Goal: Ask a question

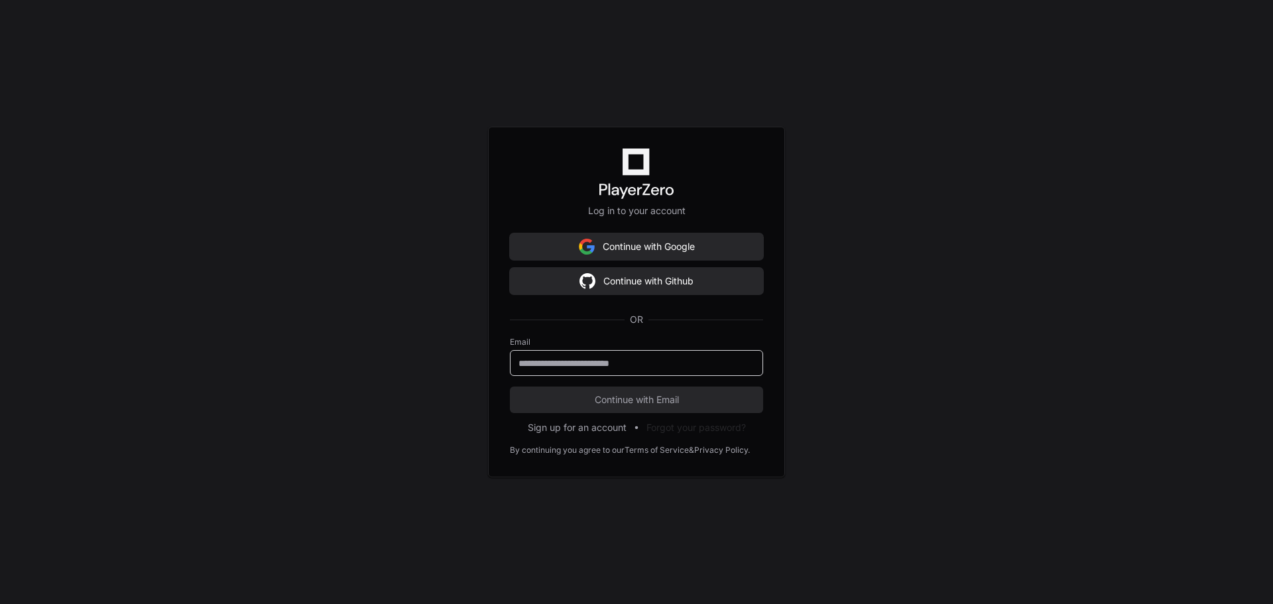
click at [618, 369] on input "email" at bounding box center [636, 363] width 236 height 13
type input "**********"
click at [631, 401] on span "Continue with Email" at bounding box center [636, 399] width 253 height 13
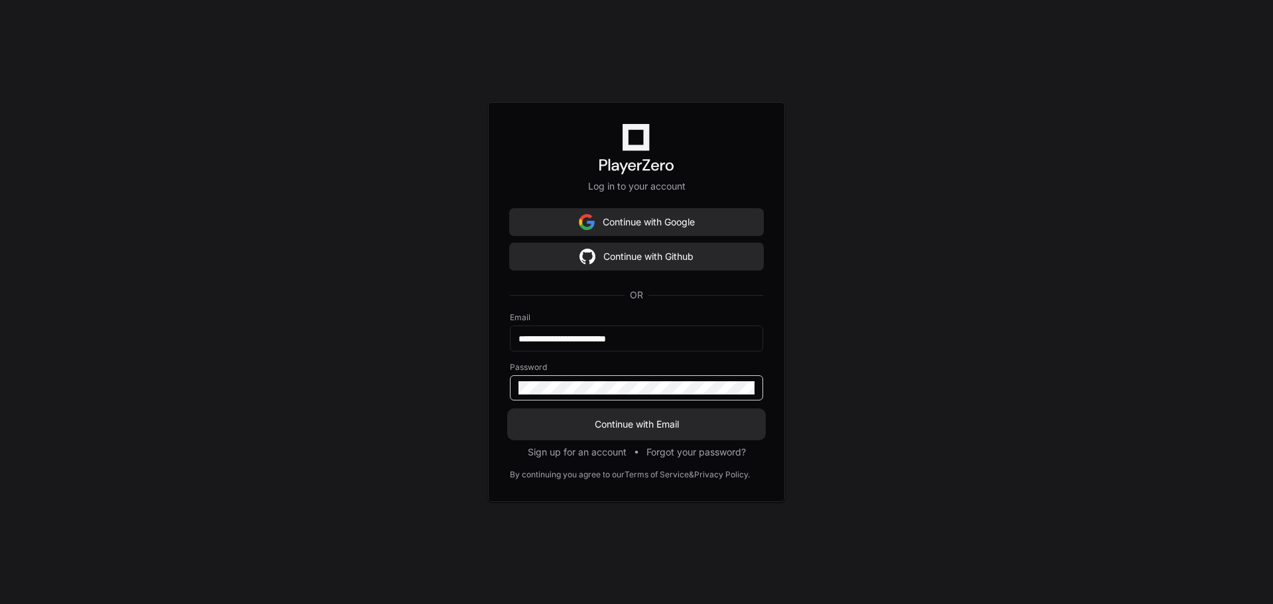
click at [626, 422] on span "Continue with Email" at bounding box center [636, 424] width 253 height 13
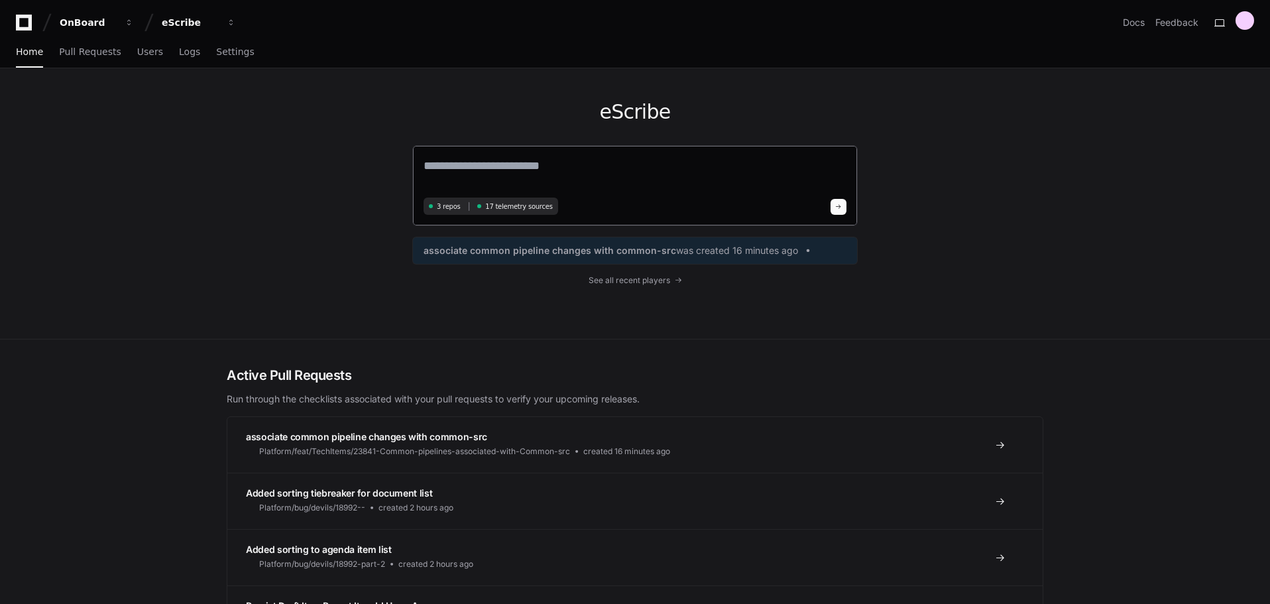
click at [518, 167] on textarea at bounding box center [635, 174] width 423 height 37
click at [597, 164] on textarea at bounding box center [635, 174] width 423 height 37
paste textarea "**********"
type textarea "**********"
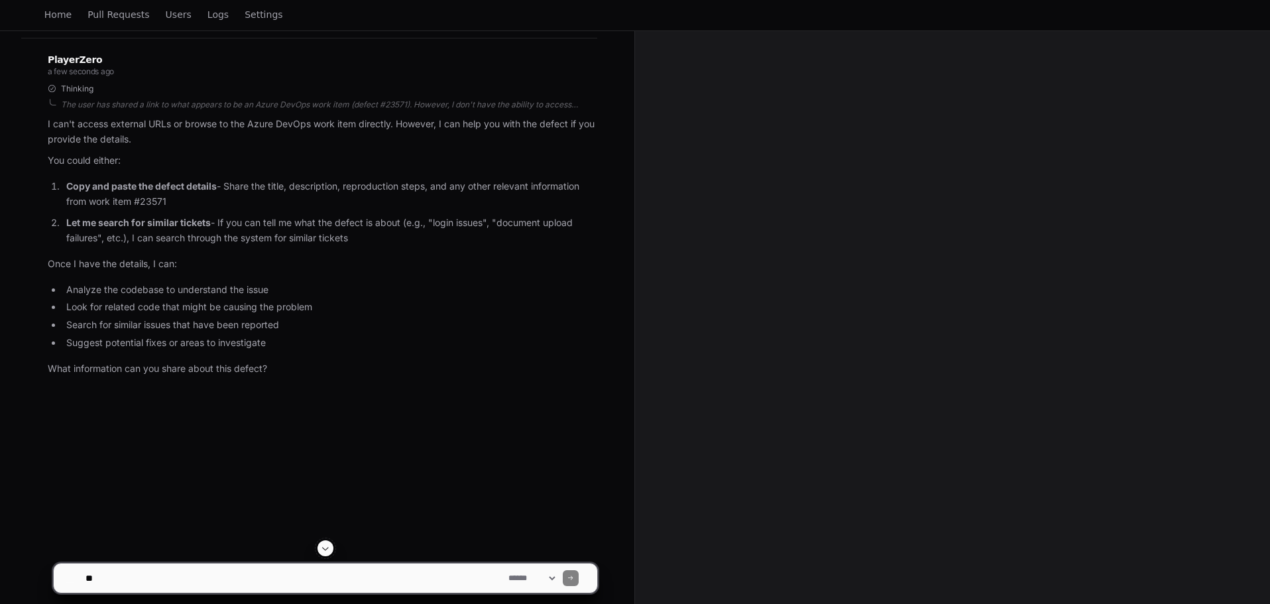
scroll to position [199, 0]
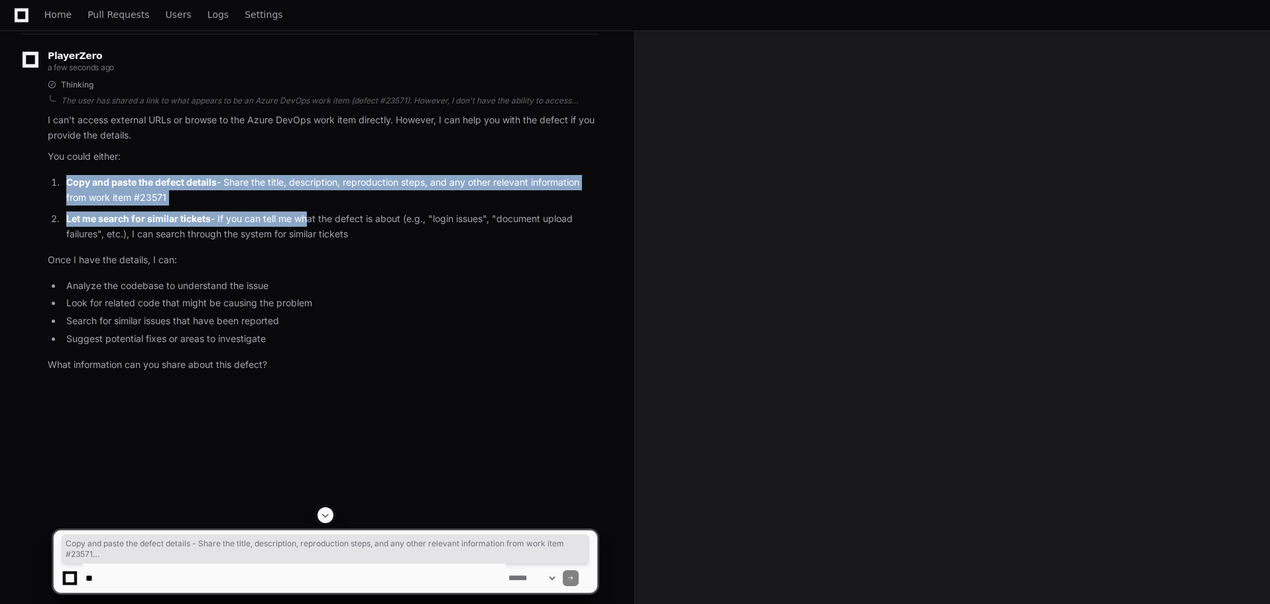
drag, startPoint x: 64, startPoint y: 178, endPoint x: 308, endPoint y: 217, distance: 247.2
click at [308, 217] on ol "Copy and paste the defect details - Share the title, description, reproduction …" at bounding box center [323, 208] width 550 height 67
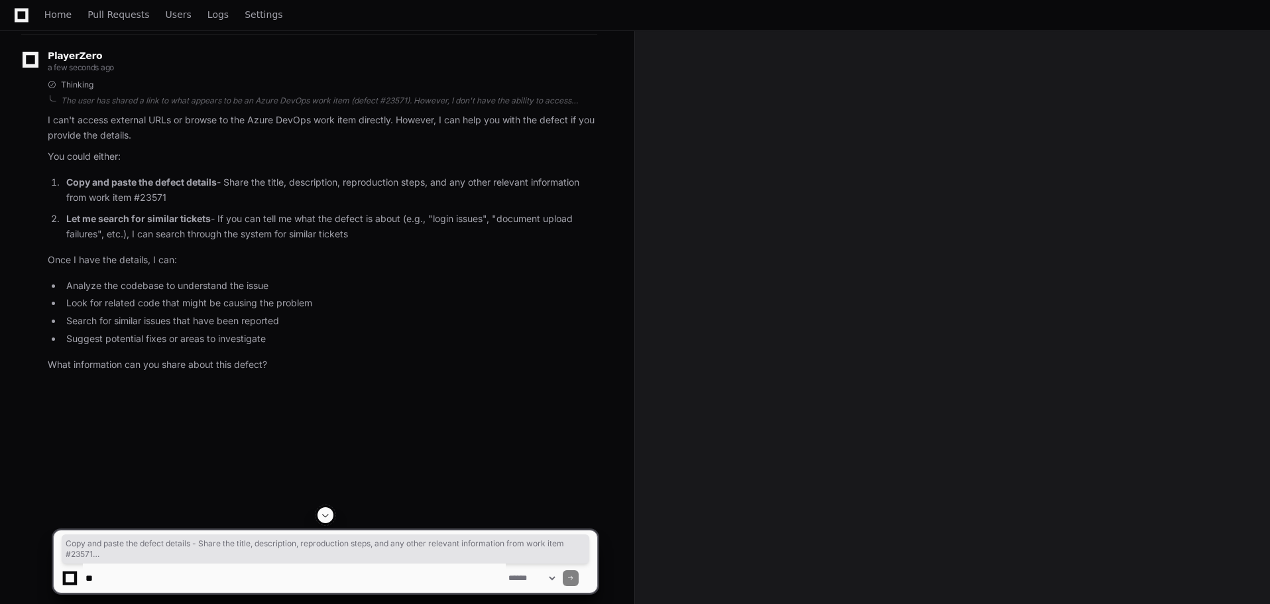
click at [274, 247] on article "I can't access external URLs or browse to the Azure DevOps work item directly. …" at bounding box center [323, 243] width 550 height 260
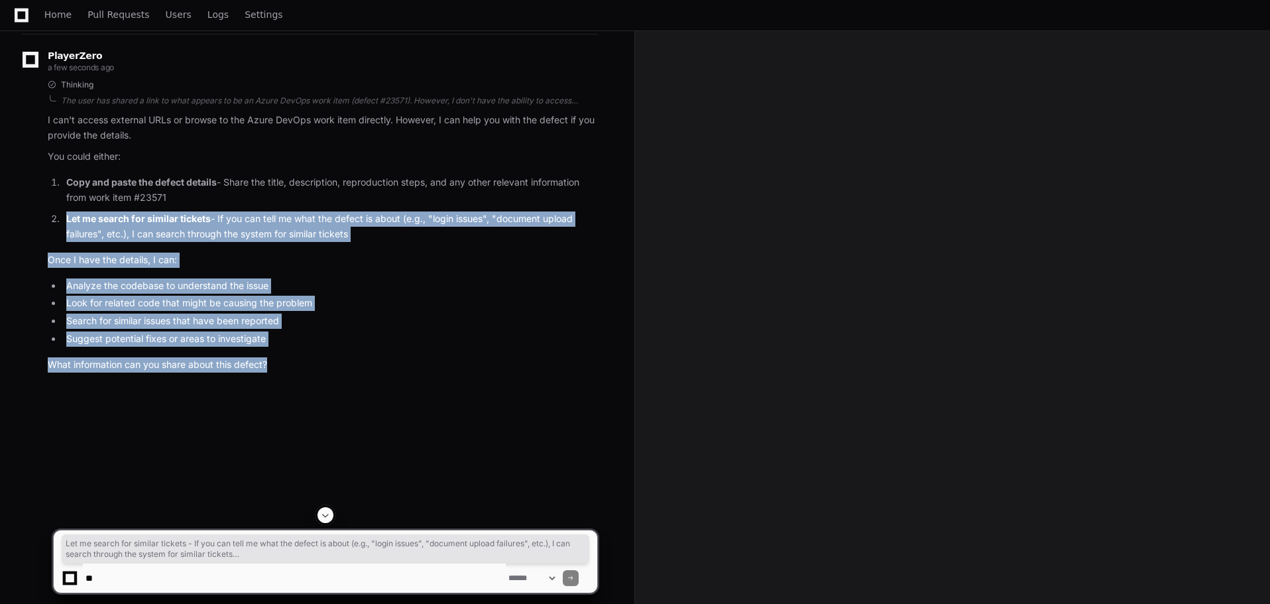
drag, startPoint x: 65, startPoint y: 223, endPoint x: 432, endPoint y: 402, distance: 408.6
click at [432, 402] on div "enaidu a few seconds ago Can you see this defect? [URL][DOMAIN_NAME] PlayerZero…" at bounding box center [317, 172] width 603 height 461
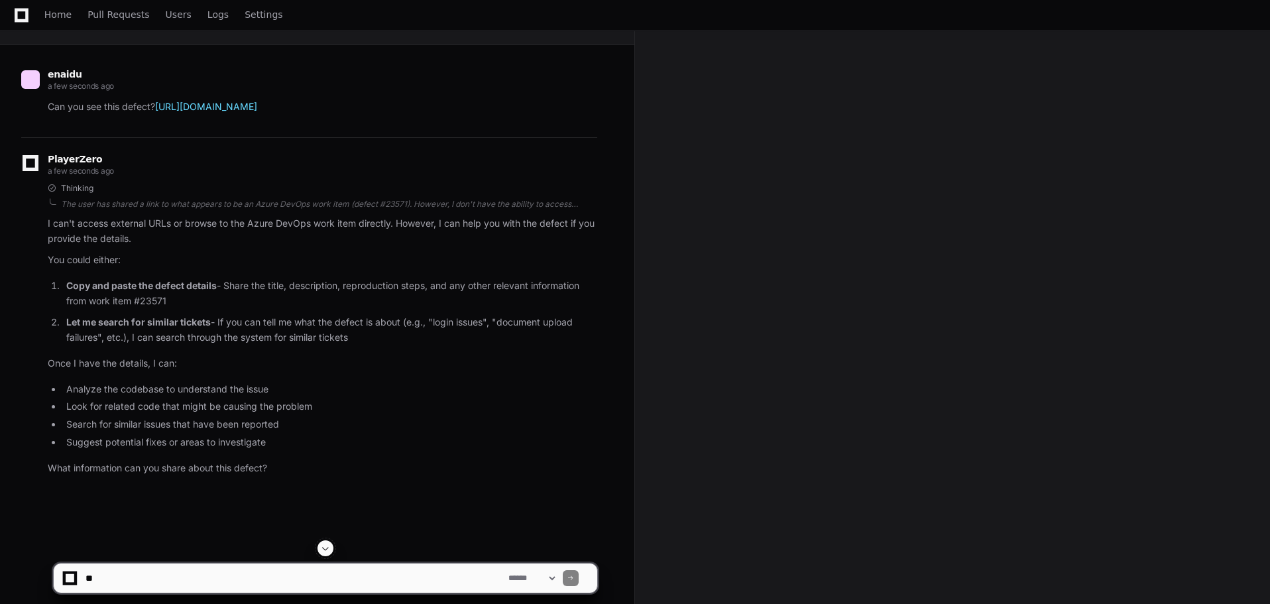
scroll to position [0, 0]
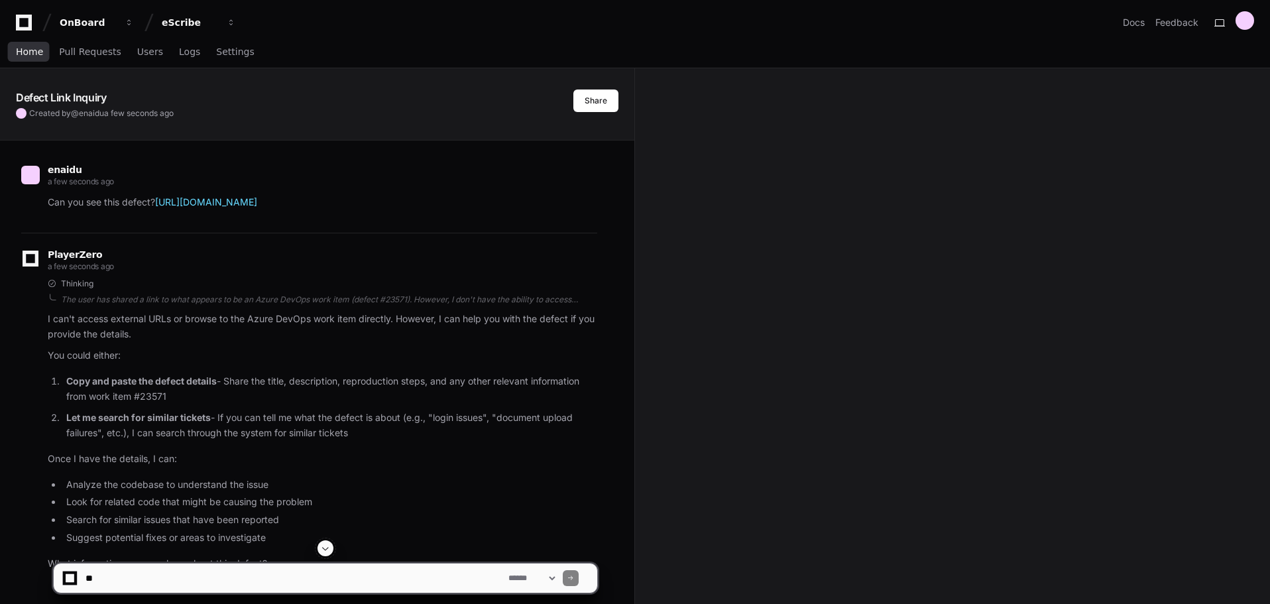
click at [16, 44] on link "Home" at bounding box center [29, 52] width 27 height 30
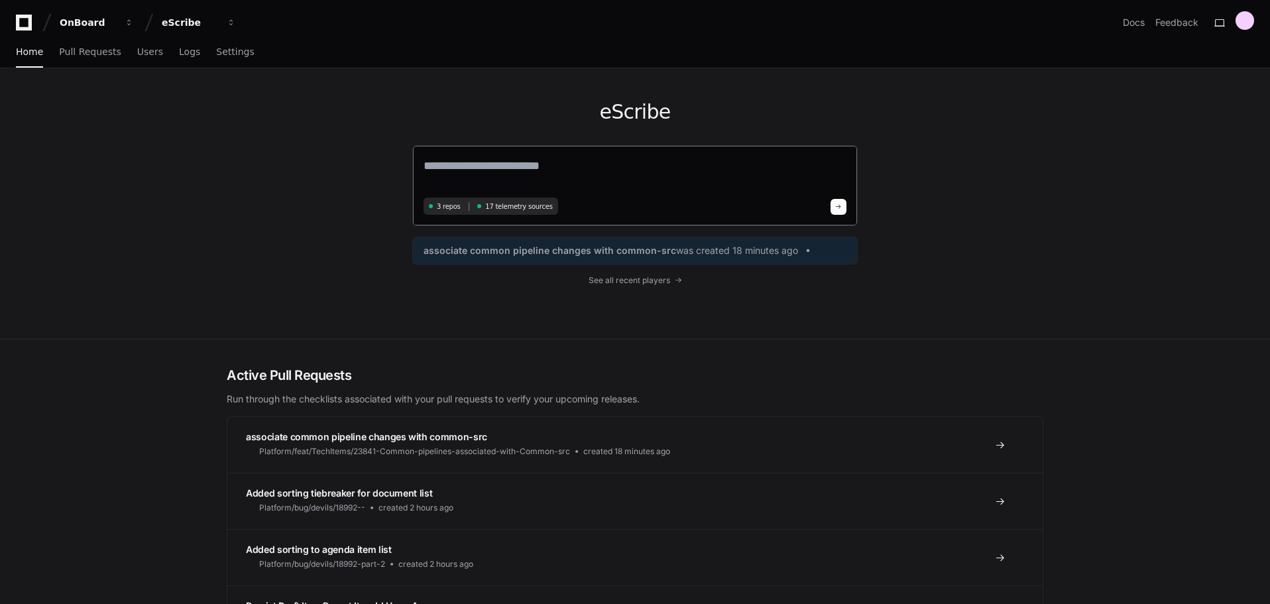
click at [577, 166] on textarea at bounding box center [635, 174] width 423 height 37
click at [603, 160] on textarea "**********" at bounding box center [635, 173] width 423 height 35
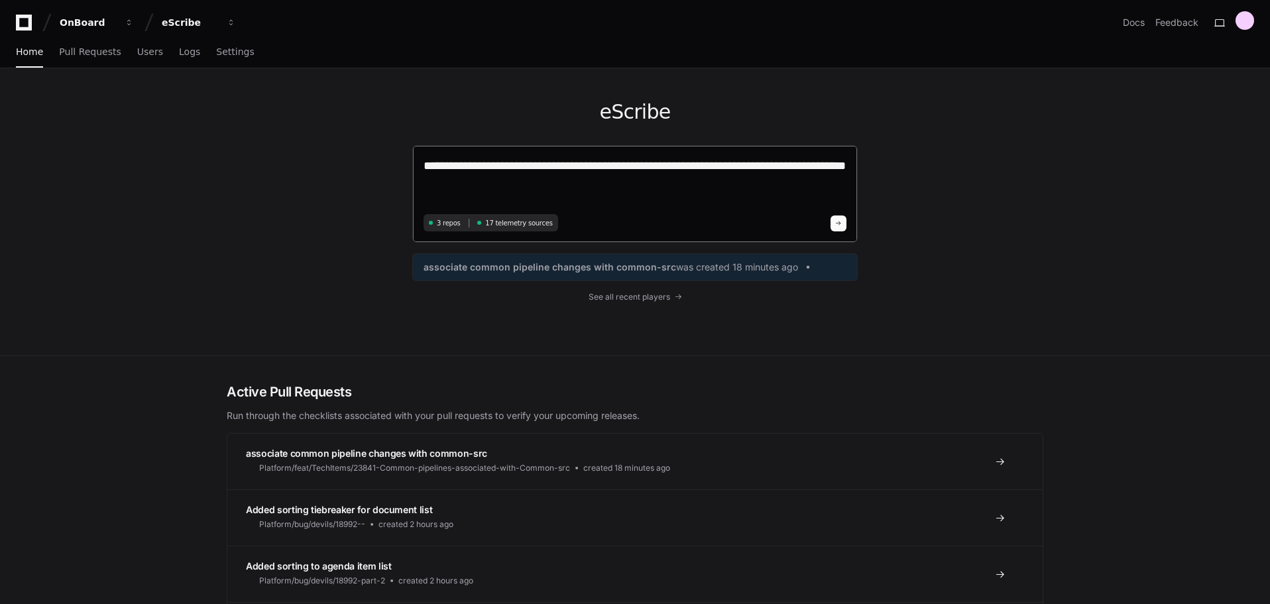
type textarea "**********"
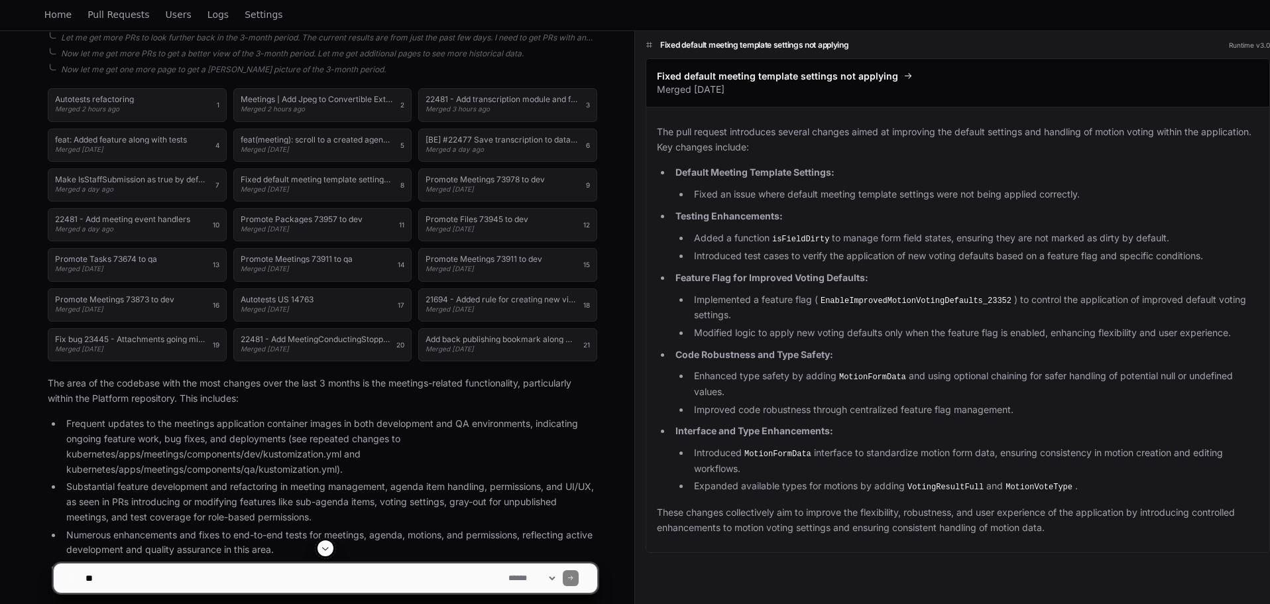
scroll to position [398, 0]
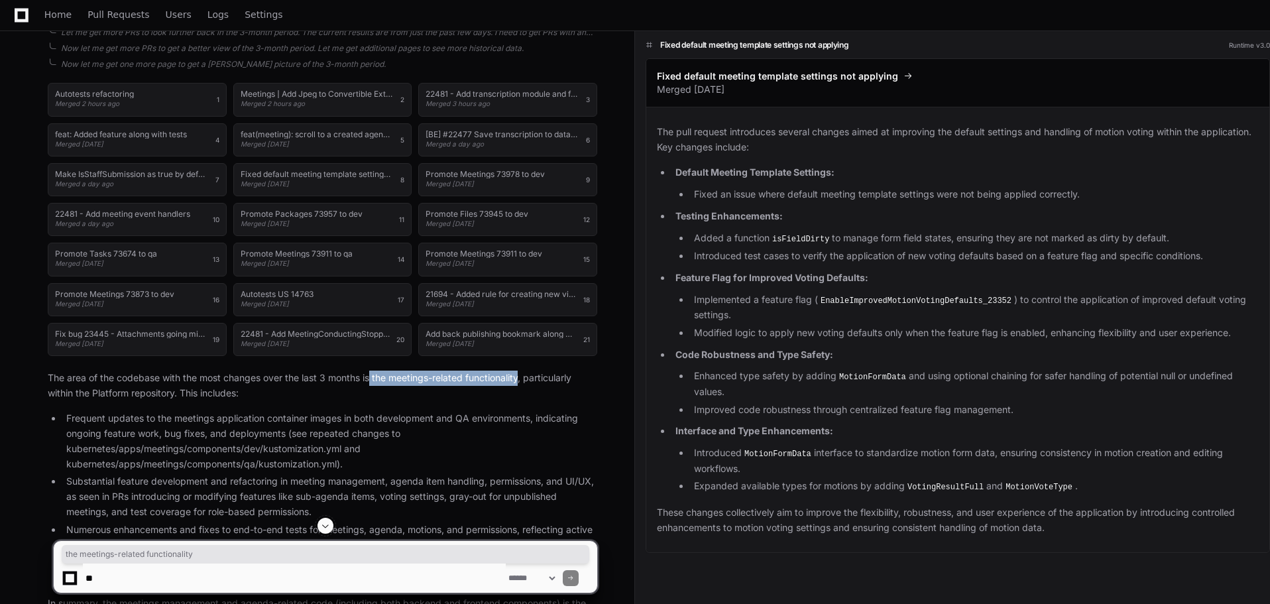
drag, startPoint x: 371, startPoint y: 377, endPoint x: 524, endPoint y: 377, distance: 152.5
click at [524, 377] on p "The area of the codebase with the most changes over the last 3 months is the me…" at bounding box center [323, 386] width 550 height 30
click at [243, 402] on article "The area of the codebase with the most changes over the last 3 months is the me…" at bounding box center [323, 506] width 550 height 270
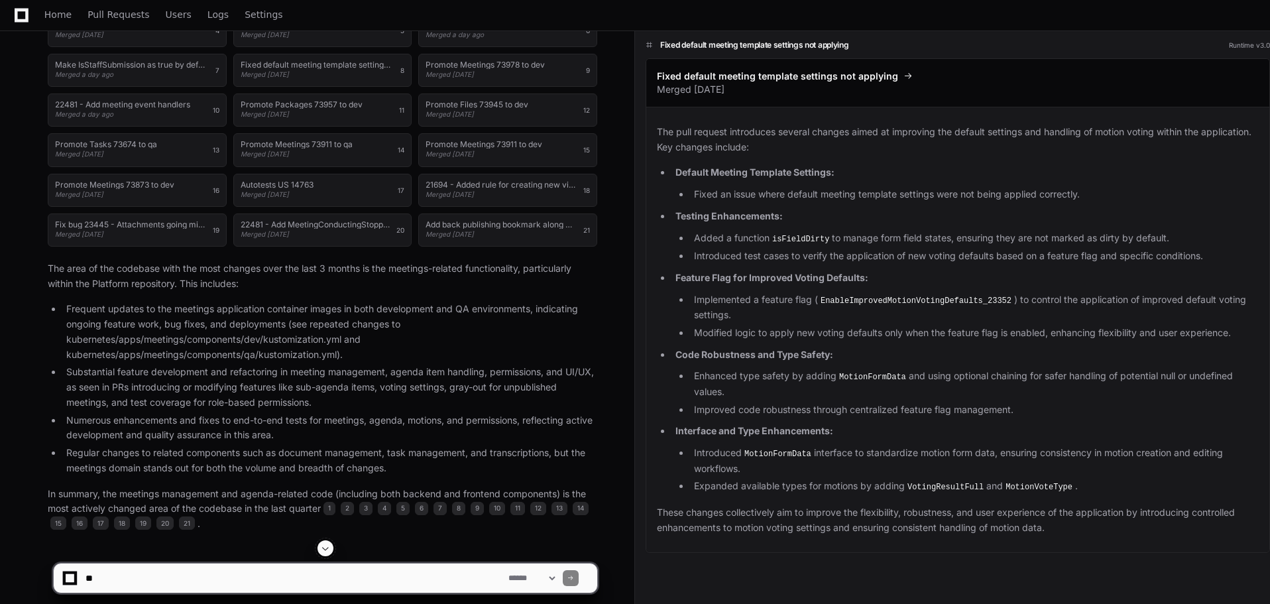
scroll to position [530, 0]
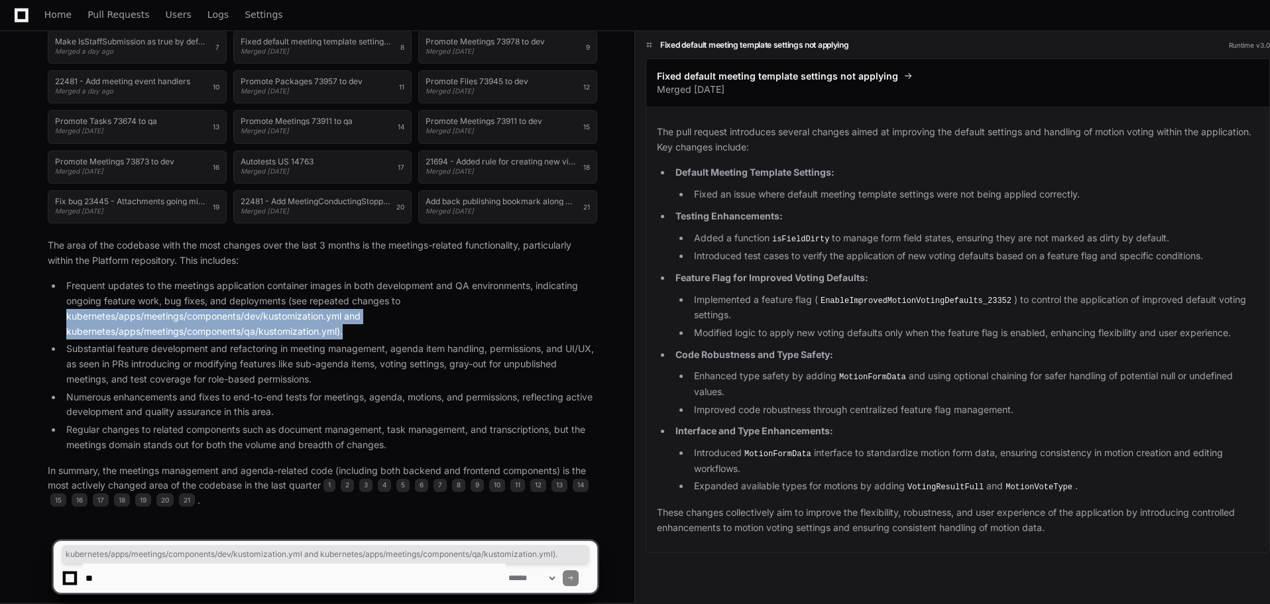
drag, startPoint x: 61, startPoint y: 316, endPoint x: 384, endPoint y: 325, distance: 323.0
click at [384, 325] on ul "Frequent updates to the meetings application container images in both developme…" at bounding box center [323, 365] width 550 height 174
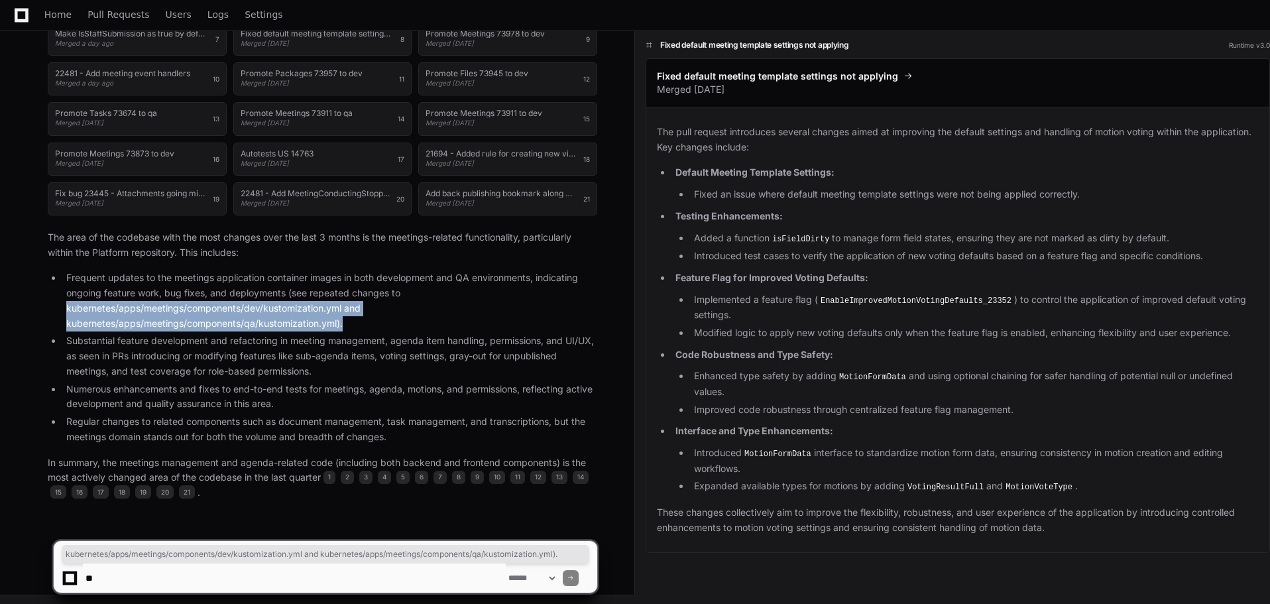
scroll to position [540, 0]
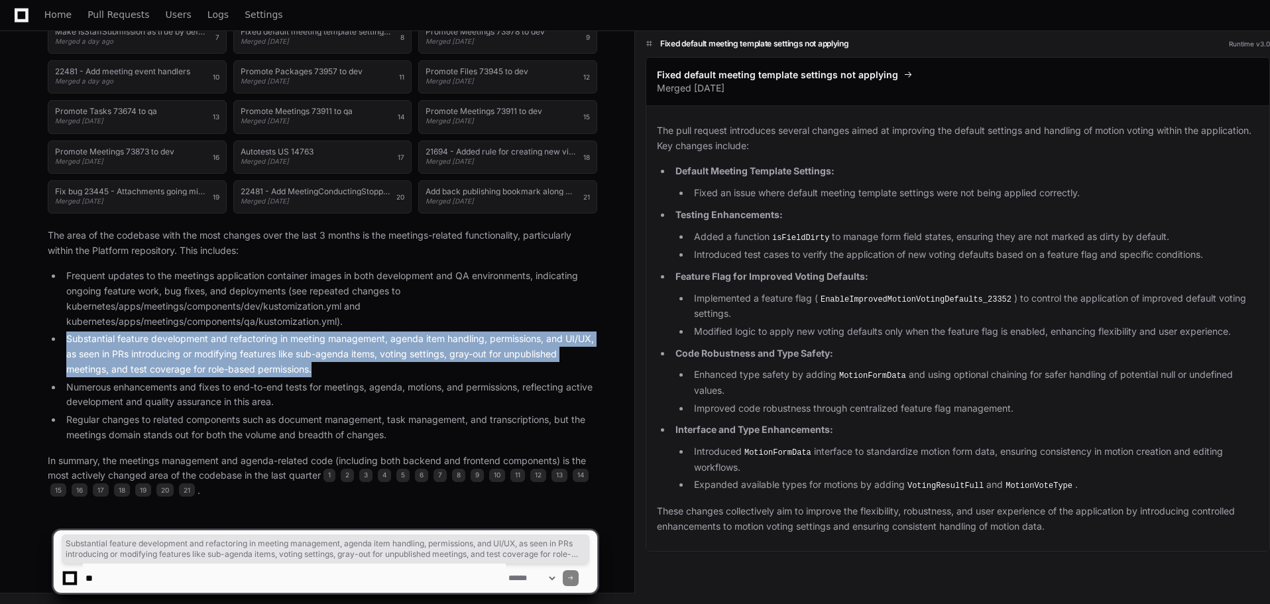
drag, startPoint x: 68, startPoint y: 339, endPoint x: 355, endPoint y: 364, distance: 287.4
click at [355, 364] on li "Substantial feature development and refactoring in meeting management, agenda i…" at bounding box center [329, 353] width 535 height 45
click at [414, 338] on li "Substantial feature development and refactoring in meeting management, agenda i…" at bounding box center [329, 353] width 535 height 45
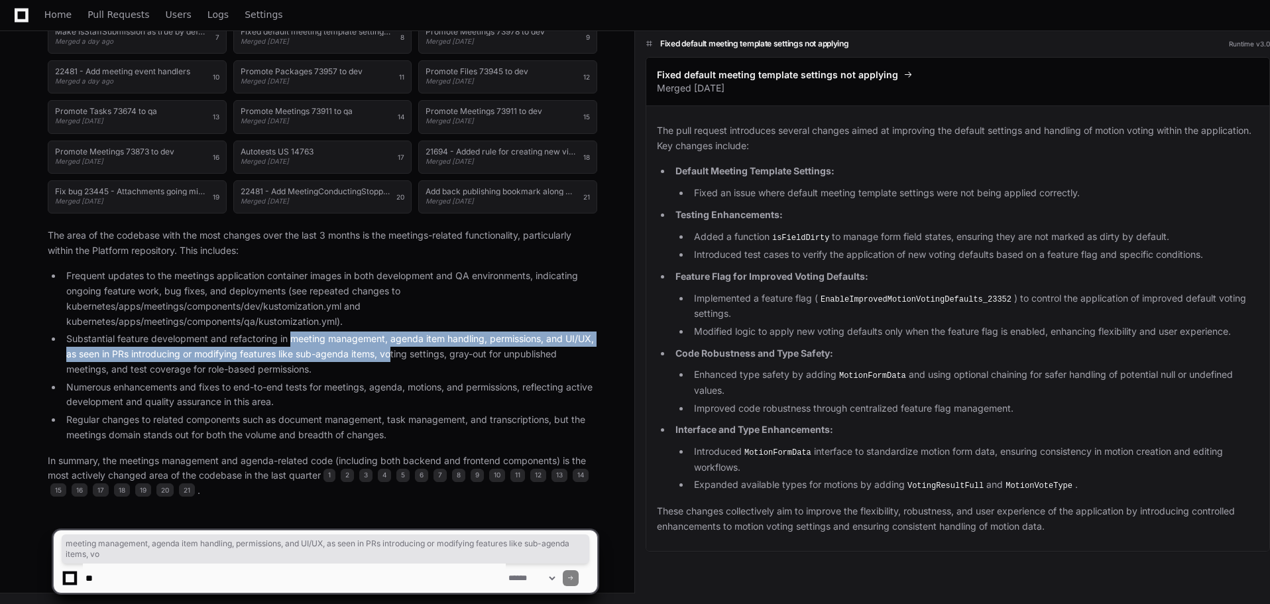
drag, startPoint x: 290, startPoint y: 341, endPoint x: 392, endPoint y: 356, distance: 102.6
click at [392, 356] on li "Substantial feature development and refactoring in meeting management, agenda i…" at bounding box center [329, 353] width 535 height 45
click at [210, 357] on li "Substantial feature development and refactoring in meeting management, agenda i…" at bounding box center [329, 353] width 535 height 45
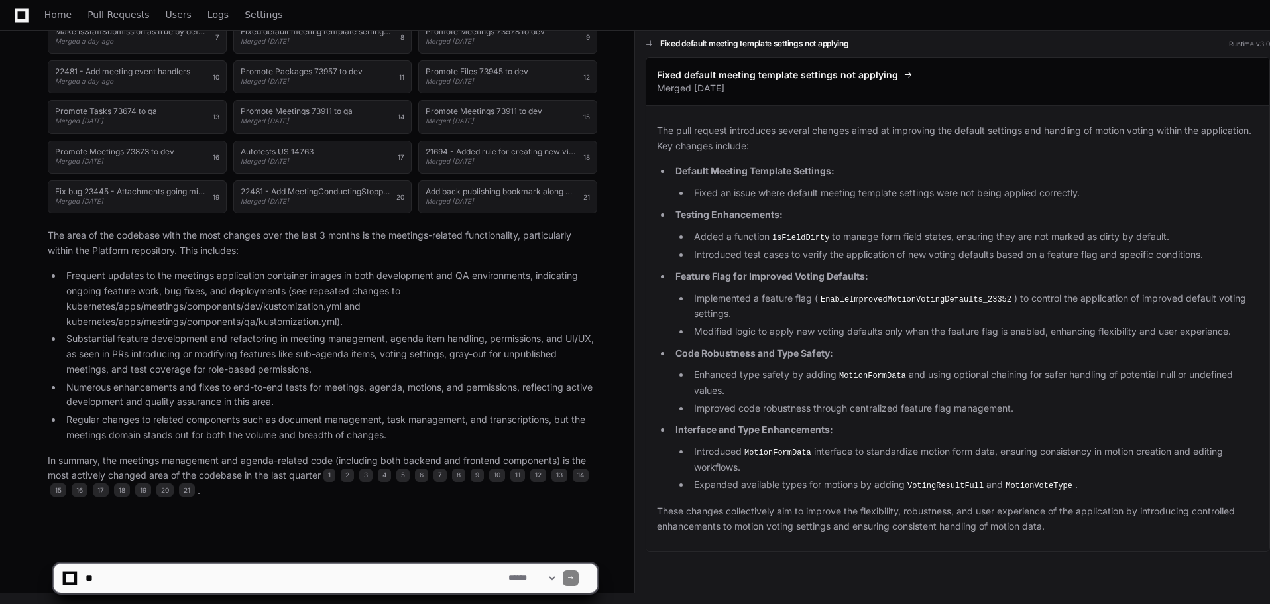
click at [400, 355] on li "Substantial feature development and refactoring in meeting management, agenda i…" at bounding box center [329, 353] width 535 height 45
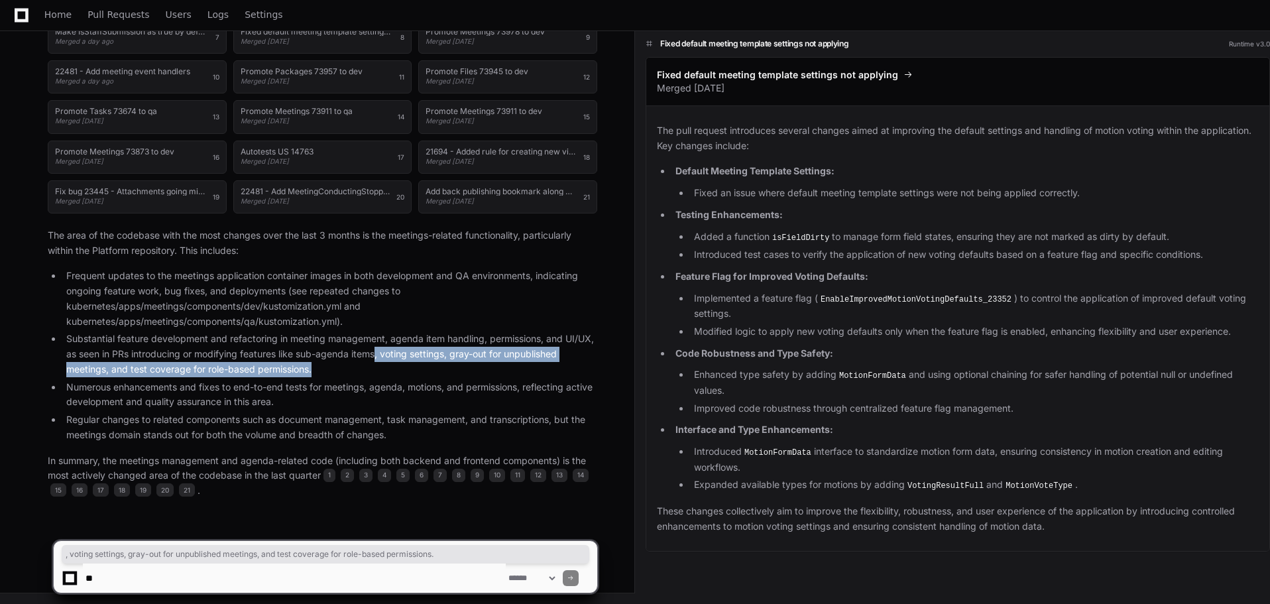
drag, startPoint x: 377, startPoint y: 356, endPoint x: 553, endPoint y: 366, distance: 176.6
click at [553, 366] on li "Substantial feature development and refactoring in meeting management, agenda i…" at bounding box center [329, 353] width 535 height 45
click at [121, 370] on li "Substantial feature development and refactoring in meeting management, agenda i…" at bounding box center [329, 353] width 535 height 45
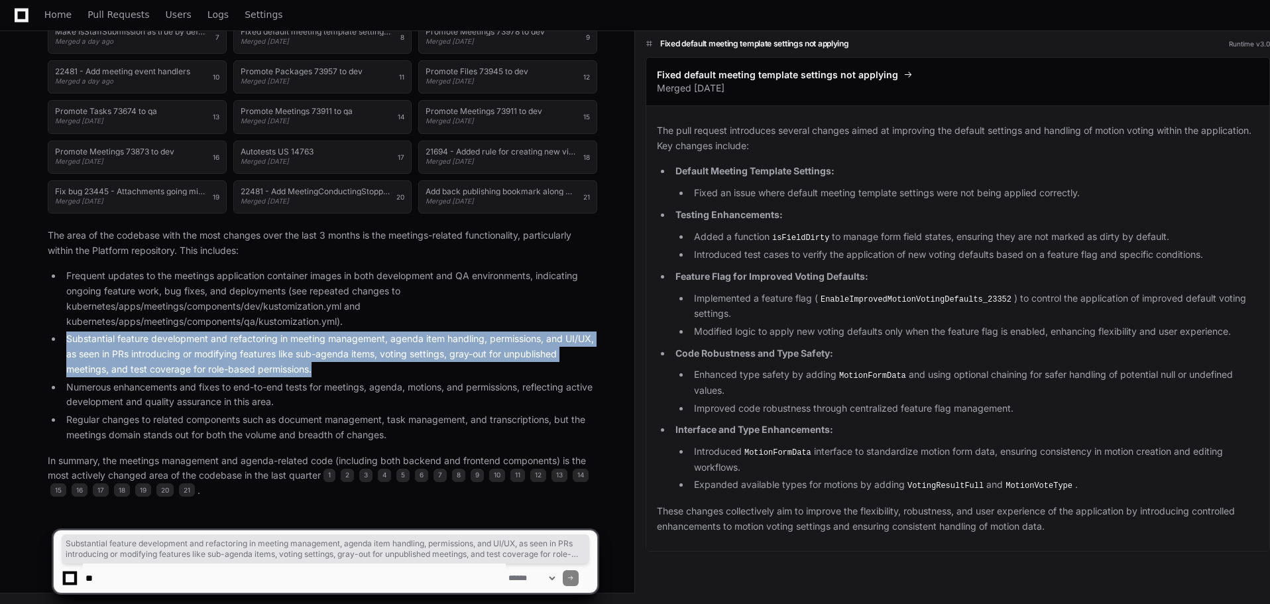
drag, startPoint x: 332, startPoint y: 369, endPoint x: 53, endPoint y: 339, distance: 280.6
click at [62, 339] on li "Substantial feature development and refactoring in meeting management, agenda i…" at bounding box center [329, 353] width 535 height 45
click at [510, 368] on li "Substantial feature development and refactoring in meeting management, agenda i…" at bounding box center [329, 353] width 535 height 45
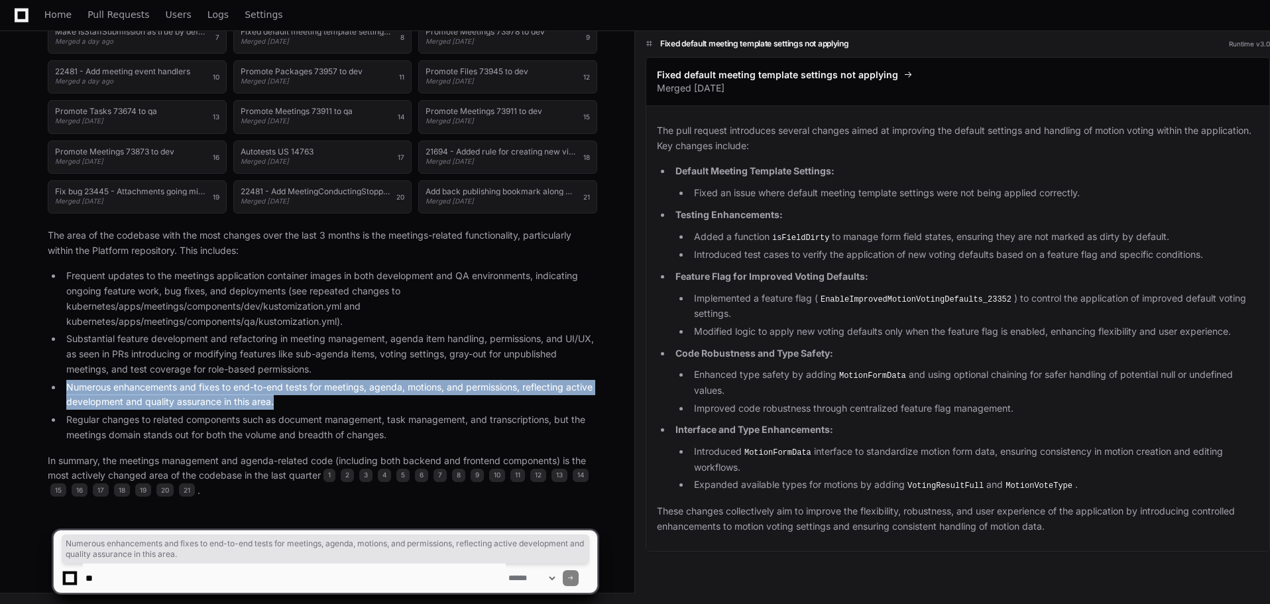
drag, startPoint x: 63, startPoint y: 384, endPoint x: 319, endPoint y: 401, distance: 256.4
click at [319, 401] on li "Numerous enhancements and fixes to end-to-end tests for meetings, agenda, motio…" at bounding box center [329, 395] width 535 height 30
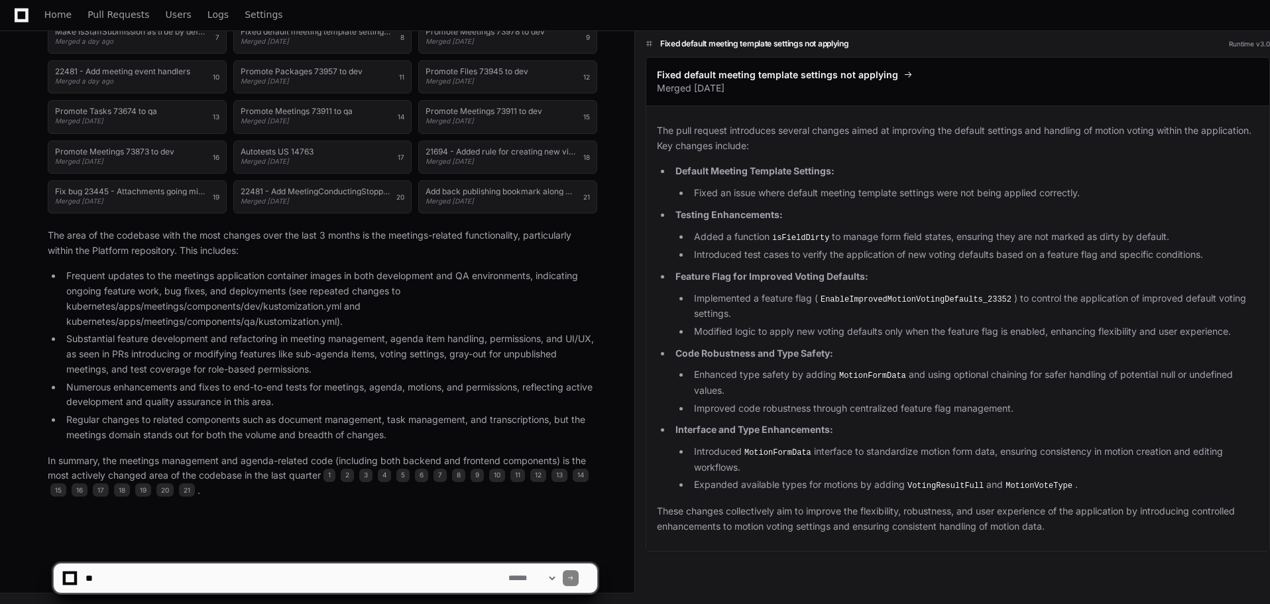
click at [291, 582] on textarea at bounding box center [294, 577] width 423 height 29
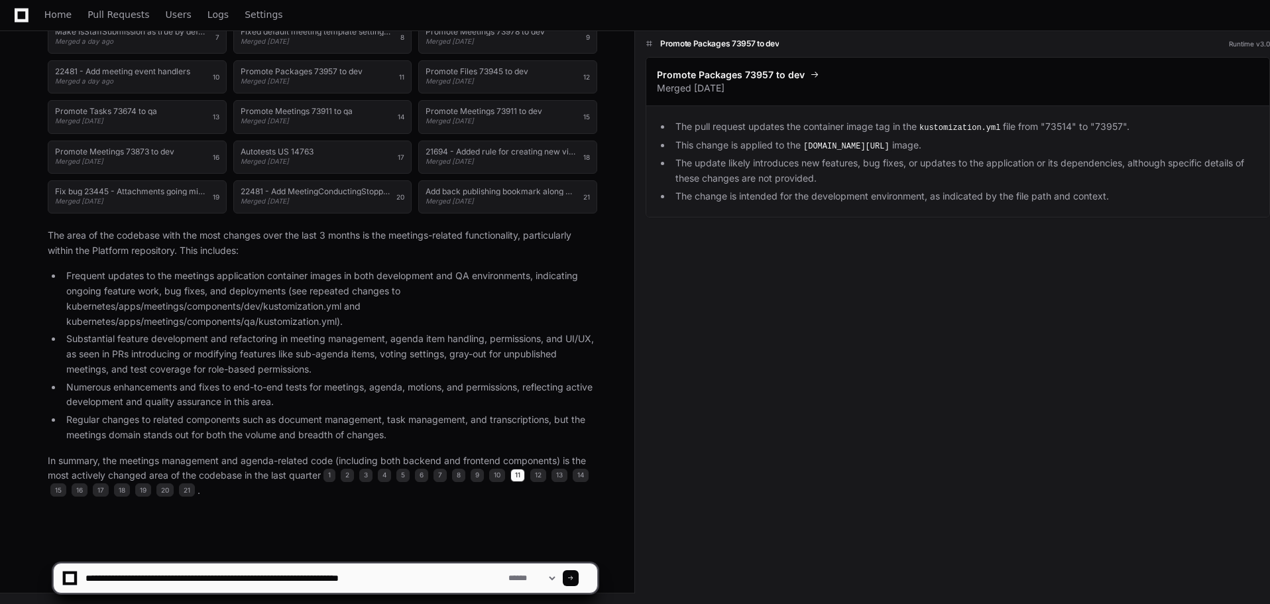
type textarea "**********"
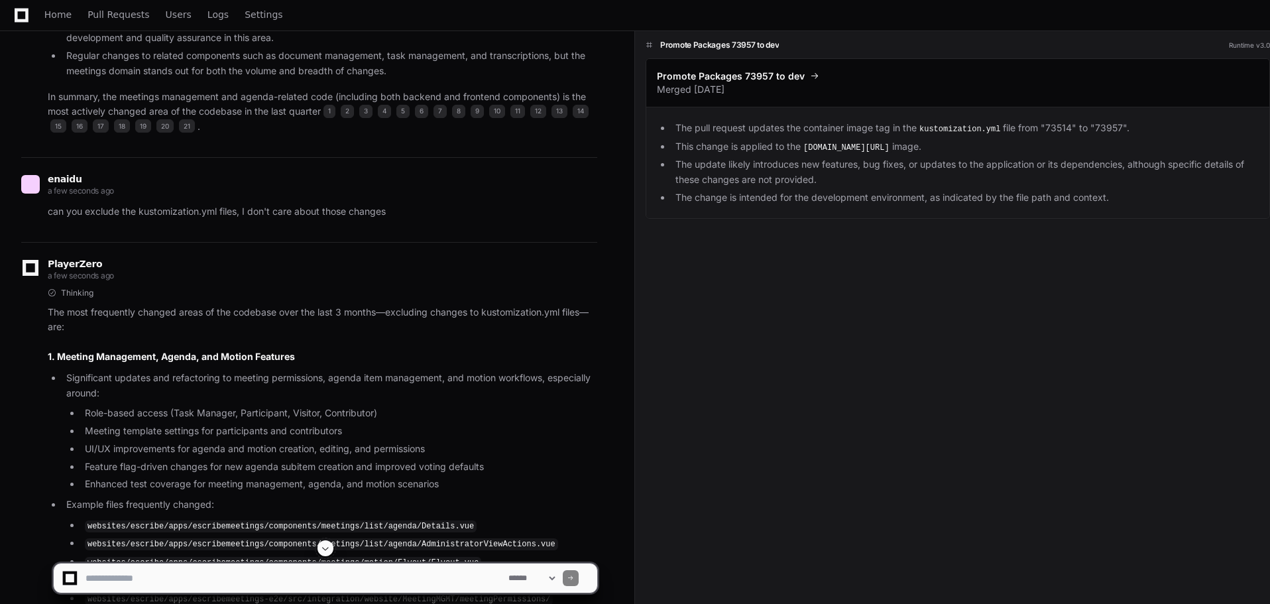
scroll to position [968, 0]
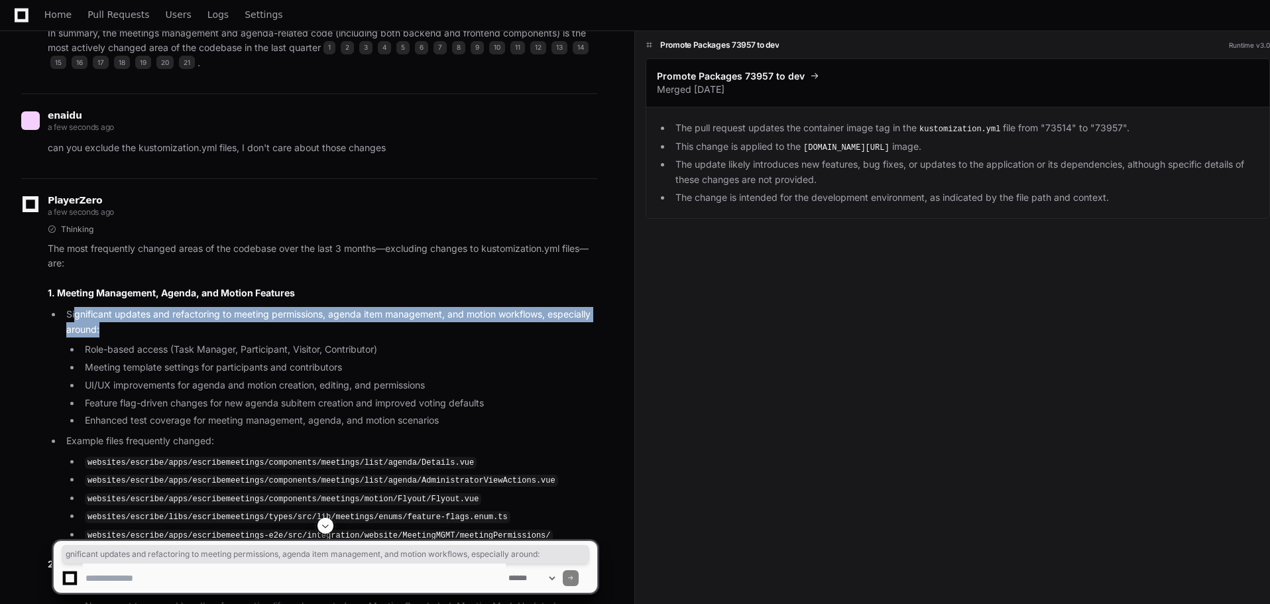
drag, startPoint x: 76, startPoint y: 316, endPoint x: 195, endPoint y: 328, distance: 119.9
click at [195, 328] on li "Significant updates and refactoring to meeting permissions, agenda item managem…" at bounding box center [329, 367] width 535 height 121
click at [359, 330] on li "Significant updates and refactoring to meeting permissions, agenda item managem…" at bounding box center [329, 367] width 535 height 121
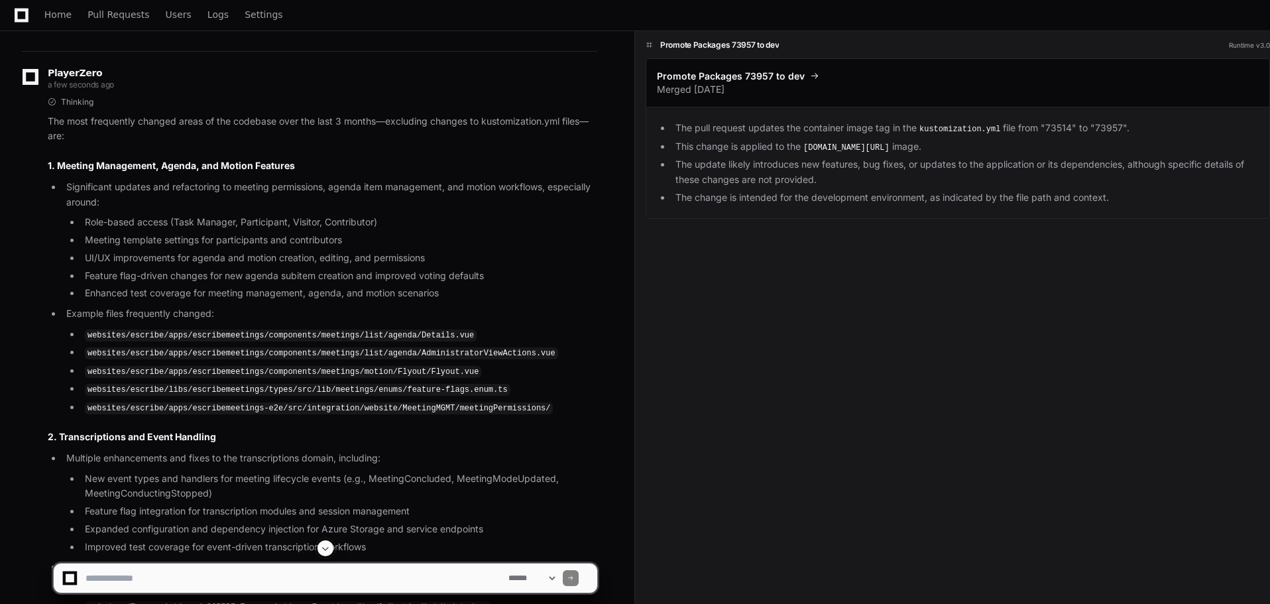
scroll to position [1100, 0]
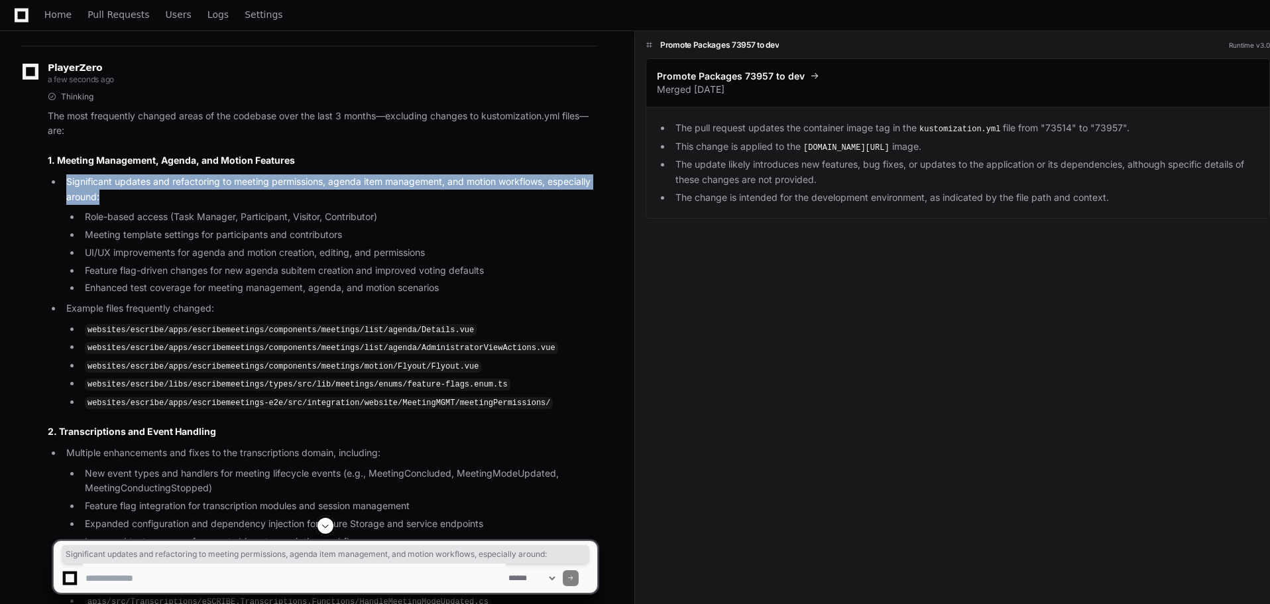
drag, startPoint x: 68, startPoint y: 182, endPoint x: 171, endPoint y: 190, distance: 103.0
click at [171, 190] on li "Significant updates and refactoring to meeting permissions, agenda item managem…" at bounding box center [329, 234] width 535 height 121
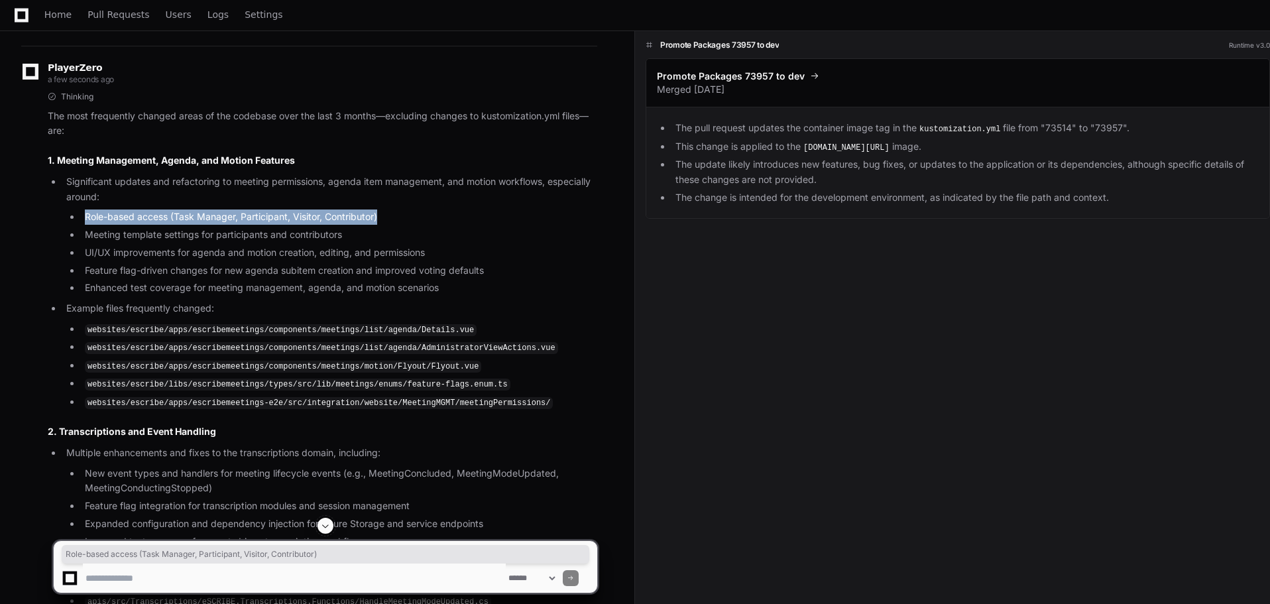
drag, startPoint x: 78, startPoint y: 218, endPoint x: 406, endPoint y: 215, distance: 327.5
click at [406, 215] on ul "Role-based access (Task Manager, Participant, Visitor, Contributor) Meeting tem…" at bounding box center [331, 252] width 531 height 86
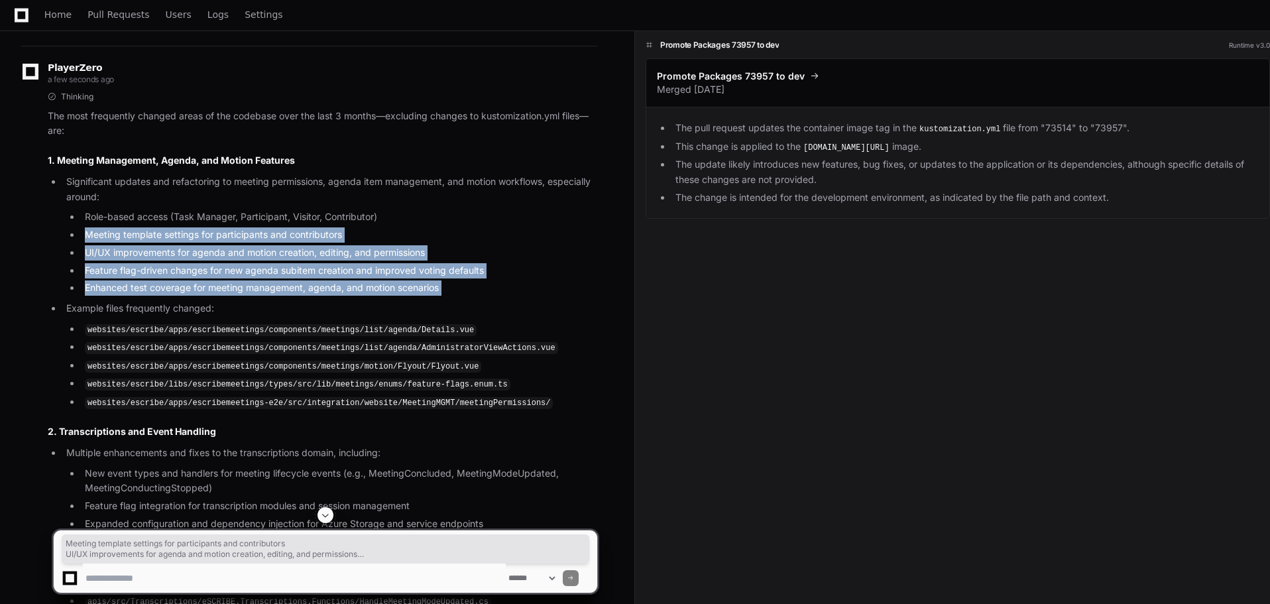
drag, startPoint x: 86, startPoint y: 238, endPoint x: 458, endPoint y: 296, distance: 377.1
click at [458, 296] on ul "Significant updates and refactoring to meeting permissions, agenda item managem…" at bounding box center [323, 292] width 550 height 236
click at [492, 287] on li "Enhanced test coverage for meeting management, agenda, and motion scenarios" at bounding box center [339, 287] width 516 height 15
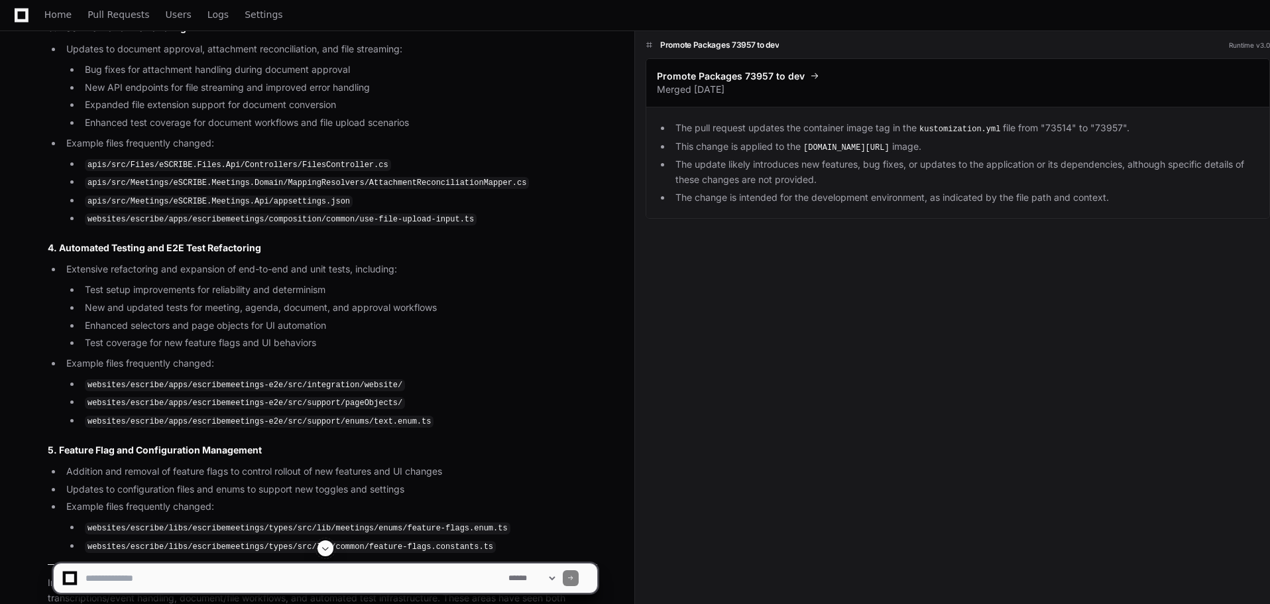
scroll to position [1885, 0]
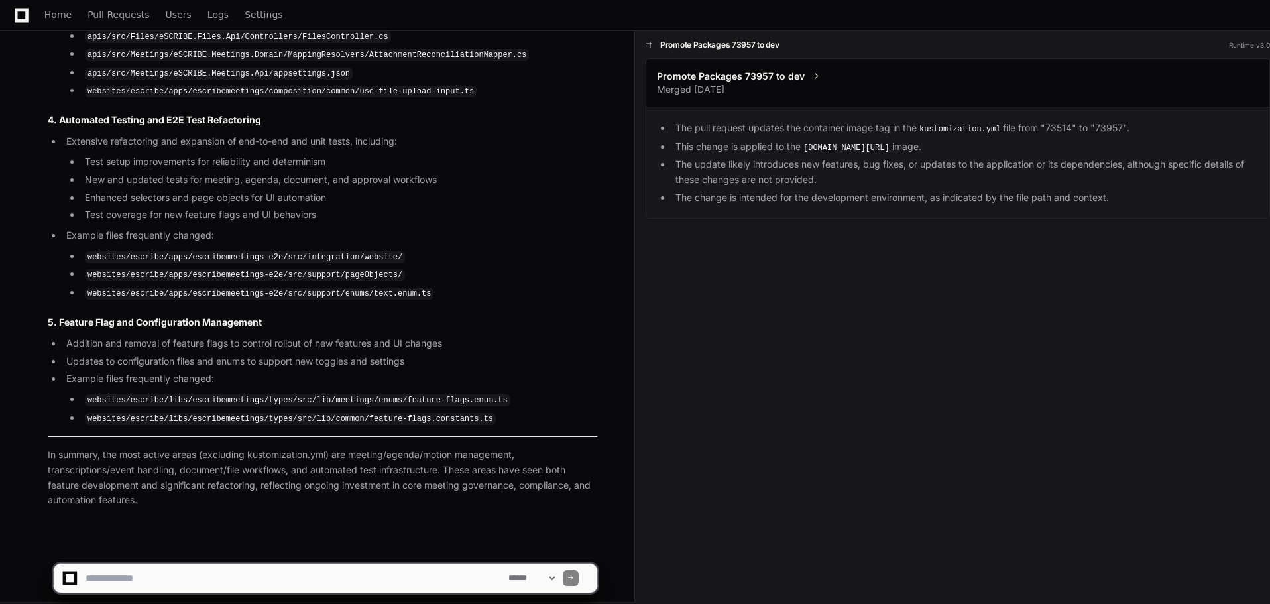
click at [245, 575] on textarea at bounding box center [294, 577] width 423 height 29
type textarea "**********"
drag, startPoint x: 88, startPoint y: 579, endPoint x: 399, endPoint y: 579, distance: 310.9
click at [399, 579] on textarea at bounding box center [294, 577] width 423 height 29
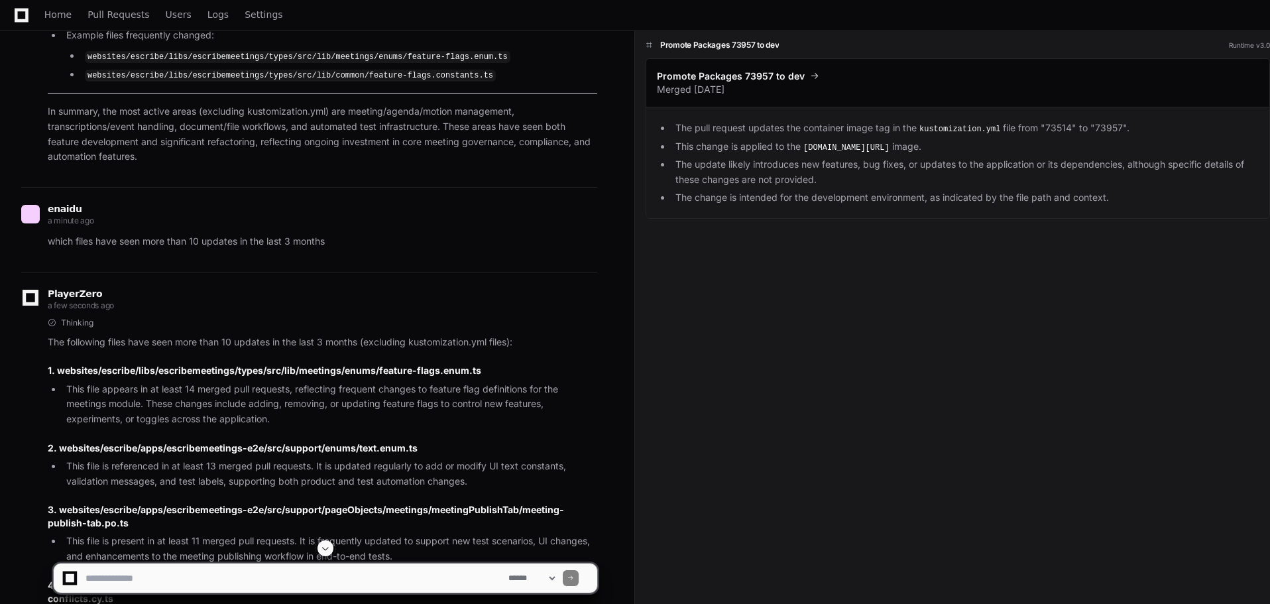
scroll to position [2446, 0]
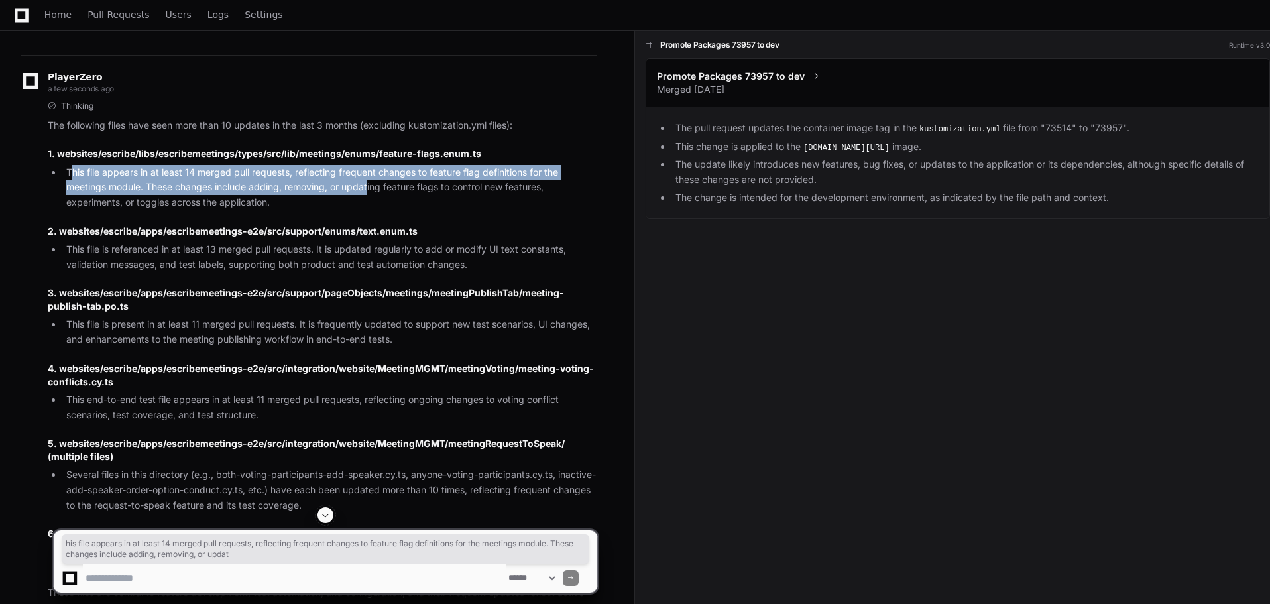
drag, startPoint x: 74, startPoint y: 160, endPoint x: 369, endPoint y: 185, distance: 296.0
click at [369, 185] on li "This file appears in at least 14 merged pull requests, reflecting frequent chan…" at bounding box center [329, 187] width 535 height 45
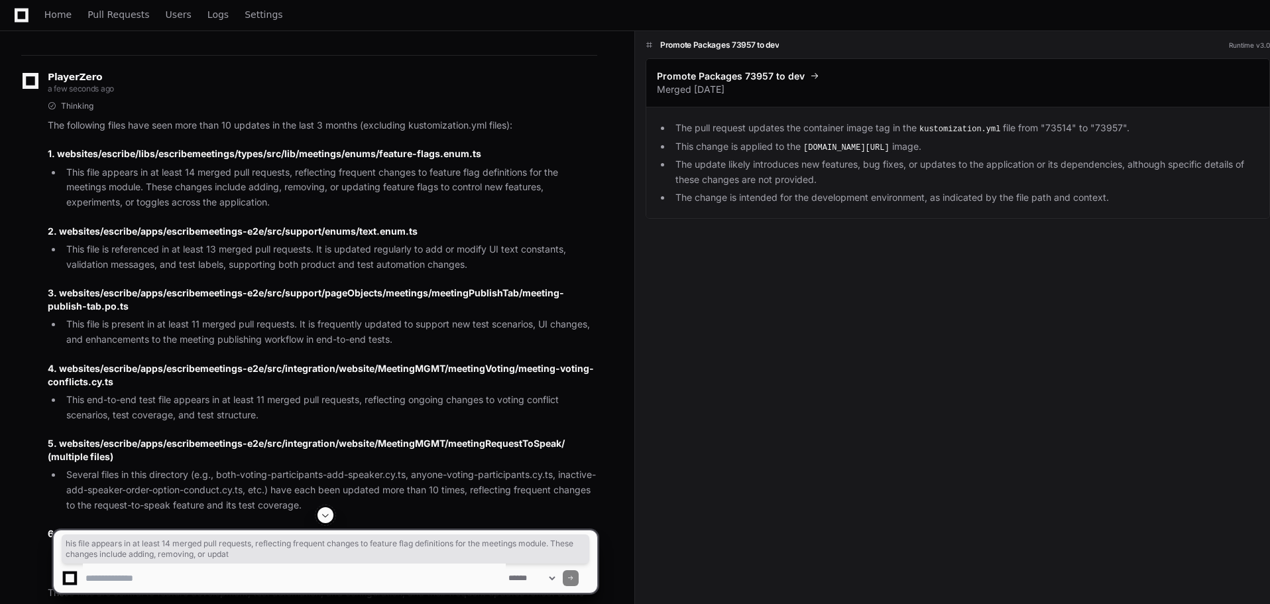
click at [196, 187] on li "This file appears in at least 14 merged pull requests, reflecting frequent chan…" at bounding box center [329, 187] width 535 height 45
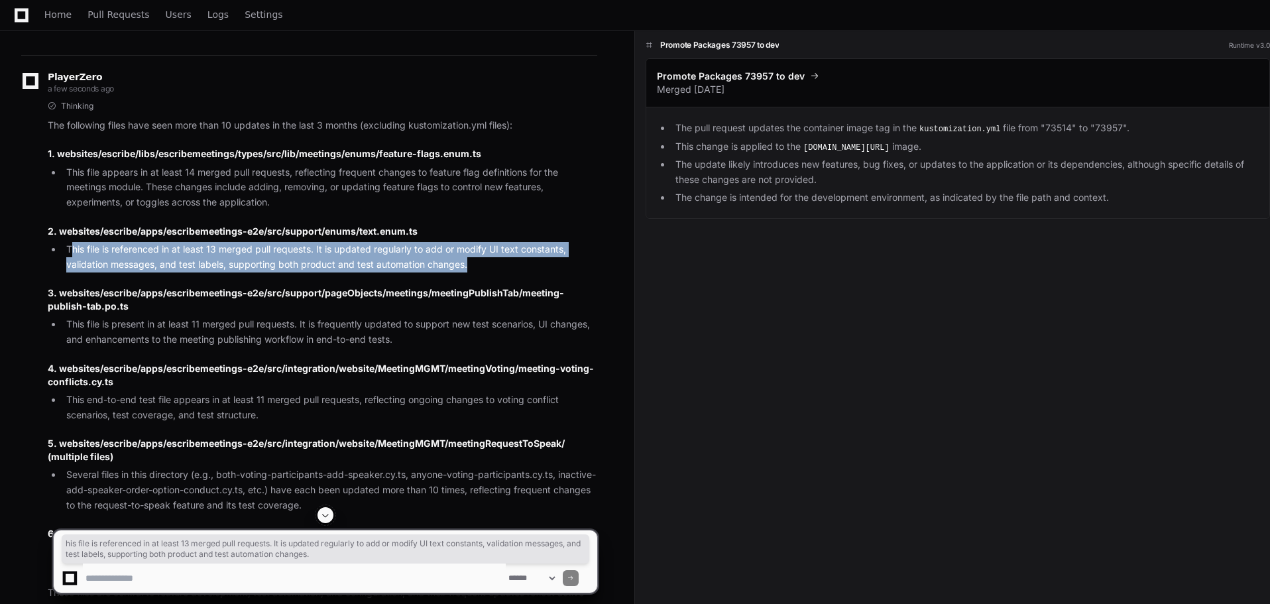
drag, startPoint x: 74, startPoint y: 240, endPoint x: 517, endPoint y: 258, distance: 443.2
click at [517, 258] on li "This file is referenced in at least 13 merged pull requests. It is updated regu…" at bounding box center [329, 257] width 535 height 30
click at [516, 258] on li "This file is referenced in at least 13 merged pull requests. It is updated regu…" at bounding box center [329, 257] width 535 height 30
drag, startPoint x: 378, startPoint y: 225, endPoint x: 482, endPoint y: 258, distance: 109.0
click at [482, 258] on article "The following files have seen more than 10 updates in the last 3 months (exclud…" at bounding box center [323, 377] width 550 height 519
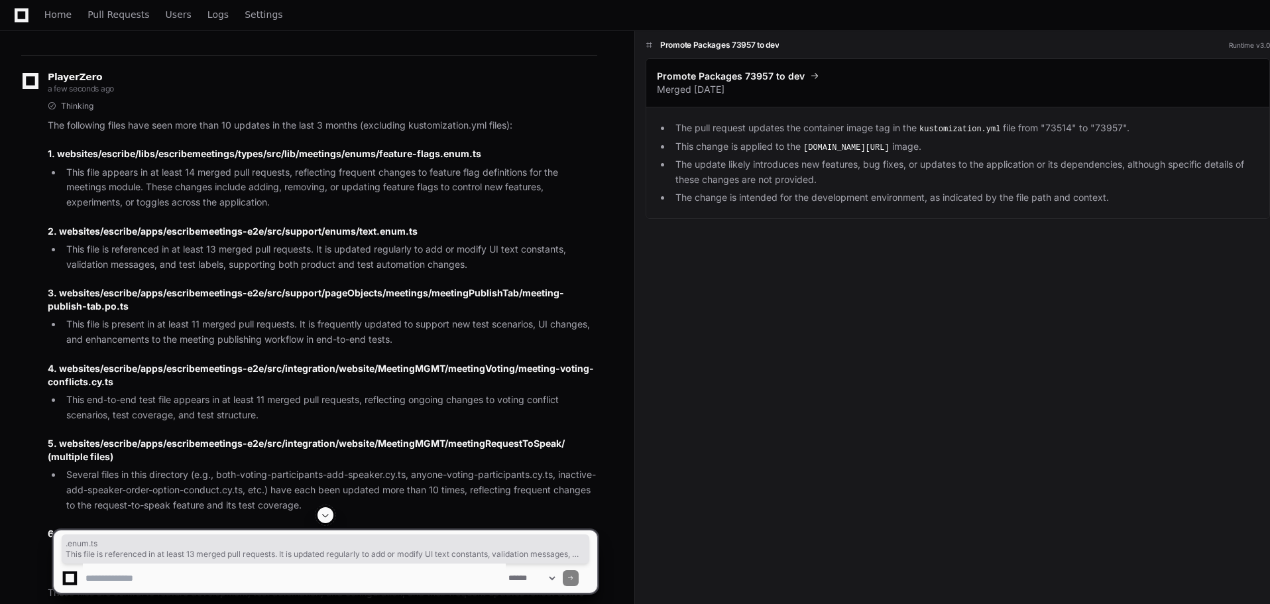
click at [404, 265] on article "The following files have seen more than 10 updates in the last 3 months (exclud…" at bounding box center [323, 377] width 550 height 519
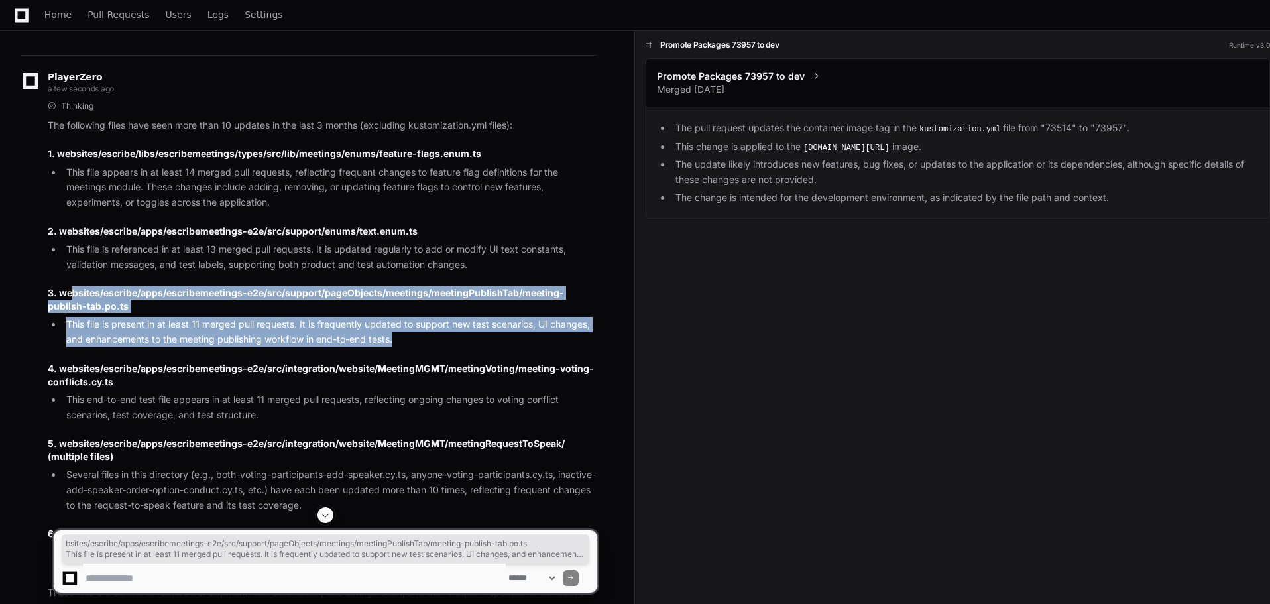
drag, startPoint x: 71, startPoint y: 282, endPoint x: 422, endPoint y: 333, distance: 354.9
click at [422, 333] on article "The following files have seen more than 10 updates in the last 3 months (exclud…" at bounding box center [323, 377] width 550 height 519
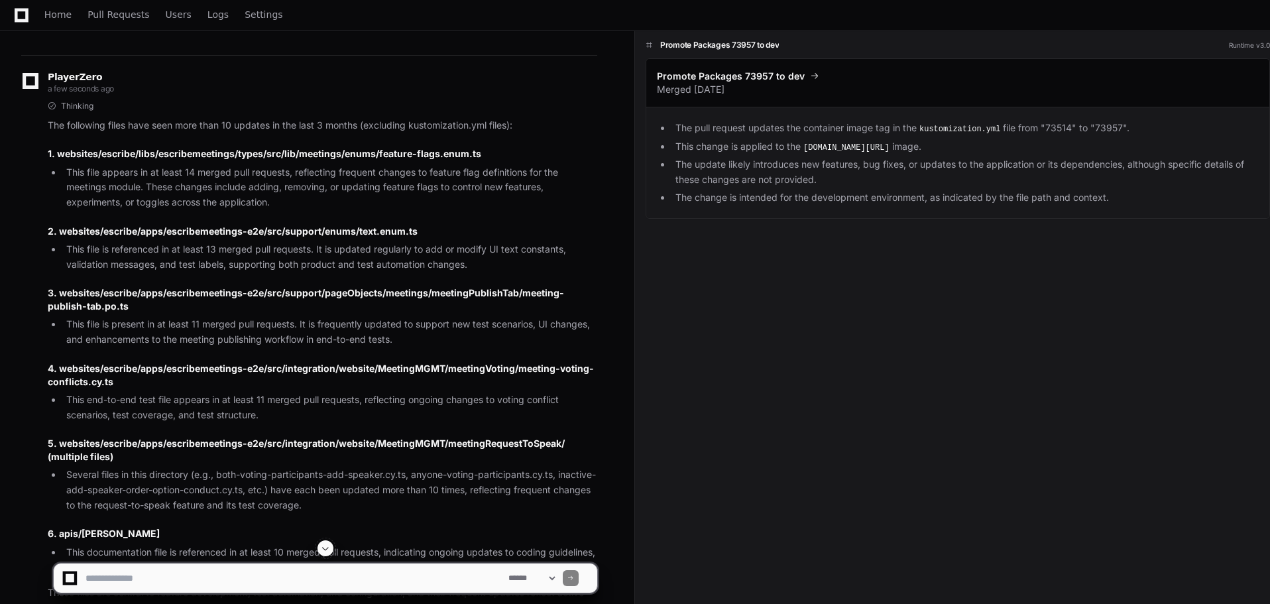
click at [63, 286] on h3 "3. websites/escribe/apps/escribemeetings-e2e/src/support/pageObjects/meetings/m…" at bounding box center [323, 299] width 550 height 27
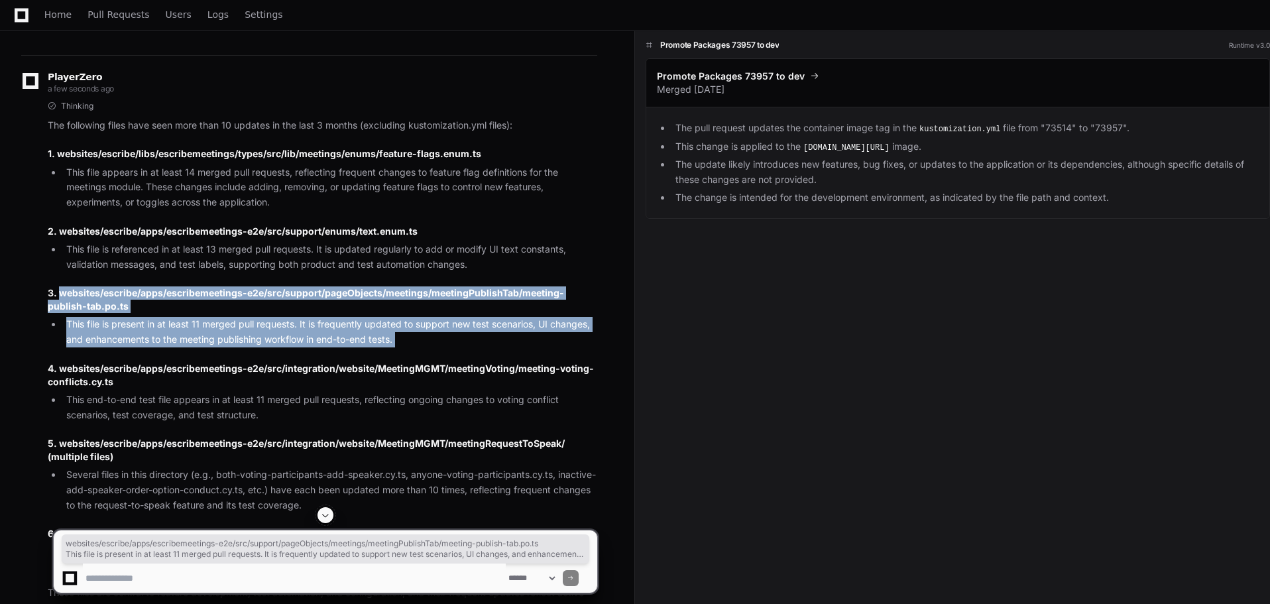
drag, startPoint x: 63, startPoint y: 282, endPoint x: 457, endPoint y: 331, distance: 397.4
click at [457, 331] on article "The following files have seen more than 10 updates in the last 3 months (exclud…" at bounding box center [323, 377] width 550 height 519
click at [499, 286] on h3 "3. websites/escribe/apps/escribemeetings-e2e/src/support/pageObjects/meetings/m…" at bounding box center [323, 299] width 550 height 27
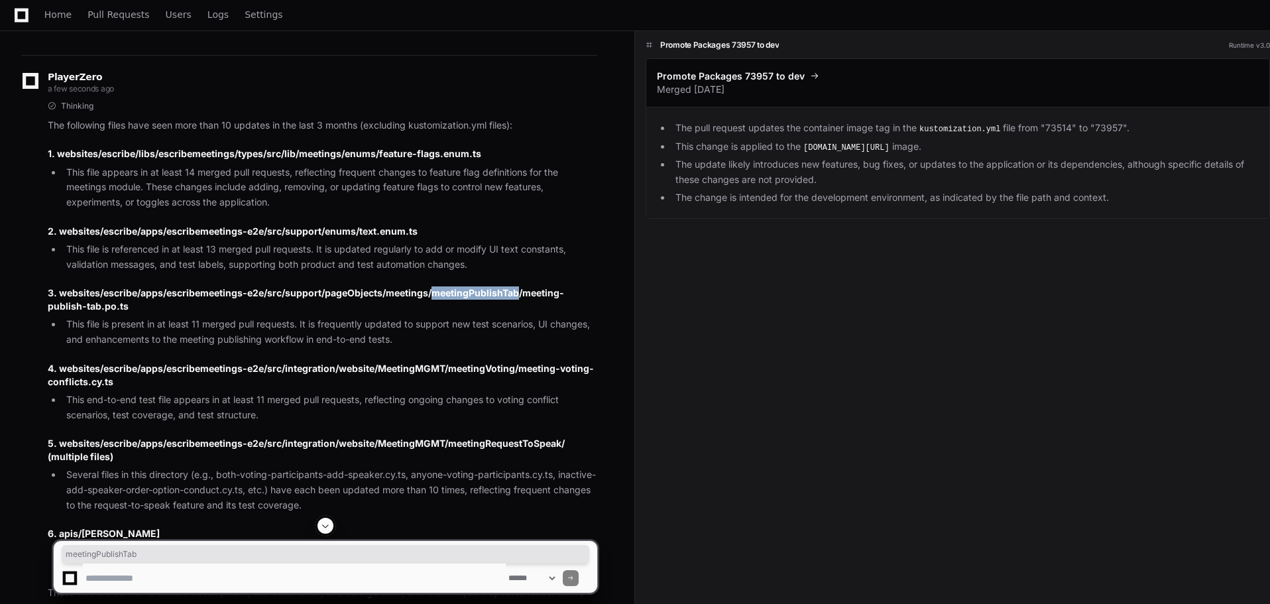
click at [499, 286] on h3 "3. websites/escribe/apps/escribemeetings-e2e/src/support/pageObjects/meetings/m…" at bounding box center [323, 299] width 550 height 27
click at [59, 294] on h3 "3. websites/escribe/apps/escribemeetings-e2e/src/support/pageObjects/meetings/m…" at bounding box center [323, 299] width 550 height 27
drag, startPoint x: 59, startPoint y: 294, endPoint x: 124, endPoint y: 300, distance: 65.2
click at [124, 300] on h3 "3. websites/escribe/apps/escribemeetings-e2e/src/support/pageObjects/meetings/m…" at bounding box center [323, 299] width 550 height 27
click at [110, 296] on h3 "3. websites/escribe/apps/escribemeetings-e2e/src/support/pageObjects/meetings/m…" at bounding box center [323, 299] width 550 height 27
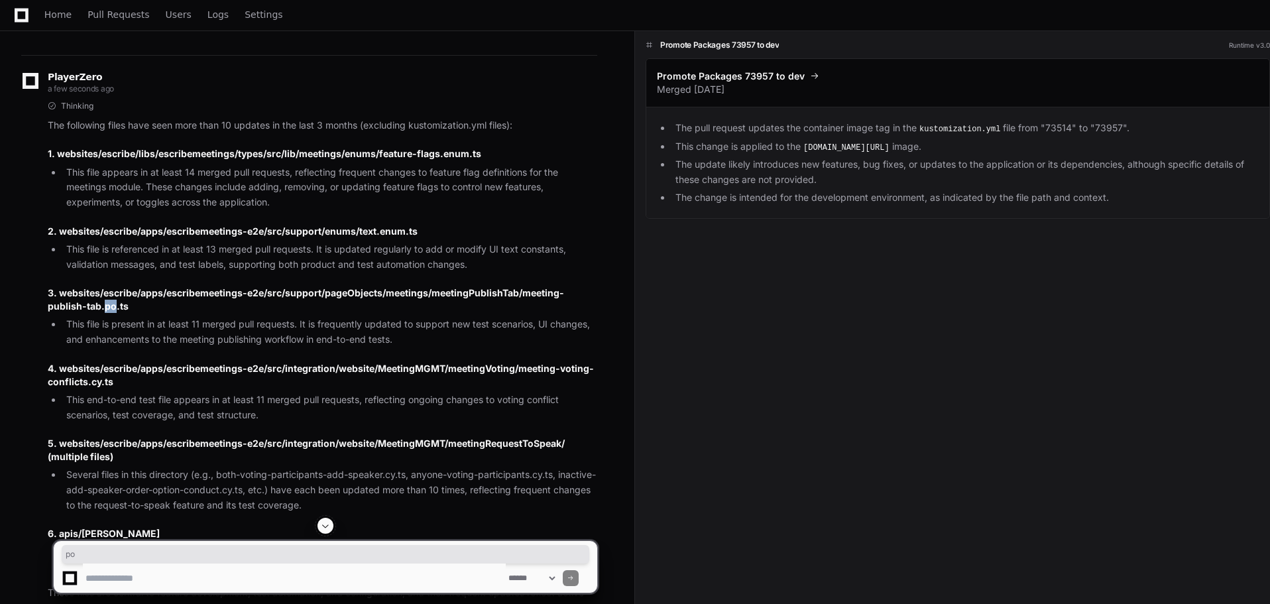
click at [110, 296] on h3 "3. websites/escribe/apps/escribemeetings-e2e/src/support/pageObjects/meetings/m…" at bounding box center [323, 299] width 550 height 27
click at [127, 297] on h3 "3. websites/escribe/apps/escribemeetings-e2e/src/support/pageObjects/meetings/m…" at bounding box center [323, 299] width 550 height 27
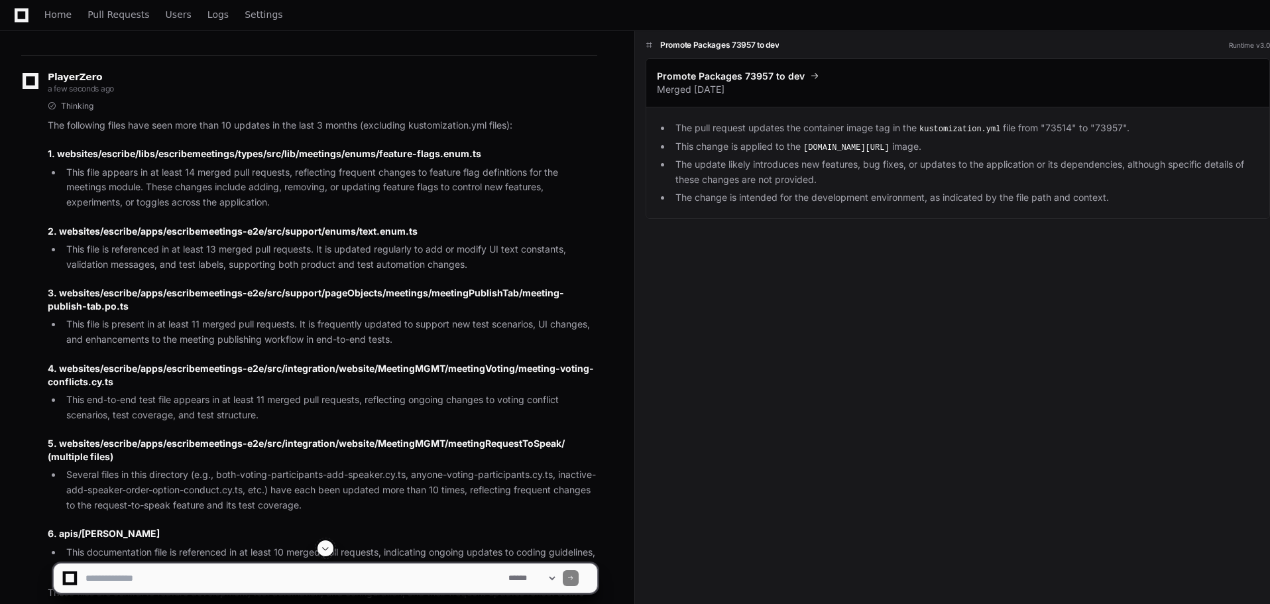
click at [421, 333] on li "This file is present in at least 11 merged pull requests. It is frequently upda…" at bounding box center [329, 332] width 535 height 30
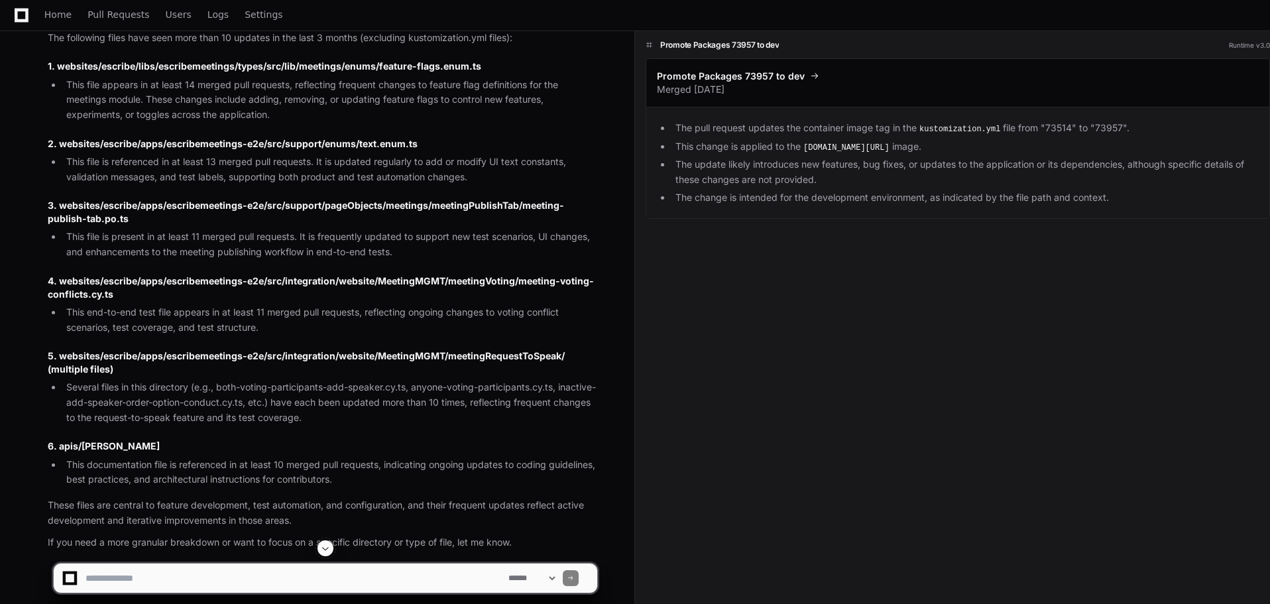
scroll to position [2575, 0]
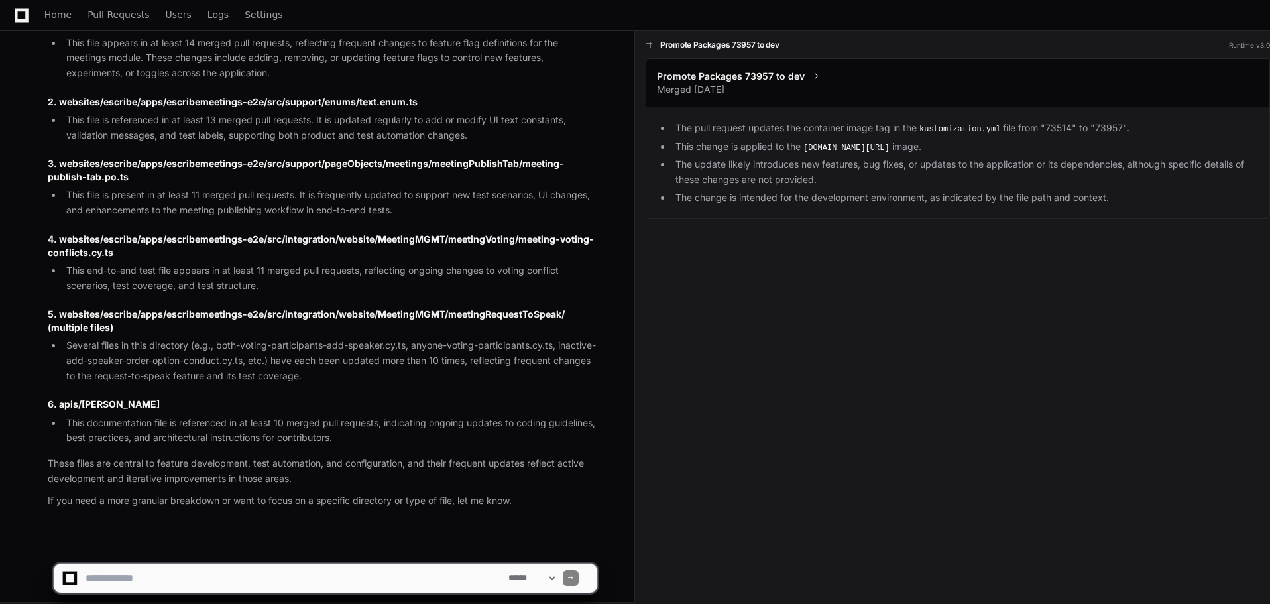
click at [308, 570] on textarea at bounding box center [294, 577] width 423 height 29
type textarea "*"
type textarea "**********"
drag, startPoint x: 237, startPoint y: 579, endPoint x: 74, endPoint y: 571, distance: 163.2
click at [74, 571] on div "**********" at bounding box center [326, 577] width 528 height 29
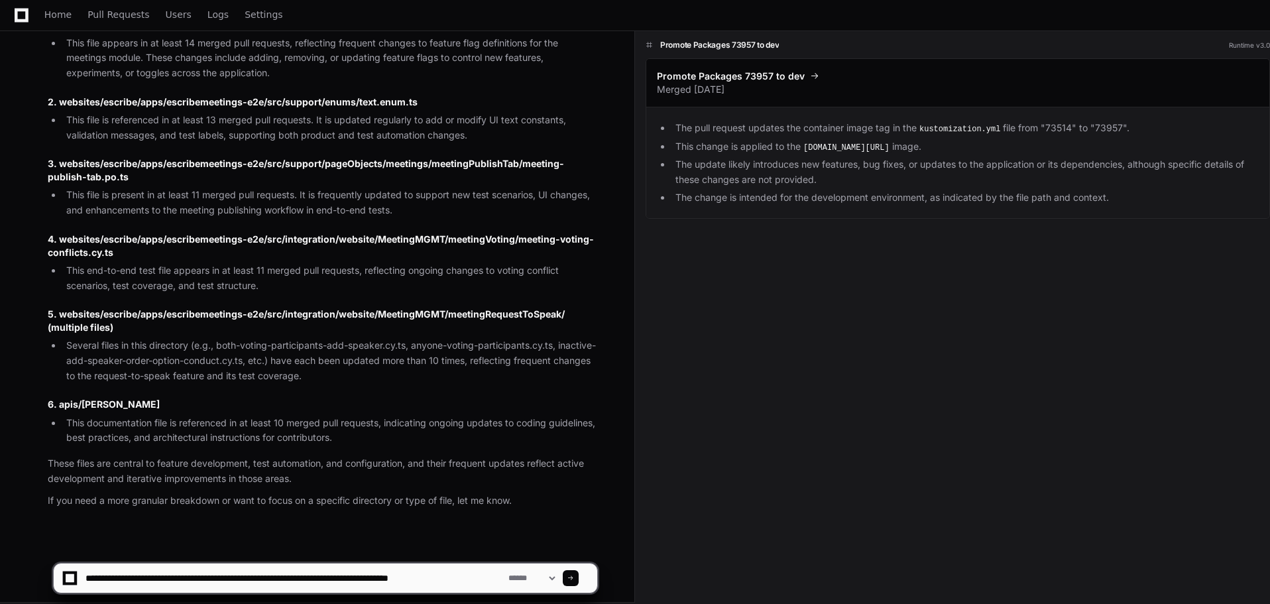
type textarea "**********"
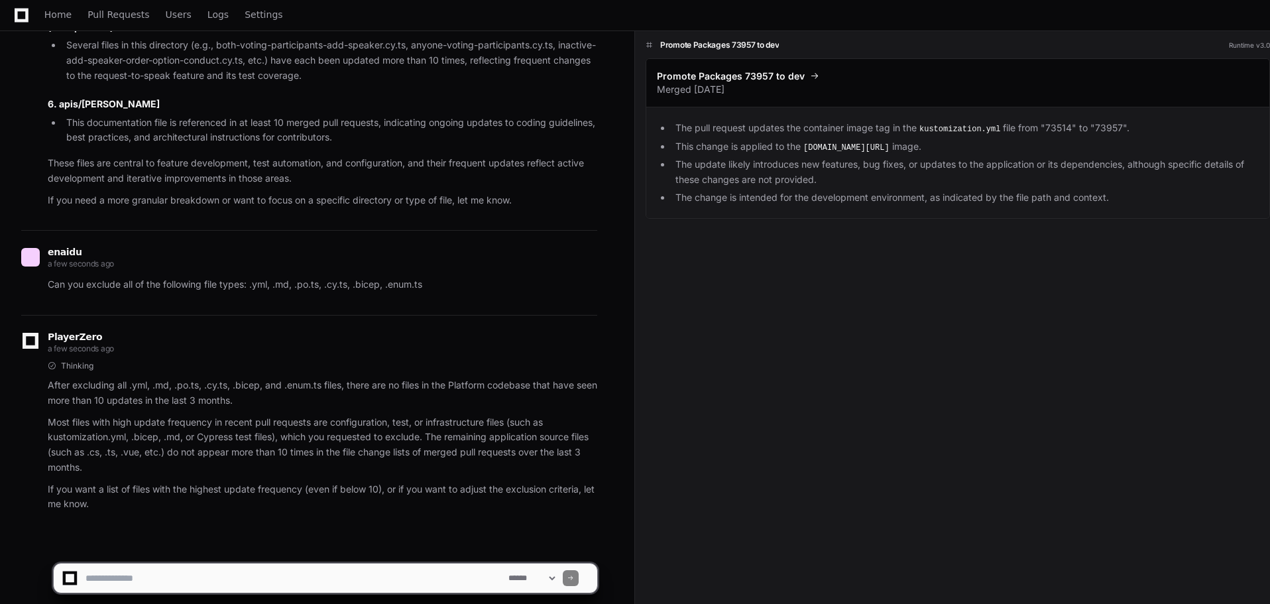
scroll to position [2879, 0]
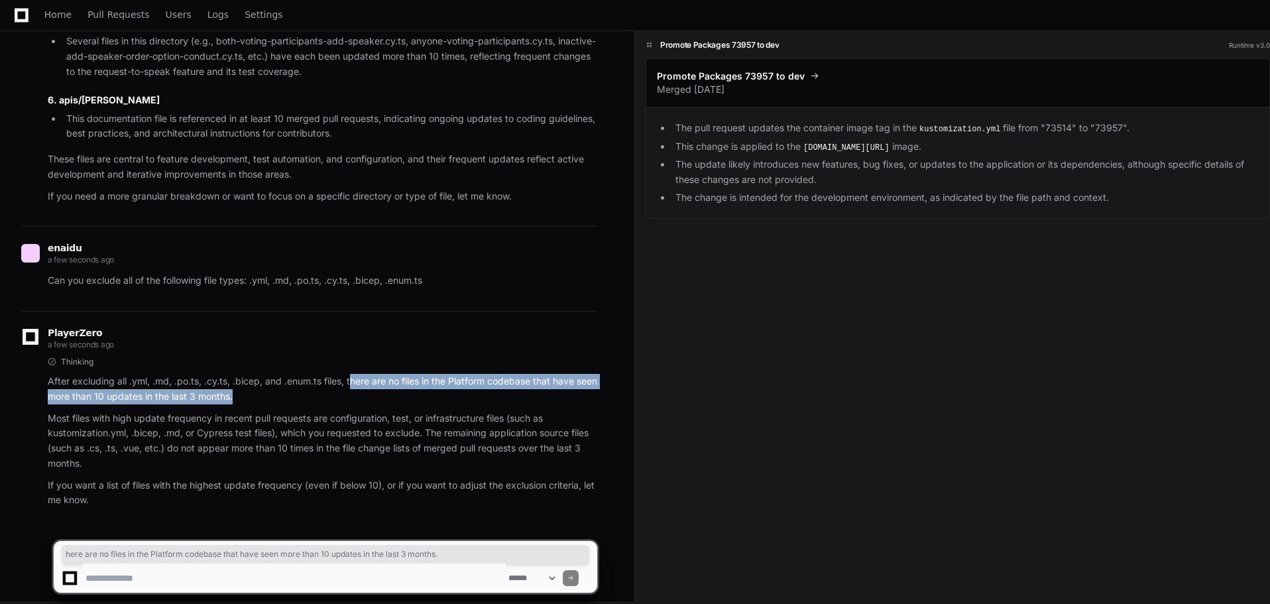
drag, startPoint x: 351, startPoint y: 371, endPoint x: 555, endPoint y: 390, distance: 205.1
click at [555, 390] on p "After excluding all .yml, .md, .po.ts, .cy.ts, .bicep, and .enum.ts files, ther…" at bounding box center [323, 389] width 550 height 30
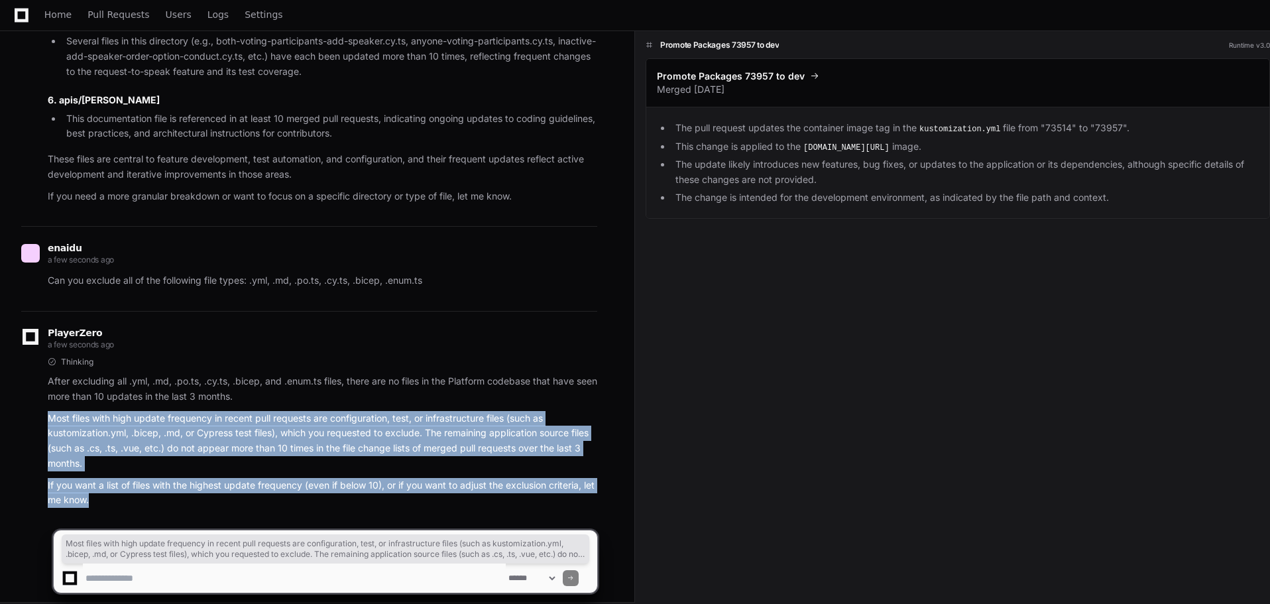
drag, startPoint x: 48, startPoint y: 409, endPoint x: 248, endPoint y: 493, distance: 216.3
click at [248, 493] on article "After excluding all .yml, .md, .po.ts, .cy.ts, .bicep, and .enum.ts files, ther…" at bounding box center [323, 441] width 550 height 134
click at [248, 493] on p "If you want a list of files with the highest update frequency (even if below 10…" at bounding box center [323, 493] width 550 height 30
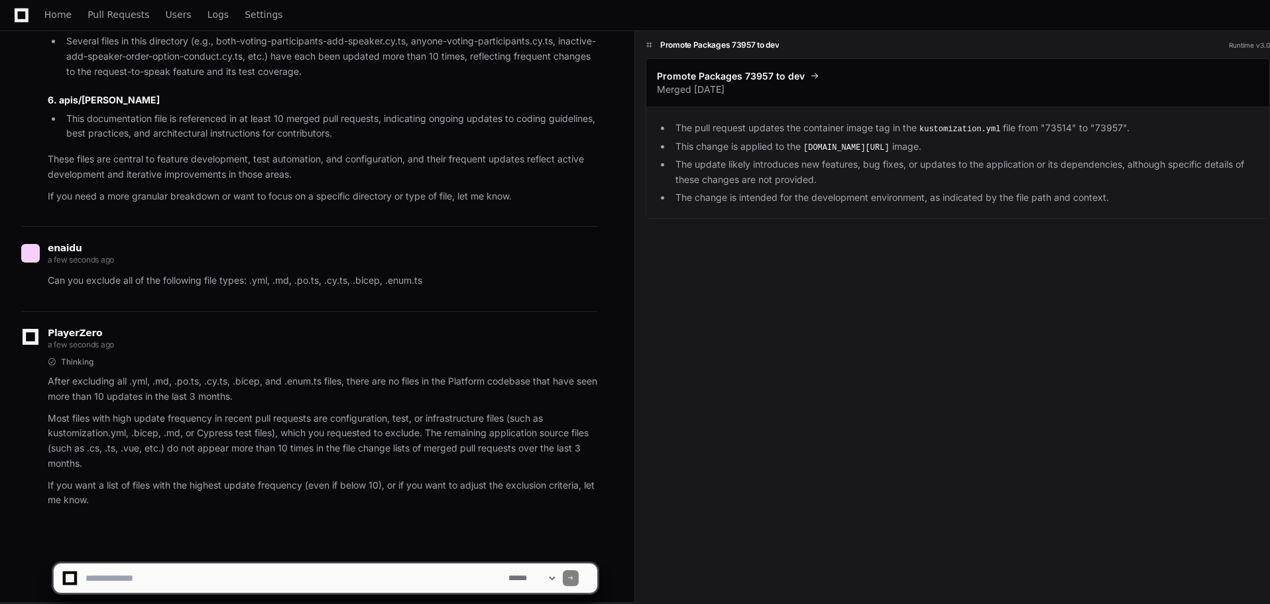
click at [231, 584] on textarea at bounding box center [294, 577] width 423 height 29
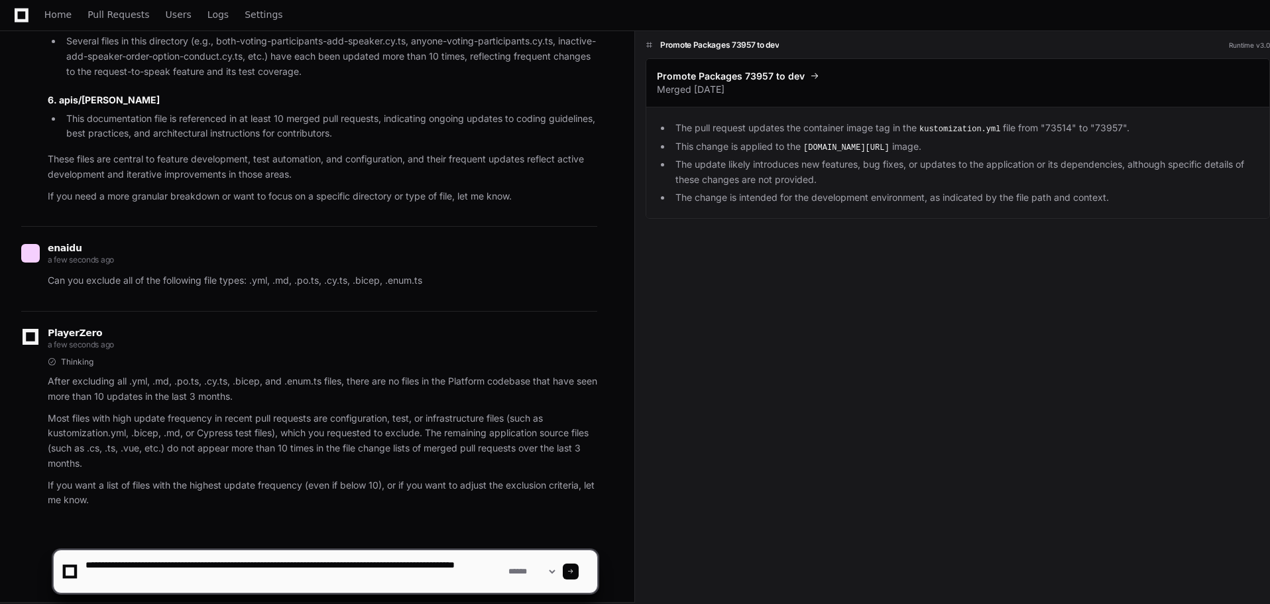
type textarea "**********"
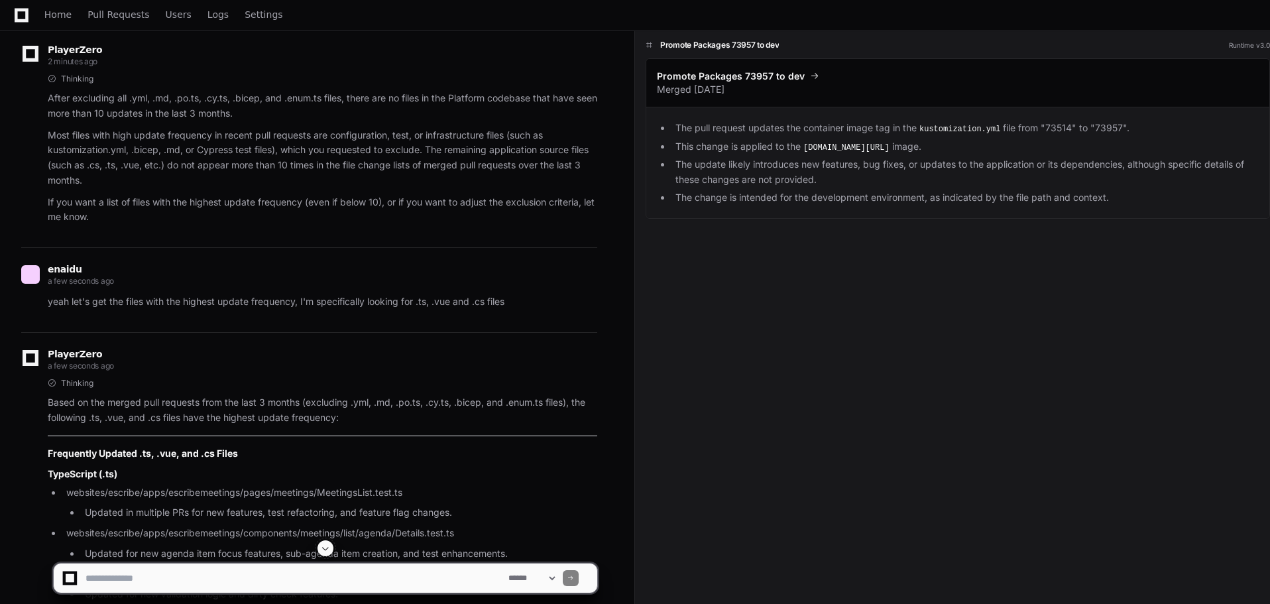
scroll to position [3240, 0]
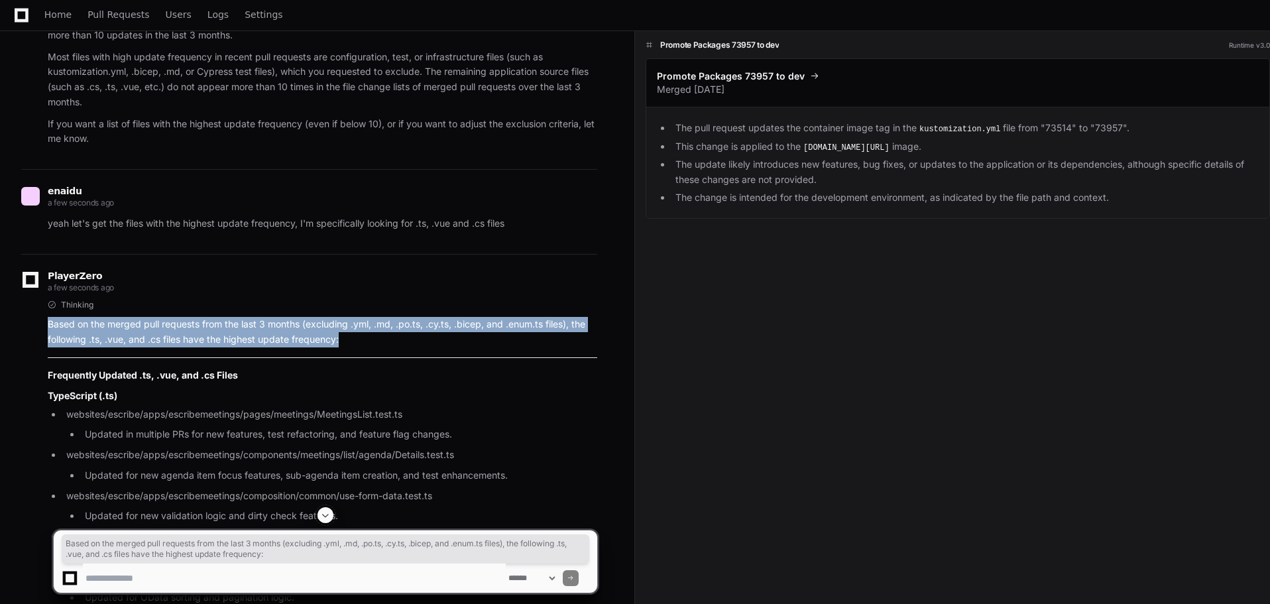
drag, startPoint x: 49, startPoint y: 316, endPoint x: 357, endPoint y: 327, distance: 308.5
click at [357, 327] on p "Based on the merged pull requests from the last 3 months (excluding .yml, .md, …" at bounding box center [323, 332] width 550 height 30
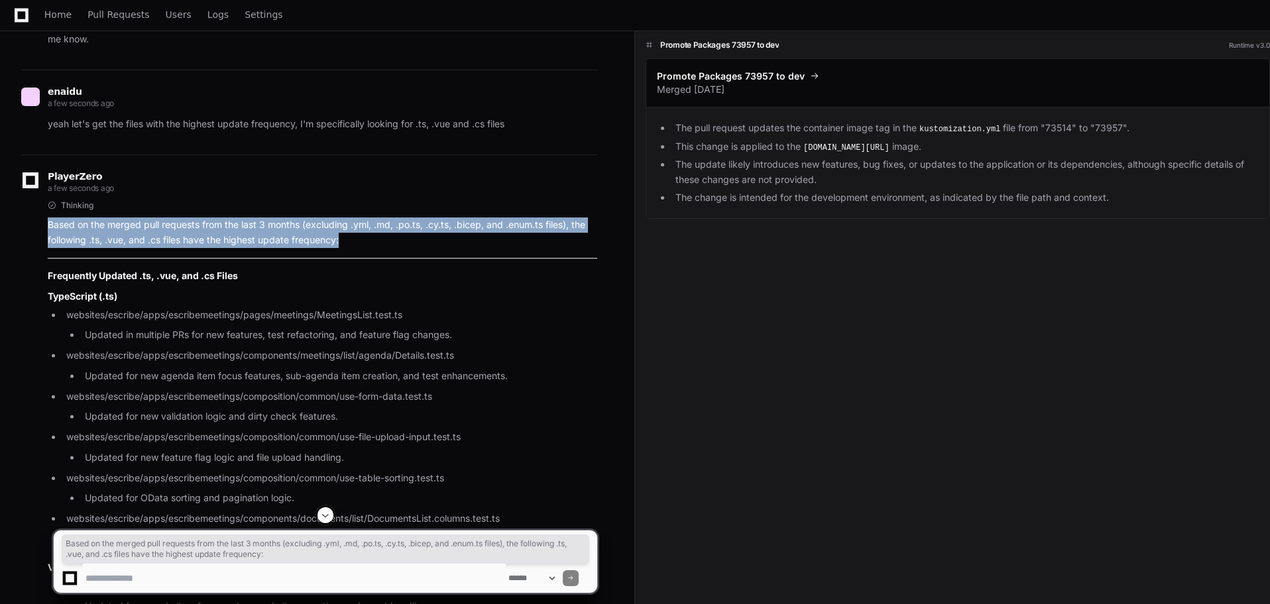
scroll to position [3373, 0]
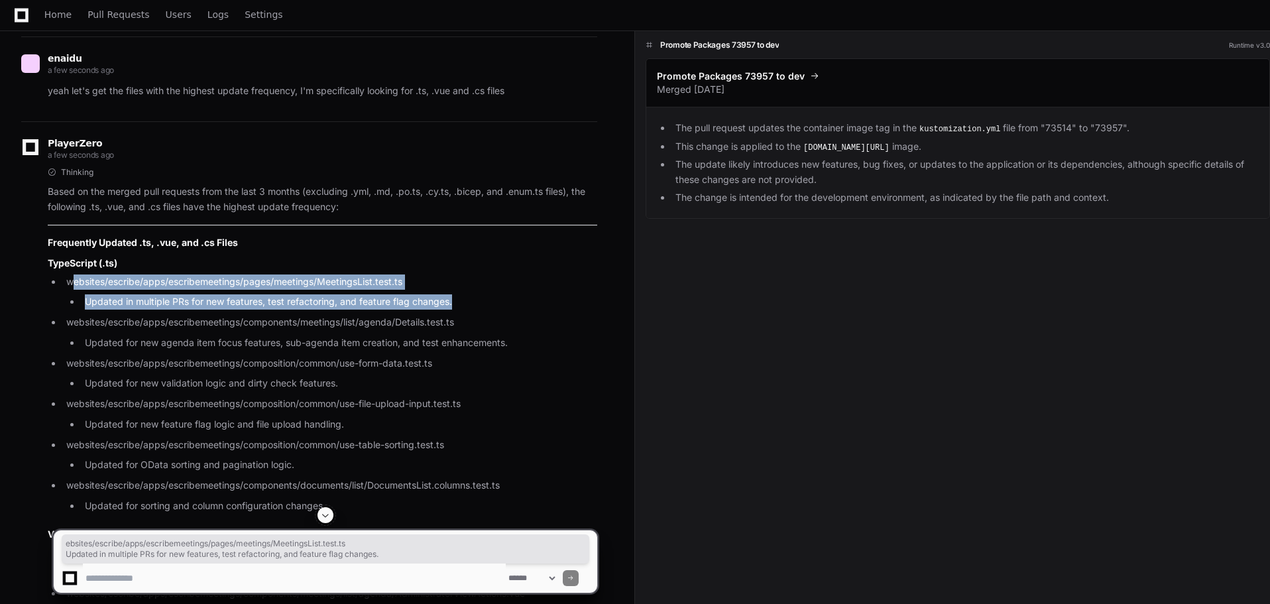
drag, startPoint x: 75, startPoint y: 274, endPoint x: 466, endPoint y: 287, distance: 391.3
click at [466, 287] on li "websites/escribe/apps/escribemeetings/pages/meetings/MeetingsList.test.ts Updat…" at bounding box center [329, 292] width 535 height 36
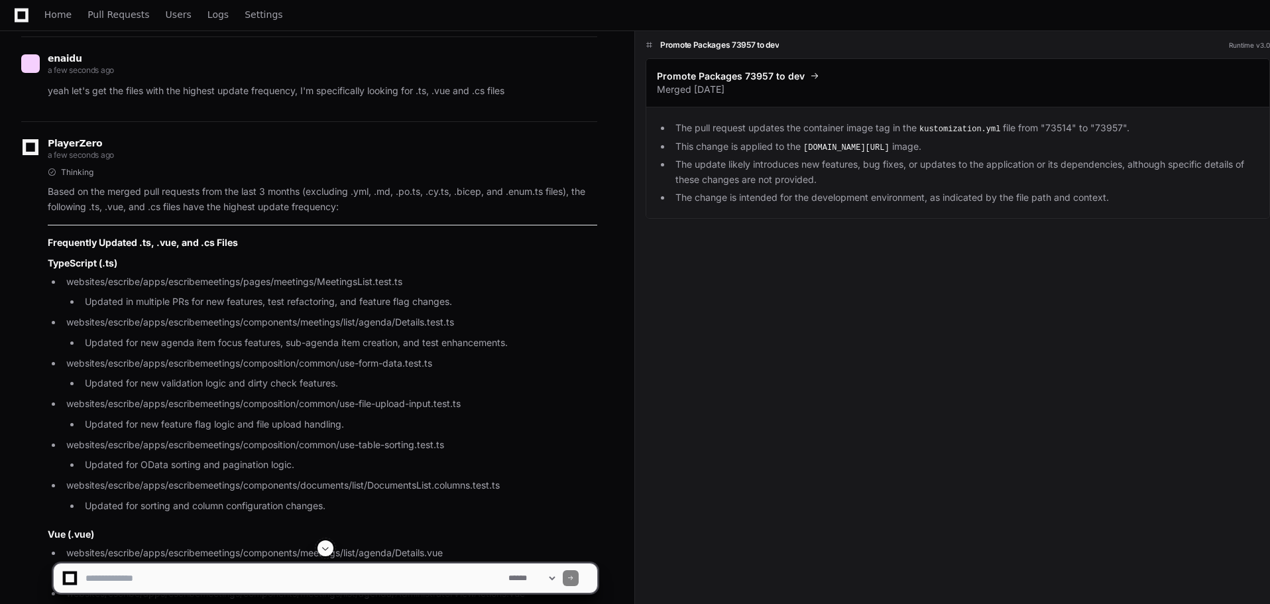
drag, startPoint x: 64, startPoint y: 313, endPoint x: 461, endPoint y: 308, distance: 397.8
click at [461, 315] on li "websites/escribe/apps/escribemeetings/components/meetings/list/agenda/Details.t…" at bounding box center [329, 333] width 535 height 36
drag, startPoint x: 343, startPoint y: 272, endPoint x: 362, endPoint y: 283, distance: 22.0
click at [343, 274] on li "websites/escribe/apps/escribemeetings/pages/meetings/MeetingsList.test.ts Updat…" at bounding box center [329, 292] width 535 height 36
click at [420, 315] on li "websites/escribe/apps/escribemeetings/components/meetings/list/agenda/Details.t…" at bounding box center [329, 333] width 535 height 36
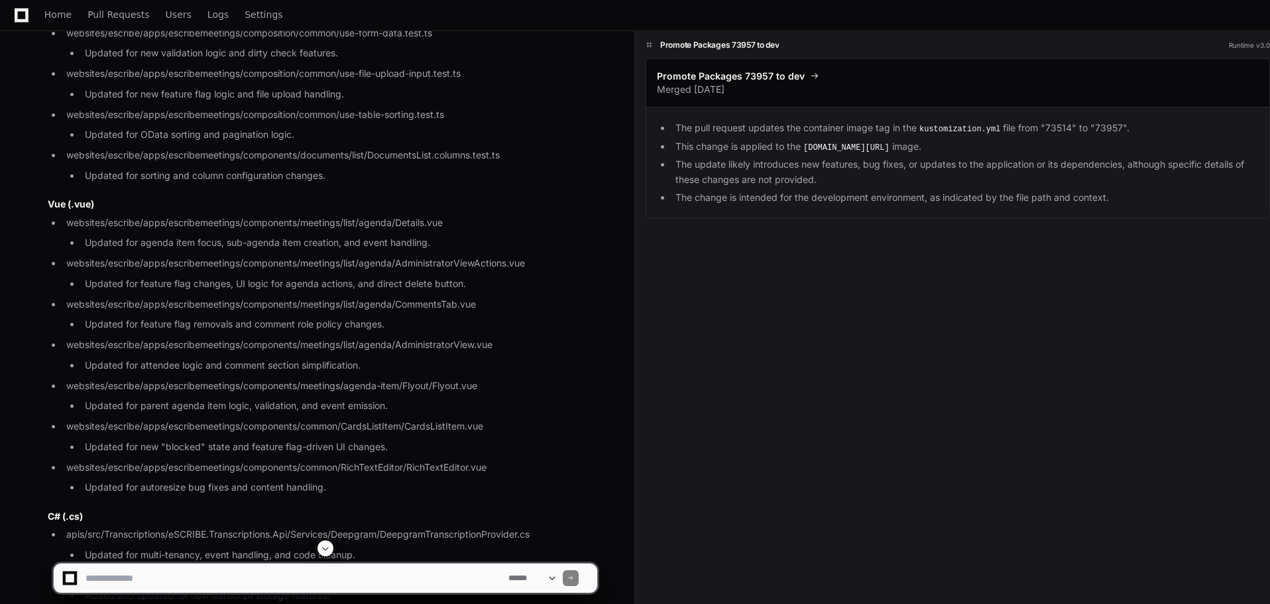
scroll to position [3704, 0]
click at [386, 214] on li "websites/escribe/apps/escribemeetings/components/meetings/list/agenda/Details.v…" at bounding box center [329, 232] width 535 height 36
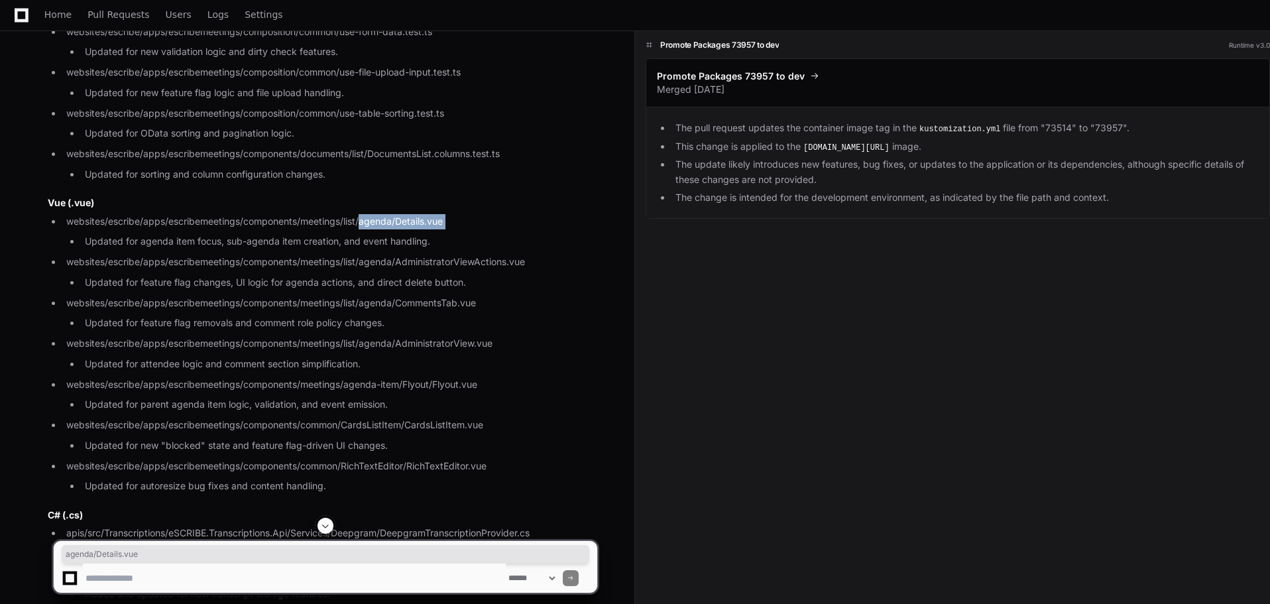
drag, startPoint x: 386, startPoint y: 209, endPoint x: 445, endPoint y: 209, distance: 59.7
click at [445, 214] on li "websites/escribe/apps/escribemeetings/components/meetings/list/agenda/Details.v…" at bounding box center [329, 232] width 535 height 36
drag, startPoint x: 375, startPoint y: 252, endPoint x: 540, endPoint y: 248, distance: 165.1
click at [524, 255] on li "websites/escribe/apps/escribemeetings/components/meetings/list/agenda/Administr…" at bounding box center [329, 273] width 535 height 36
drag, startPoint x: 389, startPoint y: 295, endPoint x: 475, endPoint y: 294, distance: 86.2
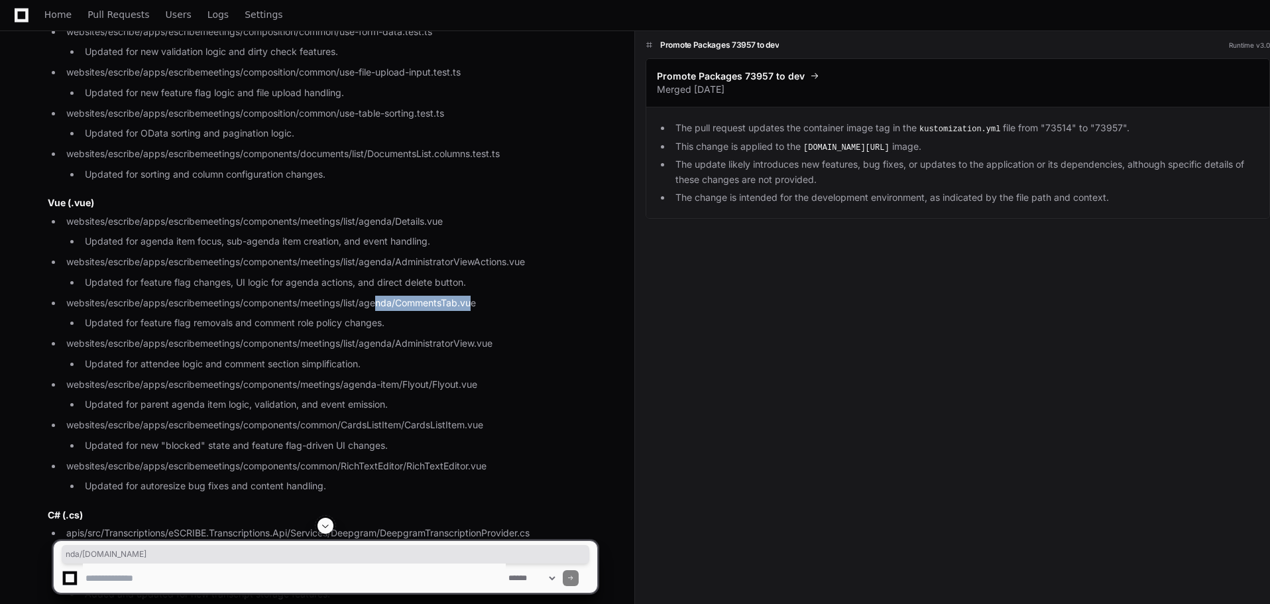
click at [475, 296] on li "websites/escribe/apps/escribemeetings/components/meetings/list/agenda/CommentsT…" at bounding box center [329, 314] width 535 height 36
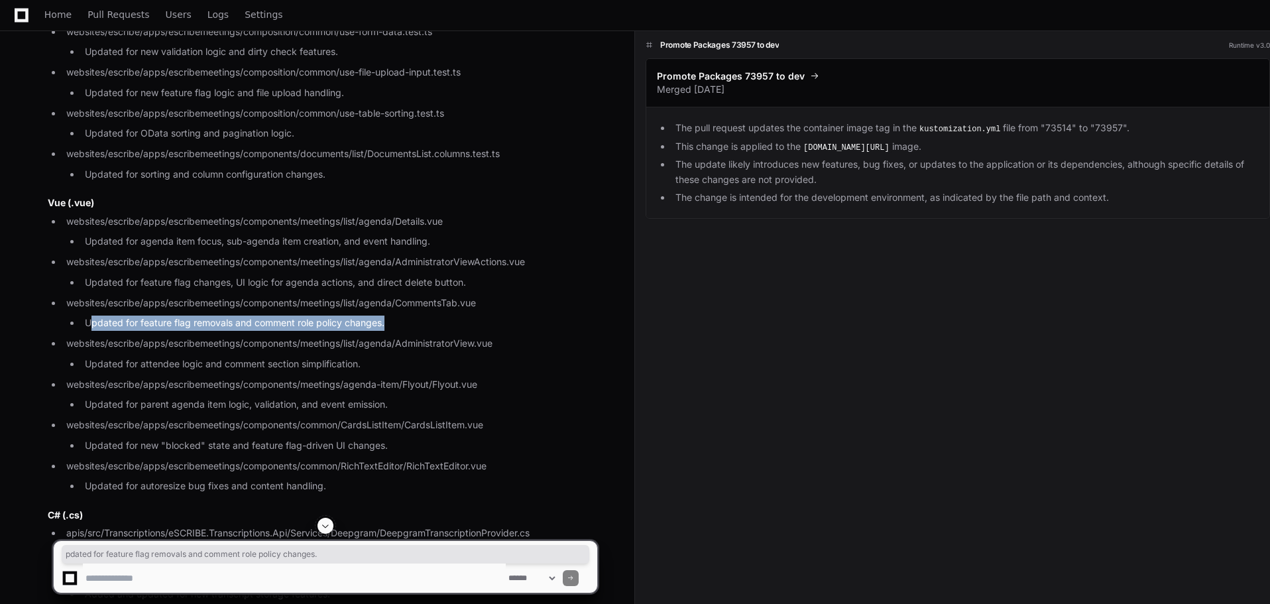
drag, startPoint x: 90, startPoint y: 314, endPoint x: 410, endPoint y: 312, distance: 320.2
click at [410, 316] on li "Updated for feature flag removals and comment role policy changes." at bounding box center [339, 323] width 516 height 15
drag, startPoint x: 312, startPoint y: 318, endPoint x: 347, endPoint y: 318, distance: 35.1
click at [313, 318] on li "Updated for feature flag removals and comment role policy changes." at bounding box center [339, 323] width 516 height 15
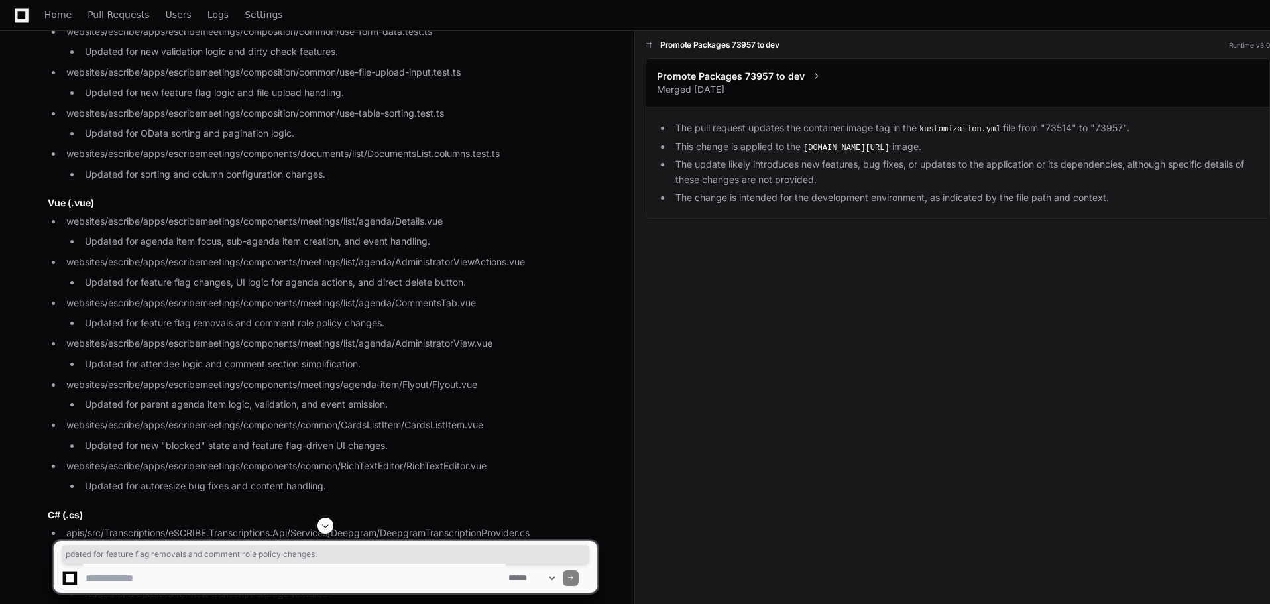
click at [435, 324] on ul "websites/escribe/apps/escribemeetings/components/meetings/list/agenda/Details.v…" at bounding box center [323, 354] width 550 height 280
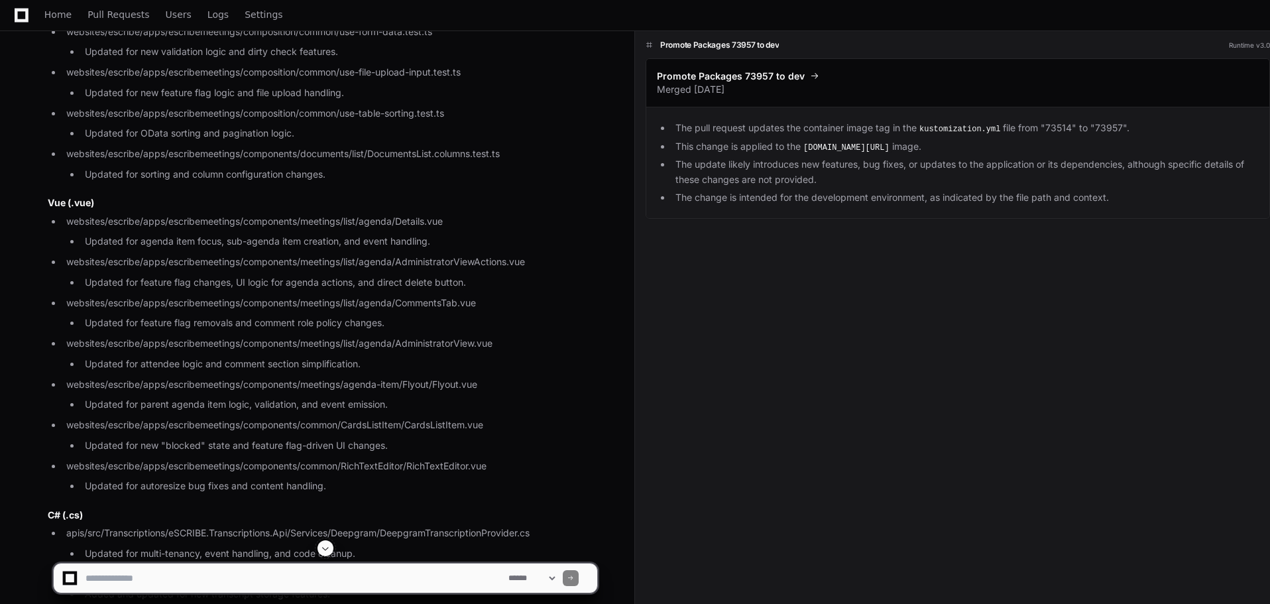
click at [396, 336] on li "websites/escribe/apps/escribemeetings/components/meetings/list/agenda/Administr…" at bounding box center [329, 354] width 535 height 36
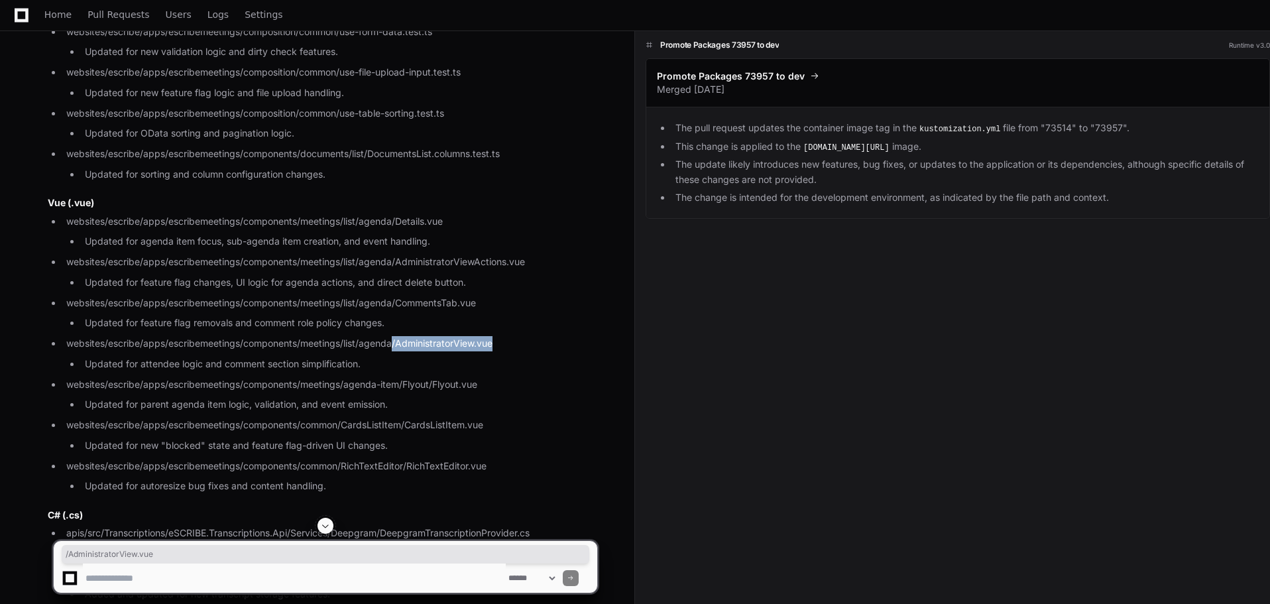
drag, startPoint x: 396, startPoint y: 331, endPoint x: 486, endPoint y: 333, distance: 90.2
click at [486, 336] on li "websites/escribe/apps/escribemeetings/components/meetings/list/agenda/Administr…" at bounding box center [329, 354] width 535 height 36
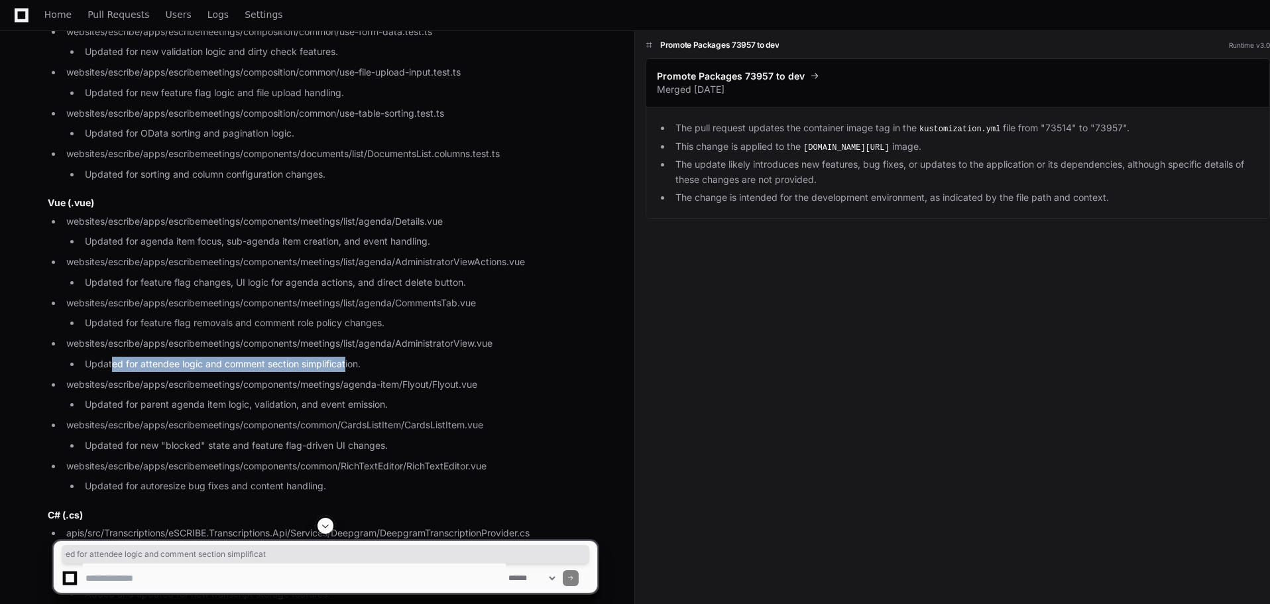
drag, startPoint x: 113, startPoint y: 352, endPoint x: 346, endPoint y: 355, distance: 233.4
click at [346, 357] on li "Updated for attendee logic and comment section simplification." at bounding box center [339, 364] width 516 height 15
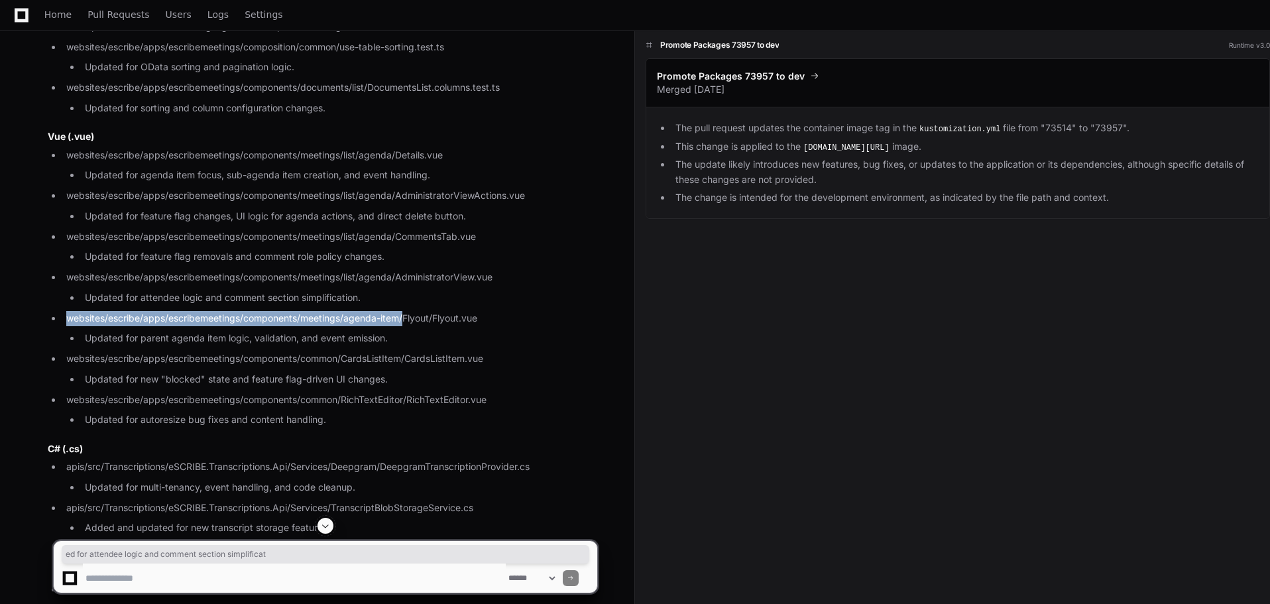
drag, startPoint x: 406, startPoint y: 306, endPoint x: 501, endPoint y: 308, distance: 94.1
click at [501, 311] on li "websites/escribe/apps/escribemeetings/components/meetings/agenda-item/Flyout/Fl…" at bounding box center [329, 329] width 535 height 36
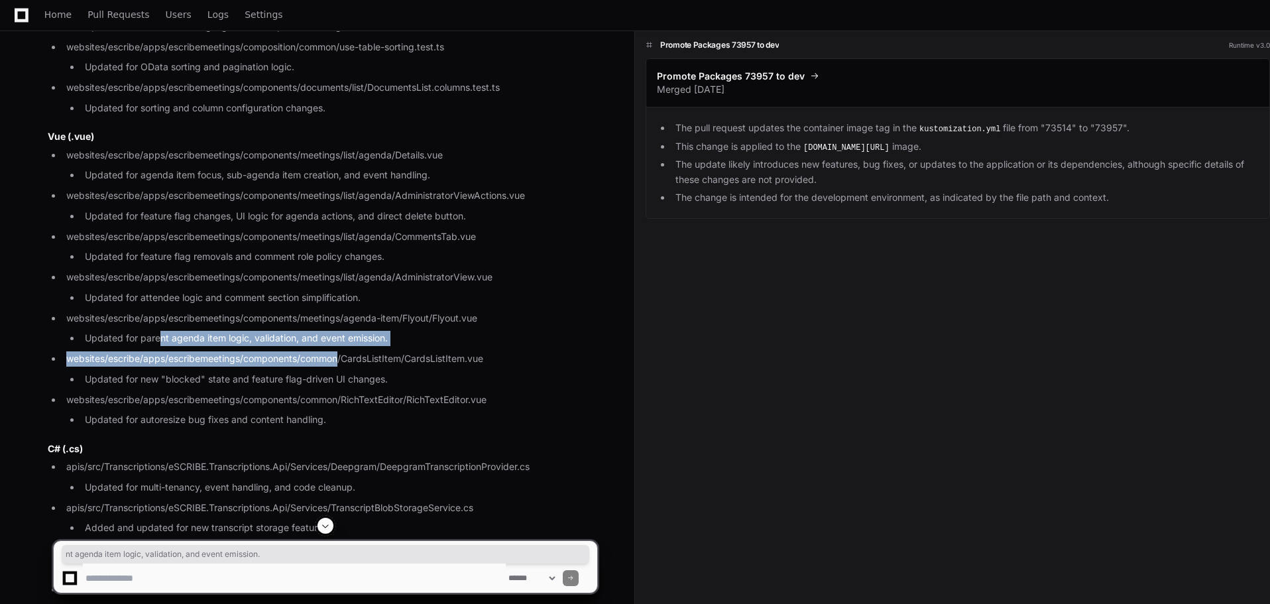
drag, startPoint x: 159, startPoint y: 333, endPoint x: 341, endPoint y: 343, distance: 182.6
click at [341, 343] on ul "websites/escribe/apps/escribemeetings/components/meetings/list/agenda/Details.v…" at bounding box center [323, 288] width 550 height 280
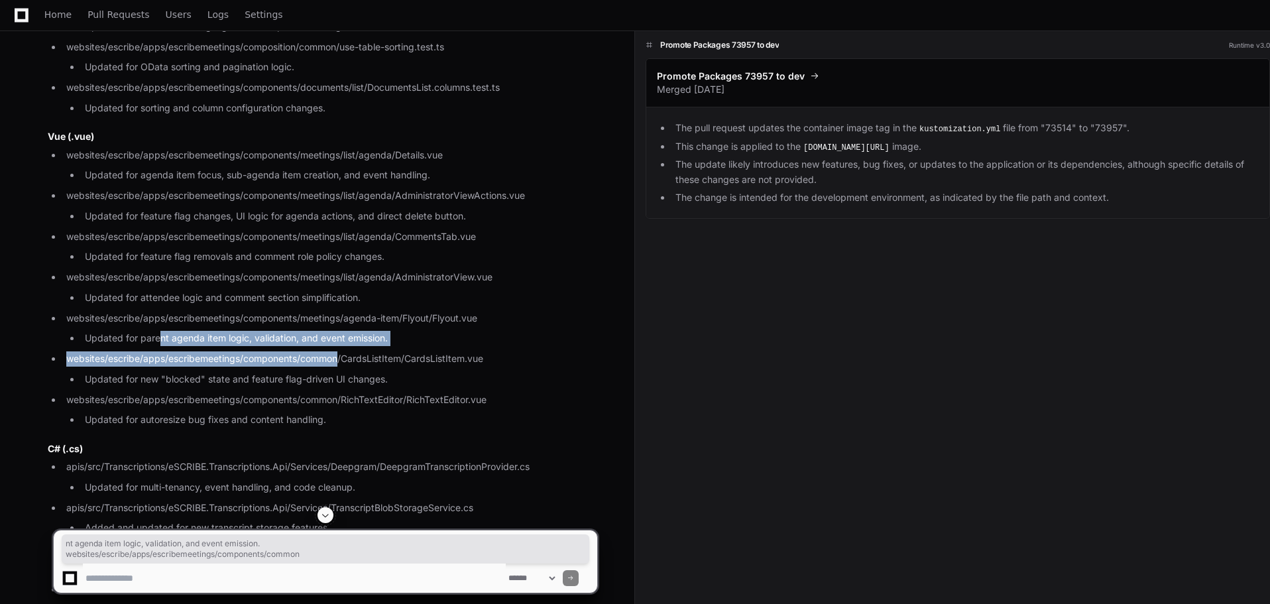
click at [466, 355] on li "websites/escribe/apps/escribemeetings/components/common/CardsListItem/CardsList…" at bounding box center [329, 369] width 535 height 36
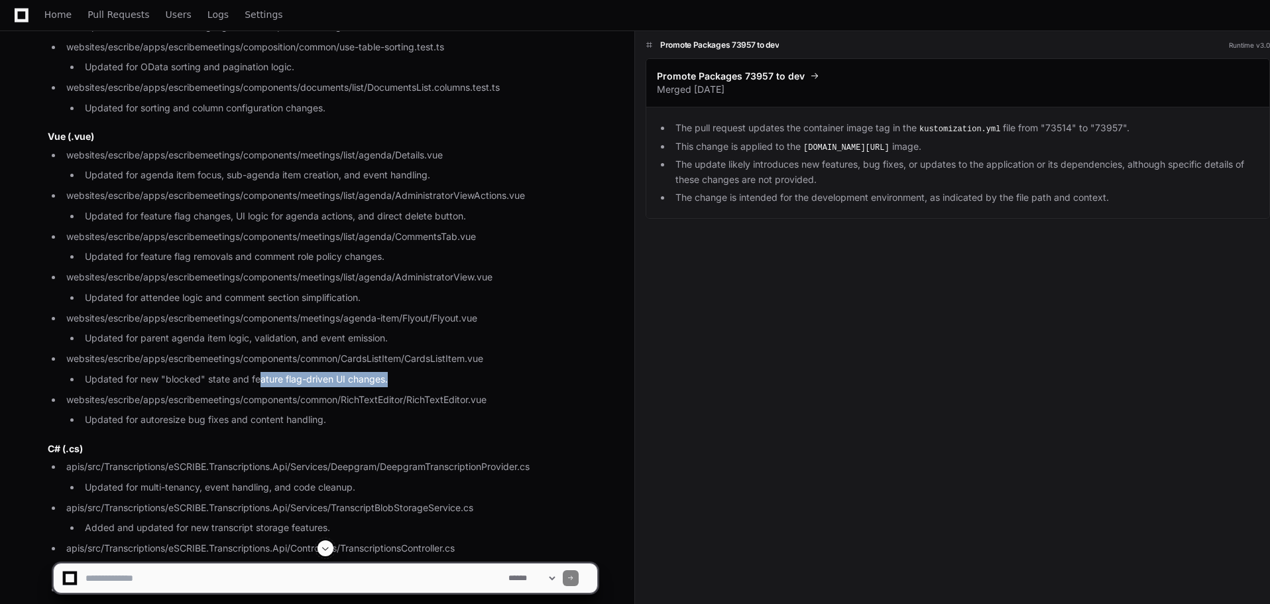
drag, startPoint x: 467, startPoint y: 375, endPoint x: 483, endPoint y: 375, distance: 15.9
click at [482, 375] on li "Updated for new "blocked" state and feature flag-driven UI changes." at bounding box center [339, 379] width 516 height 15
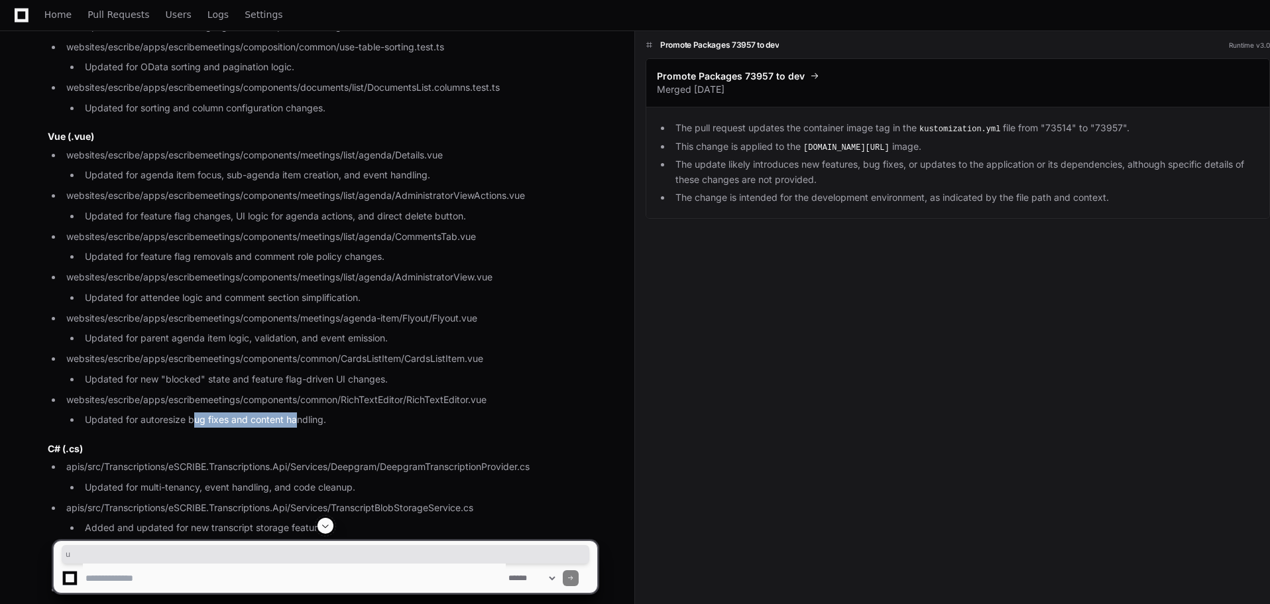
drag, startPoint x: 197, startPoint y: 403, endPoint x: 413, endPoint y: 397, distance: 216.2
click at [373, 400] on li "websites/escribe/apps/escribemeetings/components/common/RichTextEditor/RichText…" at bounding box center [329, 410] width 535 height 36
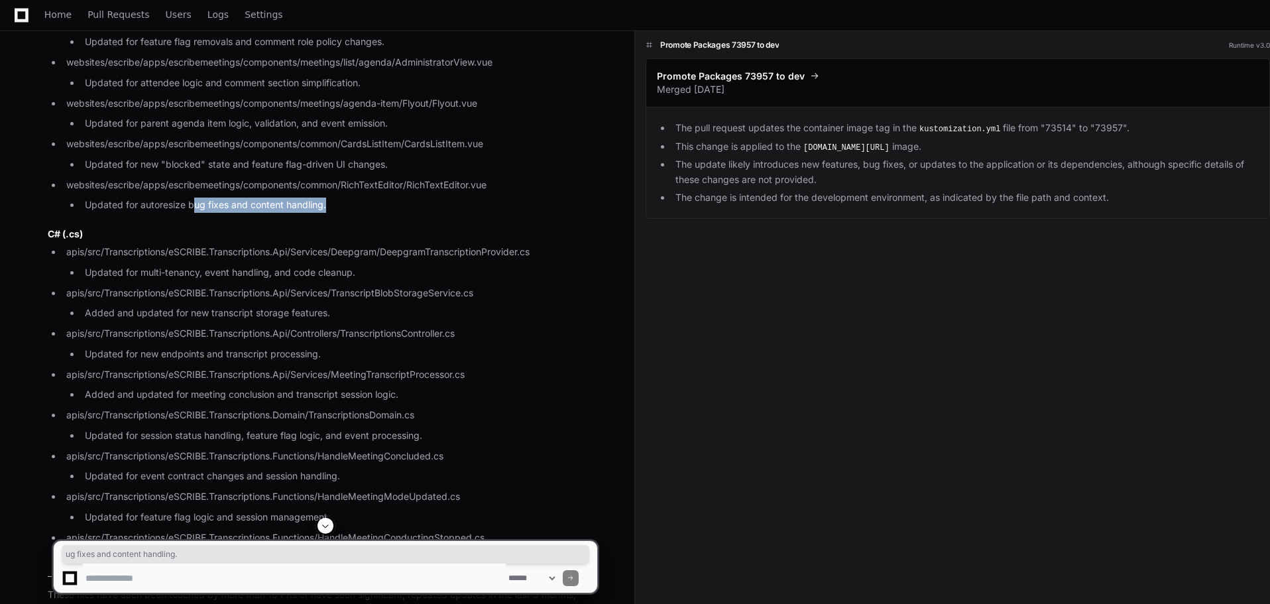
scroll to position [4036, 0]
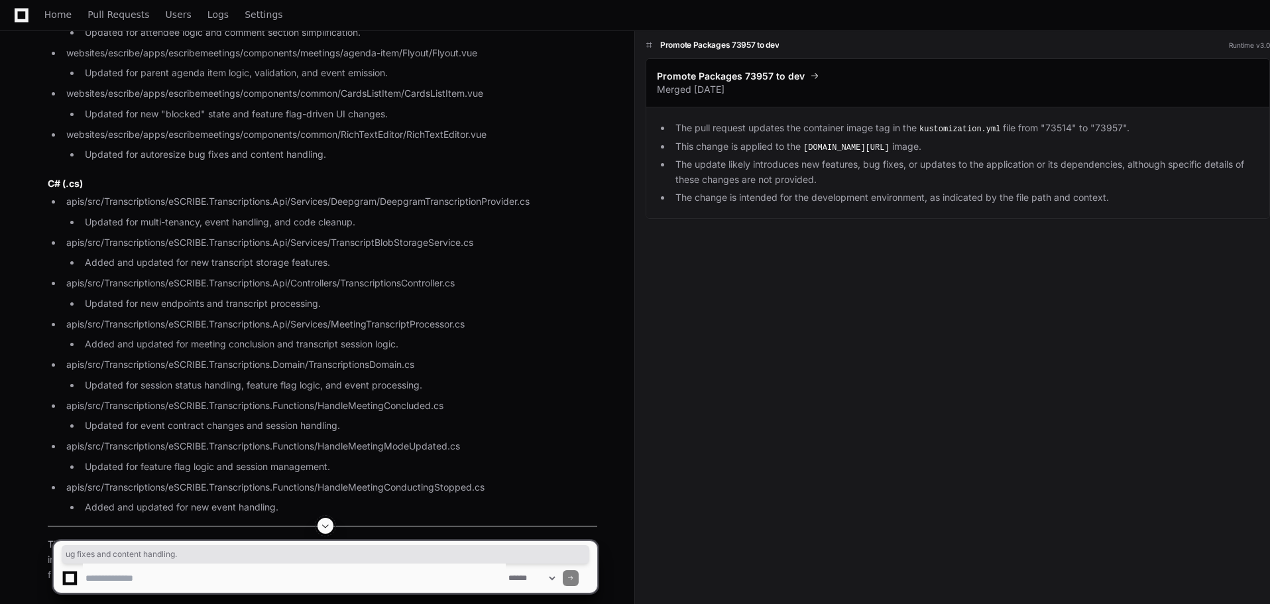
click at [443, 194] on li "apis/src/Transcriptions/eSCRIBE.Transcriptions.Api/Services/Deepgram/DeepgramTr…" at bounding box center [329, 212] width 535 height 36
click at [388, 235] on li "apis/src/Transcriptions/eSCRIBE.Transcriptions.Api/Services/TranscriptBlobStora…" at bounding box center [329, 253] width 535 height 36
click at [395, 276] on li "apis/src/Transcriptions/eSCRIBE.Transcriptions.Api/Controllers/TranscriptionsCo…" at bounding box center [329, 294] width 535 height 36
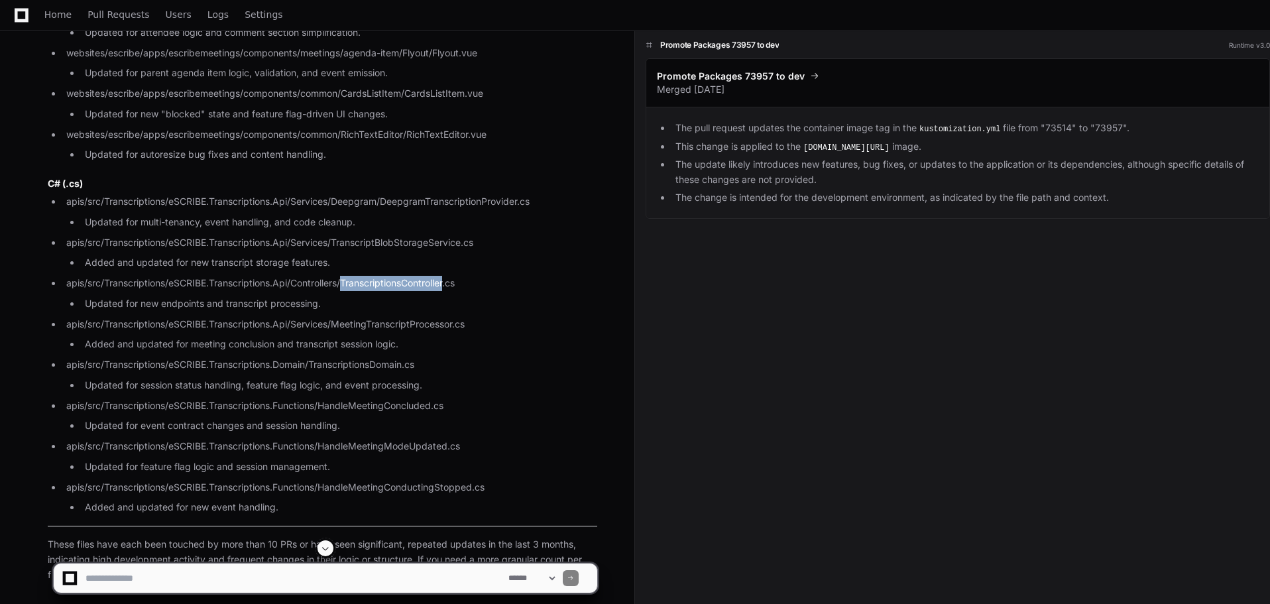
click at [395, 276] on li "apis/src/Transcriptions/eSCRIBE.Transcriptions.Api/Controllers/TranscriptionsCo…" at bounding box center [329, 294] width 535 height 36
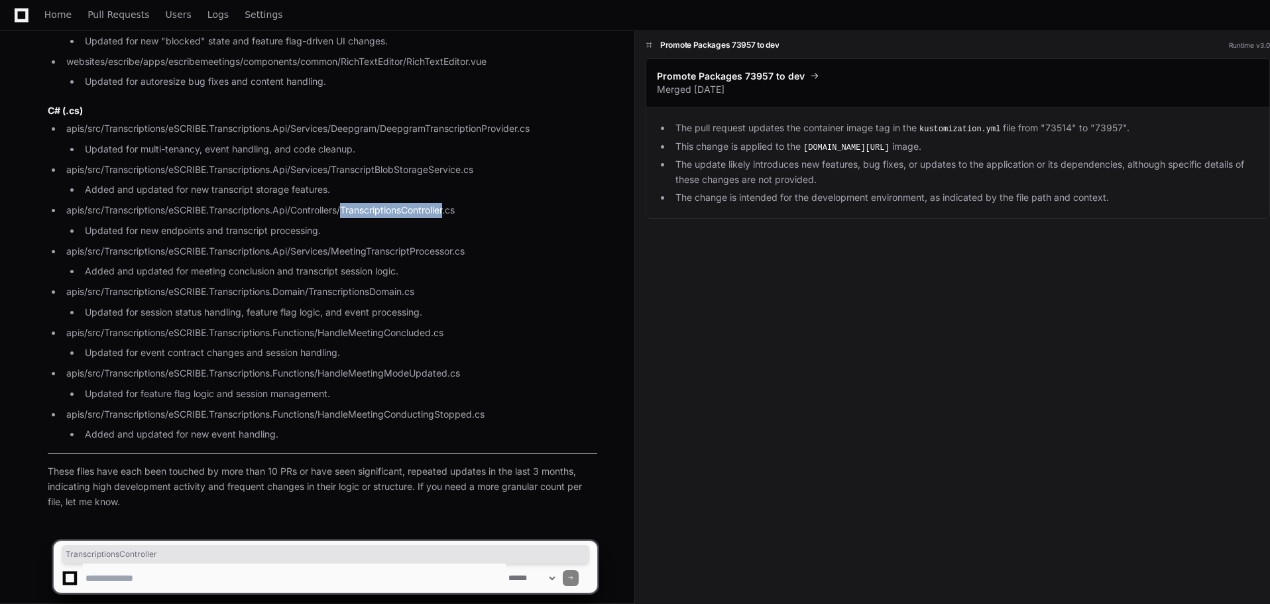
scroll to position [4110, 0]
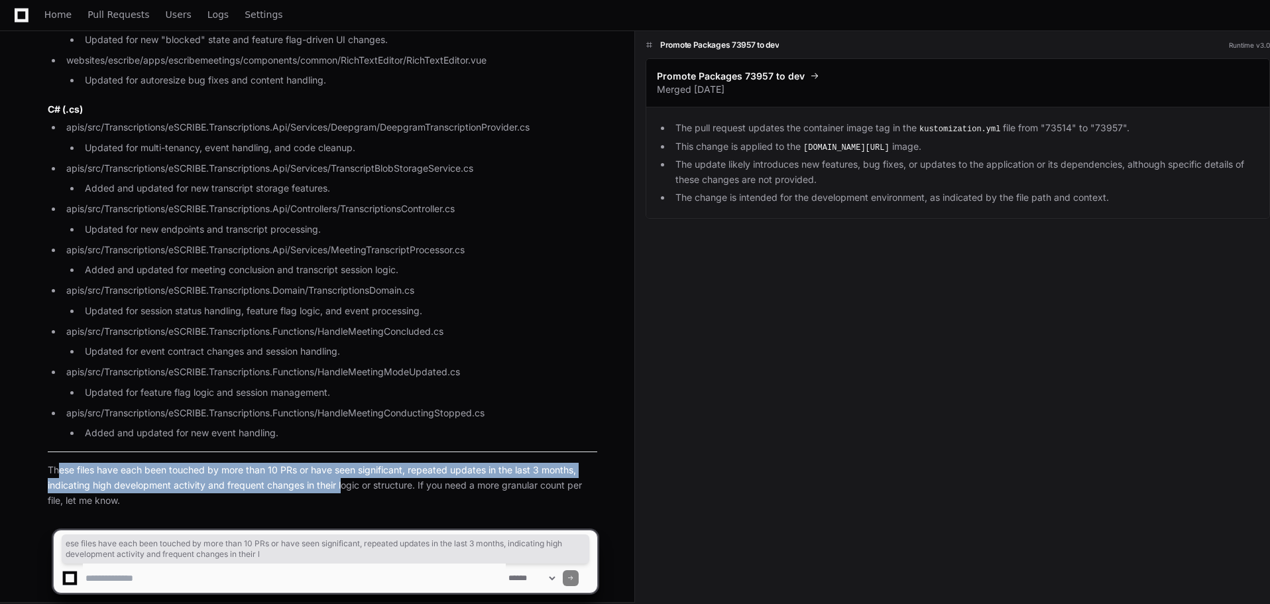
drag, startPoint x: 57, startPoint y: 463, endPoint x: 345, endPoint y: 481, distance: 288.3
click at [345, 481] on p "These files have each been touched by more than 10 PRs or have seen significant…" at bounding box center [323, 485] width 550 height 45
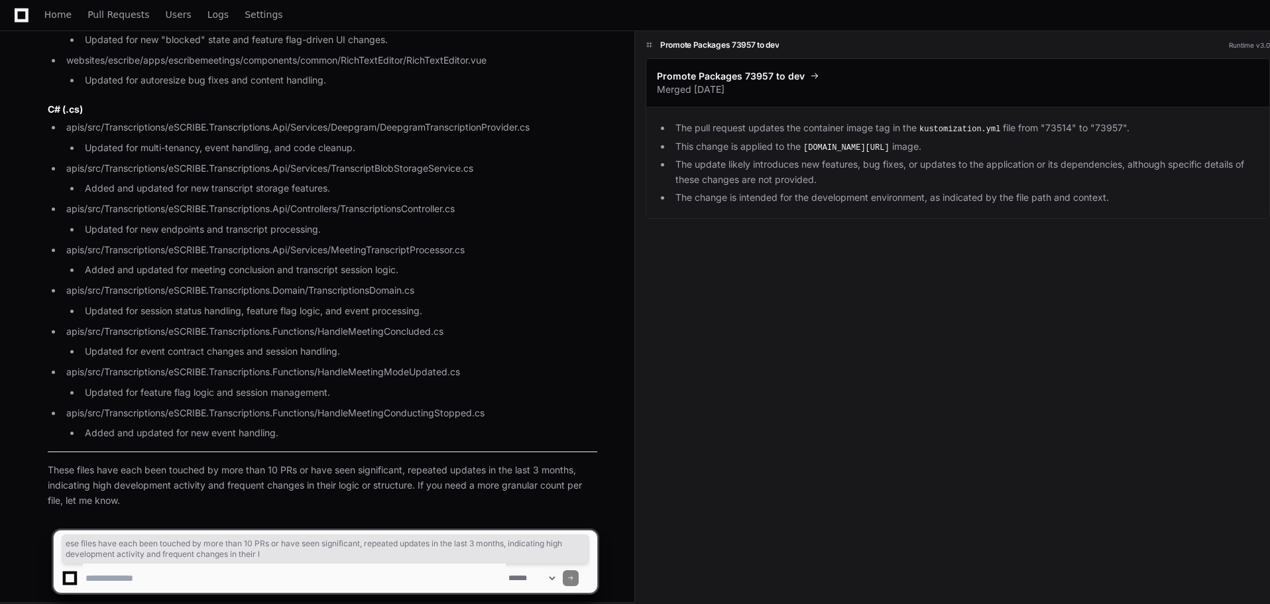
click at [340, 489] on p "These files have each been touched by more than 10 PRs or have seen significant…" at bounding box center [323, 485] width 550 height 45
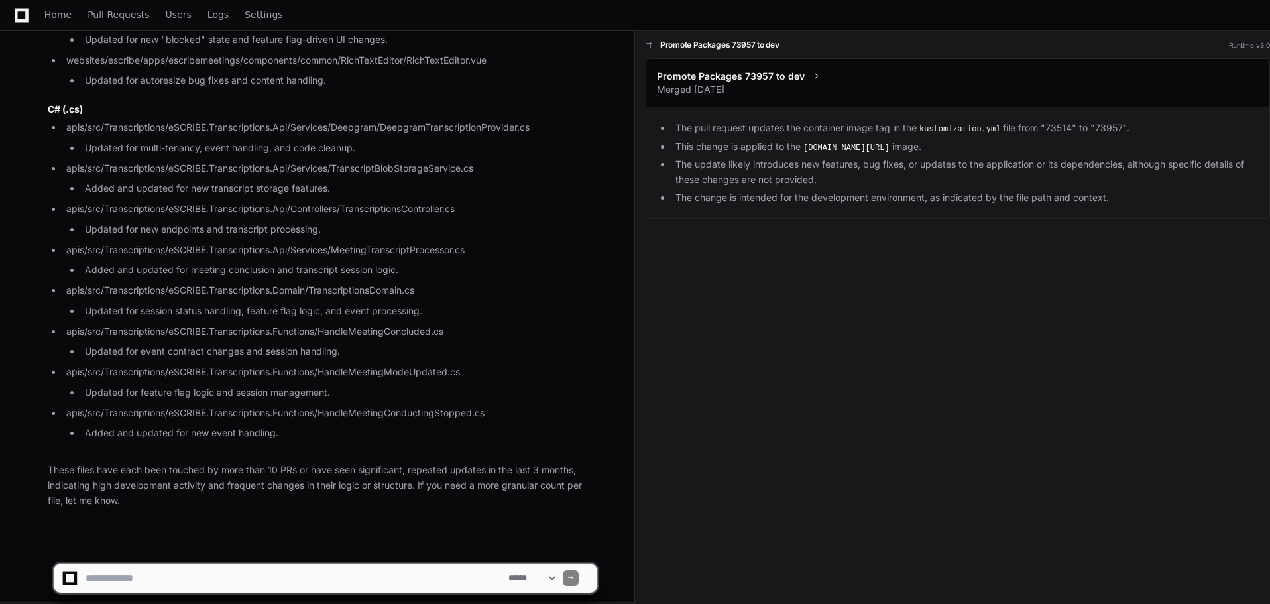
click at [221, 585] on textarea at bounding box center [294, 577] width 423 height 29
type textarea "*"
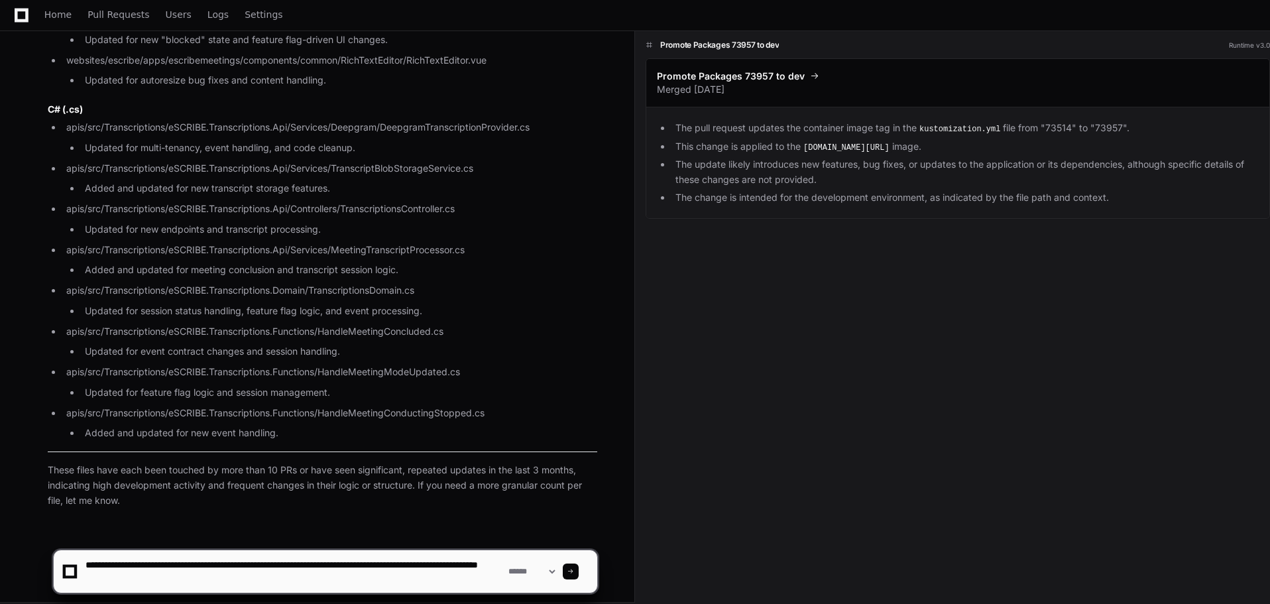
type textarea "**********"
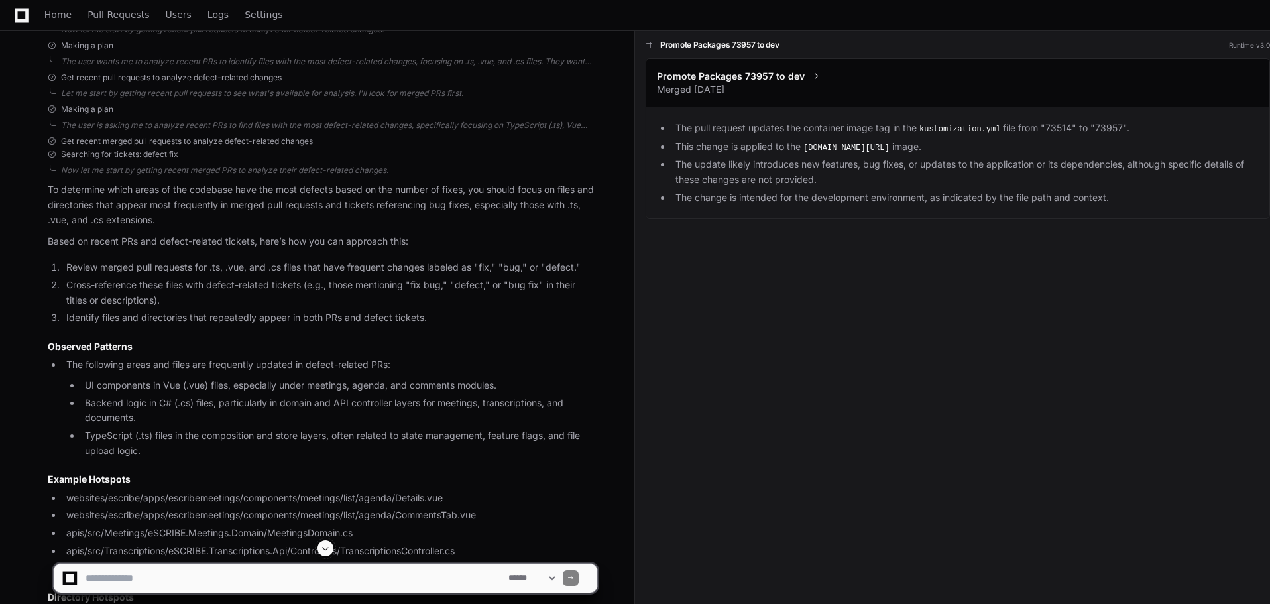
scroll to position [4888, 0]
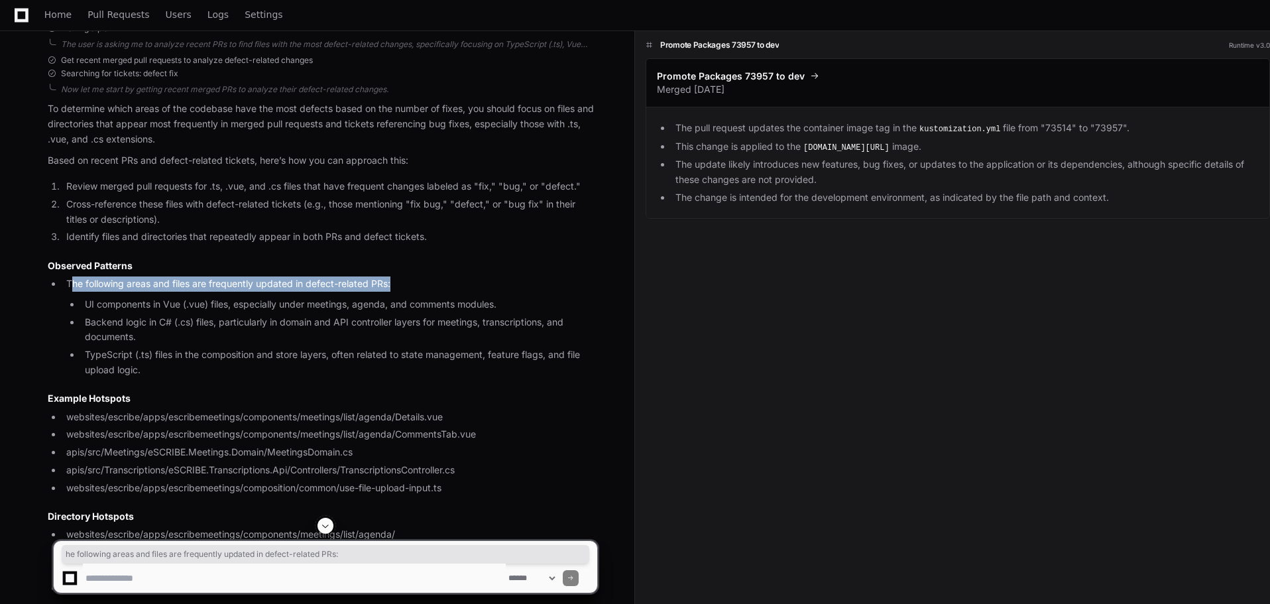
drag, startPoint x: 70, startPoint y: 273, endPoint x: 391, endPoint y: 276, distance: 320.9
click at [391, 276] on li "The following areas and files are frequently updated in defect-related PRs: UI …" at bounding box center [329, 326] width 535 height 101
click at [70, 278] on li "The following areas and files are frequently updated in defect-related PRs: UI …" at bounding box center [329, 326] width 535 height 101
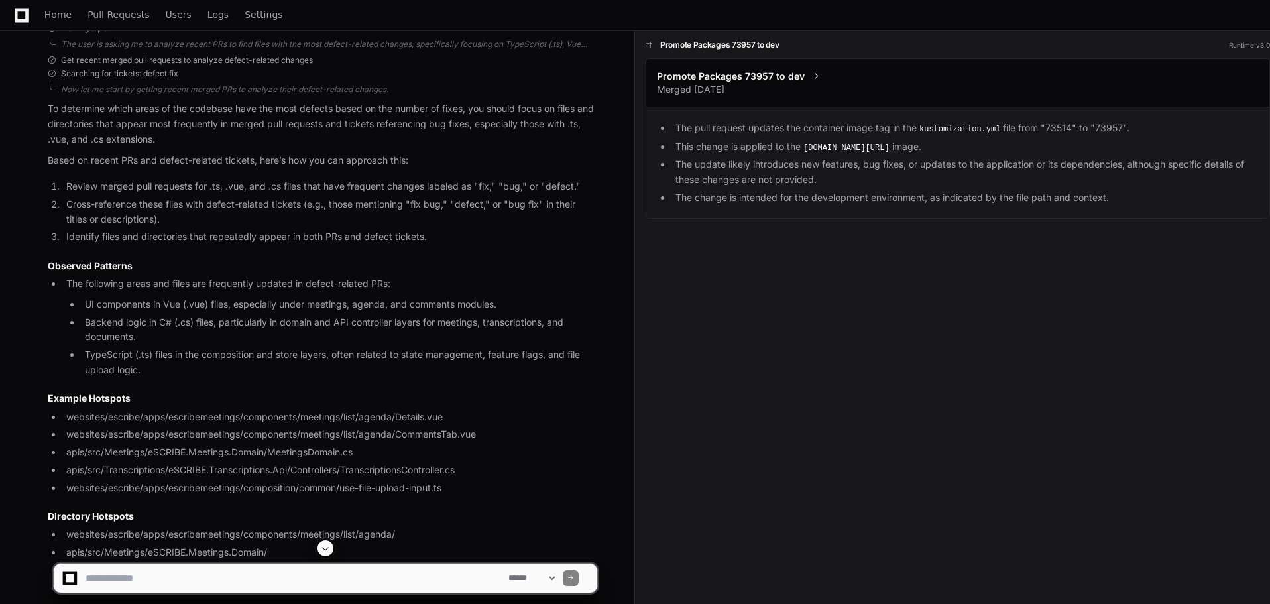
click at [414, 276] on li "The following areas and files are frequently updated in defect-related PRs: UI …" at bounding box center [329, 326] width 535 height 101
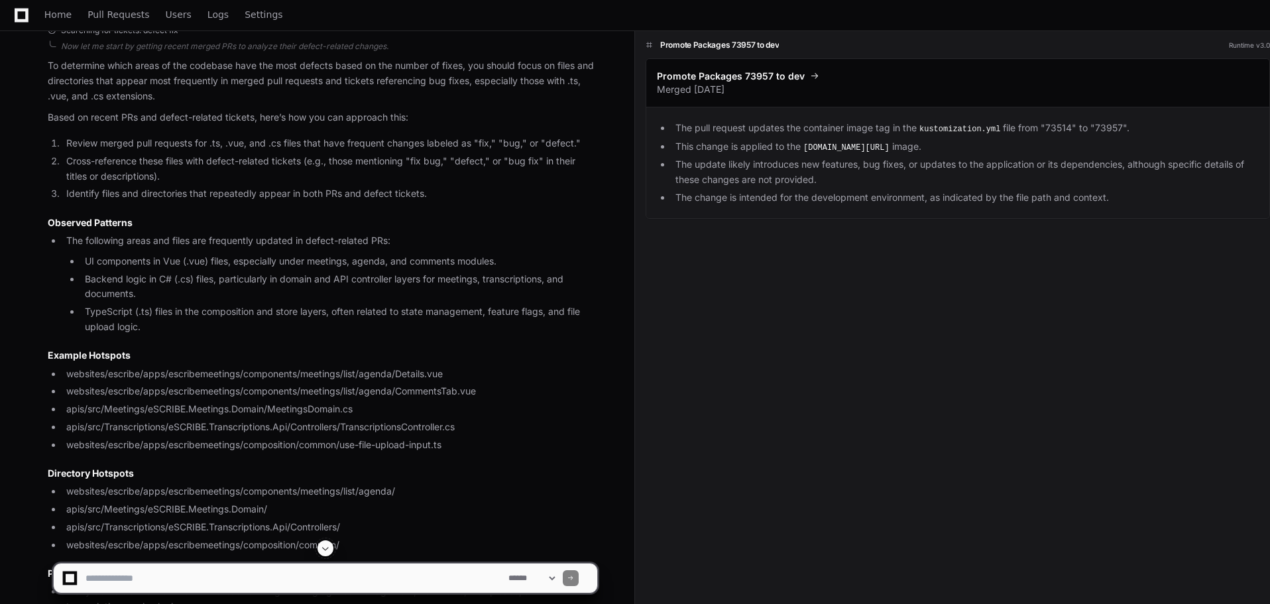
scroll to position [4955, 0]
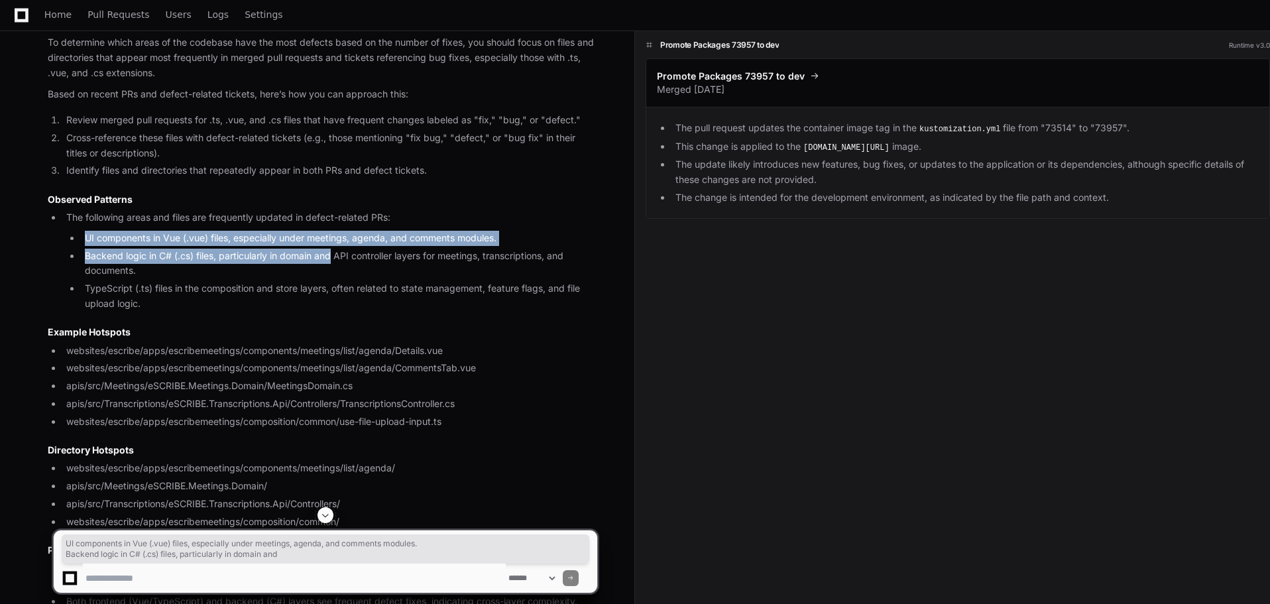
drag, startPoint x: 82, startPoint y: 225, endPoint x: 333, endPoint y: 244, distance: 251.9
click at [333, 244] on ul "UI components in Vue (.vue) files, especially under meetings, agenda, and comme…" at bounding box center [331, 271] width 531 height 81
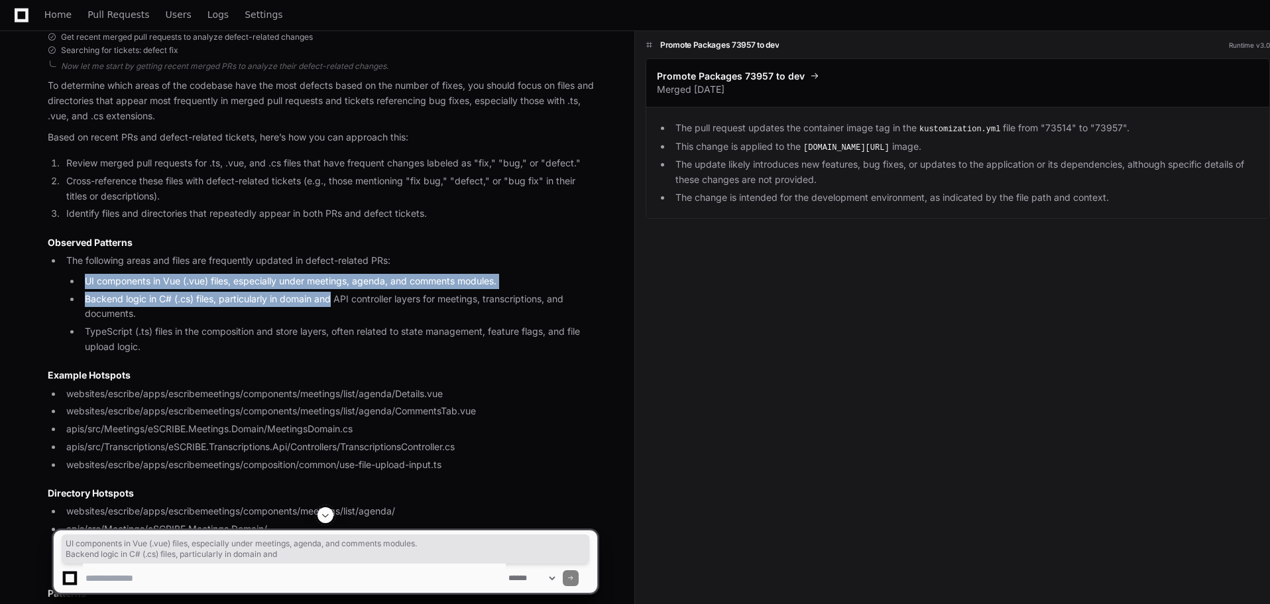
scroll to position [4888, 0]
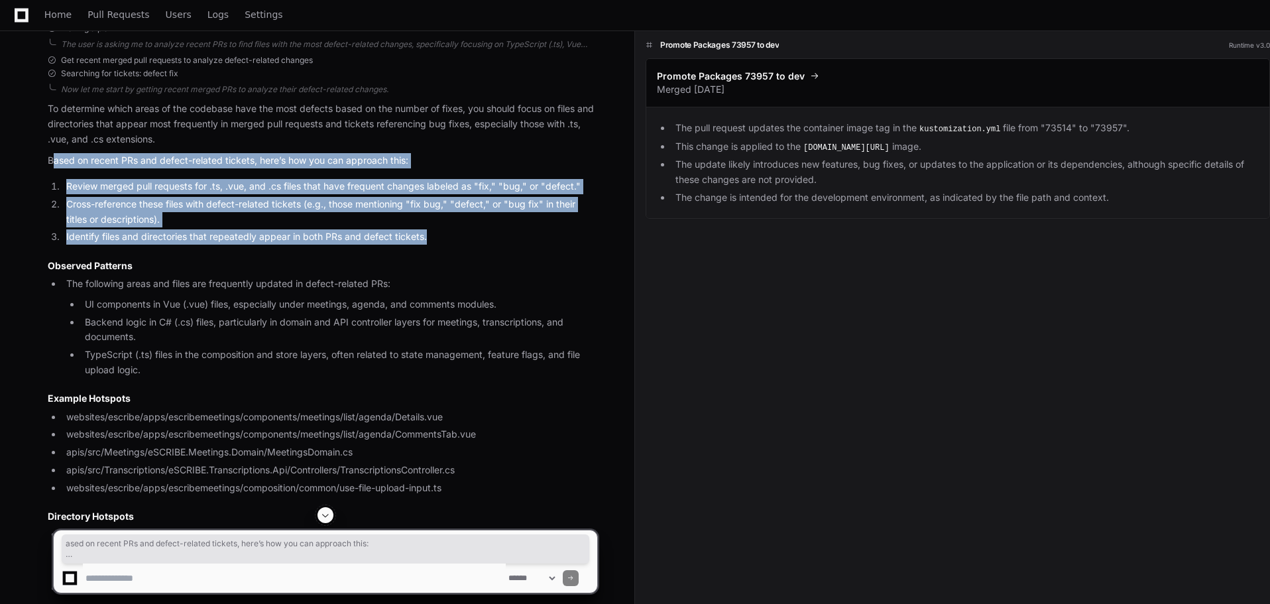
drag, startPoint x: 55, startPoint y: 149, endPoint x: 494, endPoint y: 219, distance: 444.4
click at [494, 219] on article "To determine which areas of the codebase have the most defects based on the num…" at bounding box center [323, 470] width 550 height 738
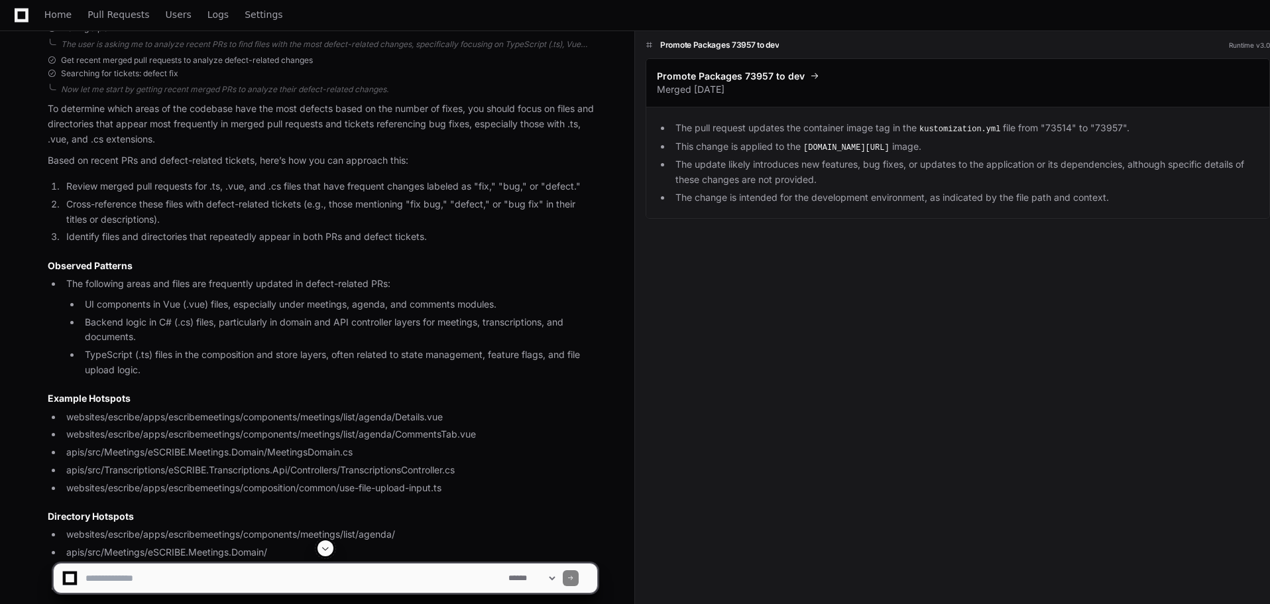
click at [49, 153] on p "Based on recent PRs and defect-related tickets, here’s how you can approach thi…" at bounding box center [323, 160] width 550 height 15
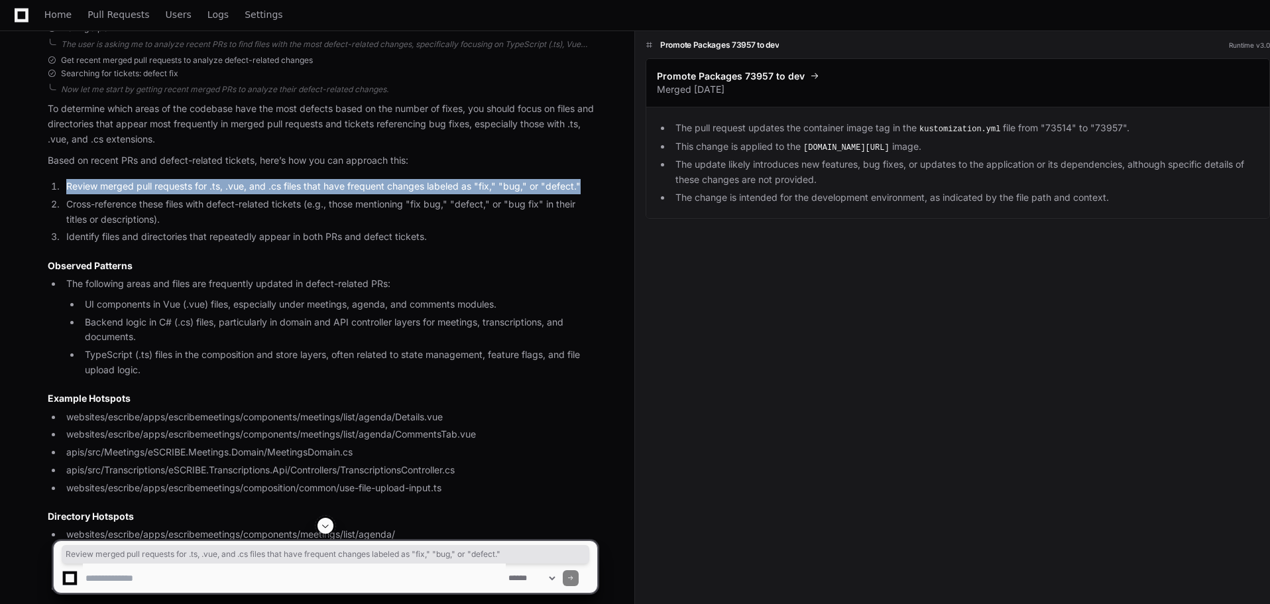
drag, startPoint x: 68, startPoint y: 176, endPoint x: 597, endPoint y: 181, distance: 529.0
click at [597, 181] on li "Review merged pull requests for .ts, .vue, and .cs files that have frequent cha…" at bounding box center [329, 186] width 535 height 15
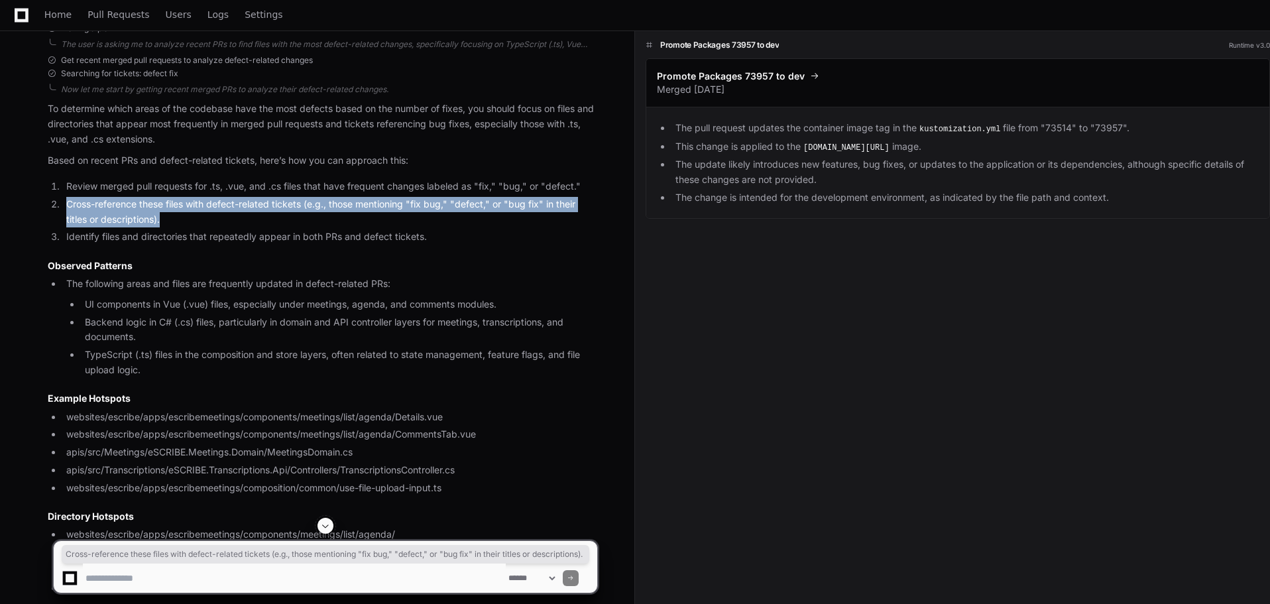
drag, startPoint x: 60, startPoint y: 198, endPoint x: 184, endPoint y: 210, distance: 124.5
click at [184, 210] on li "Cross-reference these files with defect-related tickets (e.g., those mentioning…" at bounding box center [329, 212] width 535 height 30
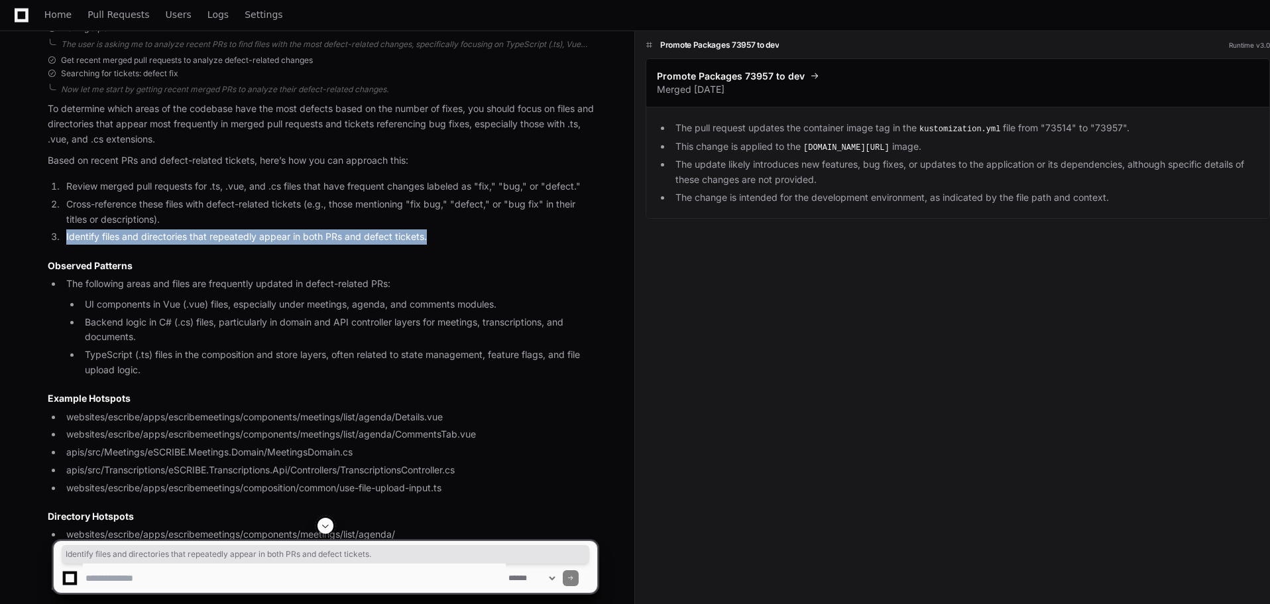
drag, startPoint x: 63, startPoint y: 225, endPoint x: 465, endPoint y: 223, distance: 402.4
click at [465, 229] on li "Identify files and directories that repeatedly appear in both PRs and defect ti…" at bounding box center [329, 236] width 535 height 15
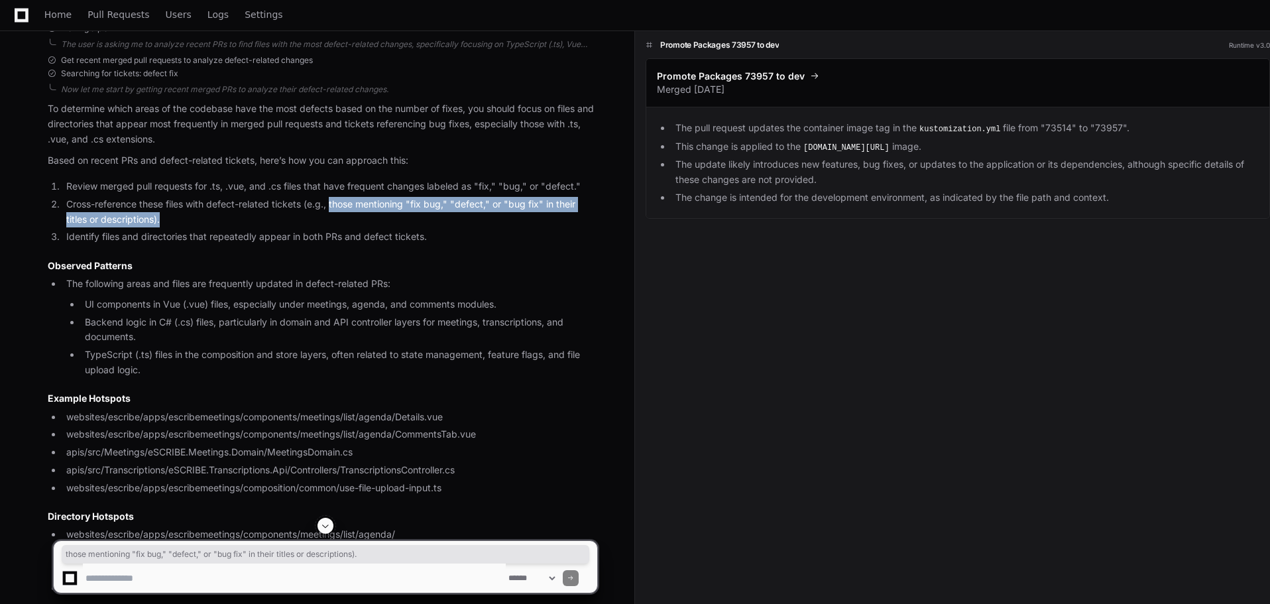
drag, startPoint x: 330, startPoint y: 193, endPoint x: 561, endPoint y: 212, distance: 232.2
click at [561, 212] on li "Cross-reference these files with defect-related tickets (e.g., those mentioning…" at bounding box center [329, 212] width 535 height 30
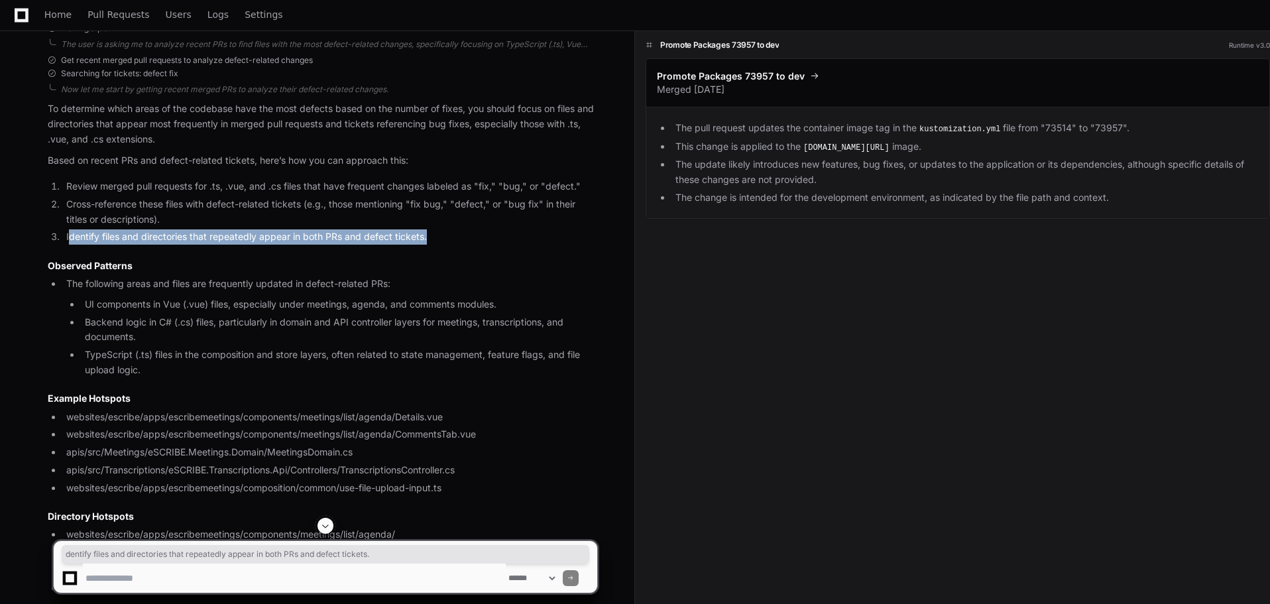
drag, startPoint x: 69, startPoint y: 229, endPoint x: 433, endPoint y: 233, distance: 364.0
click at [433, 233] on li "Identify files and directories that repeatedly appear in both PRs and defect ti…" at bounding box center [329, 236] width 535 height 15
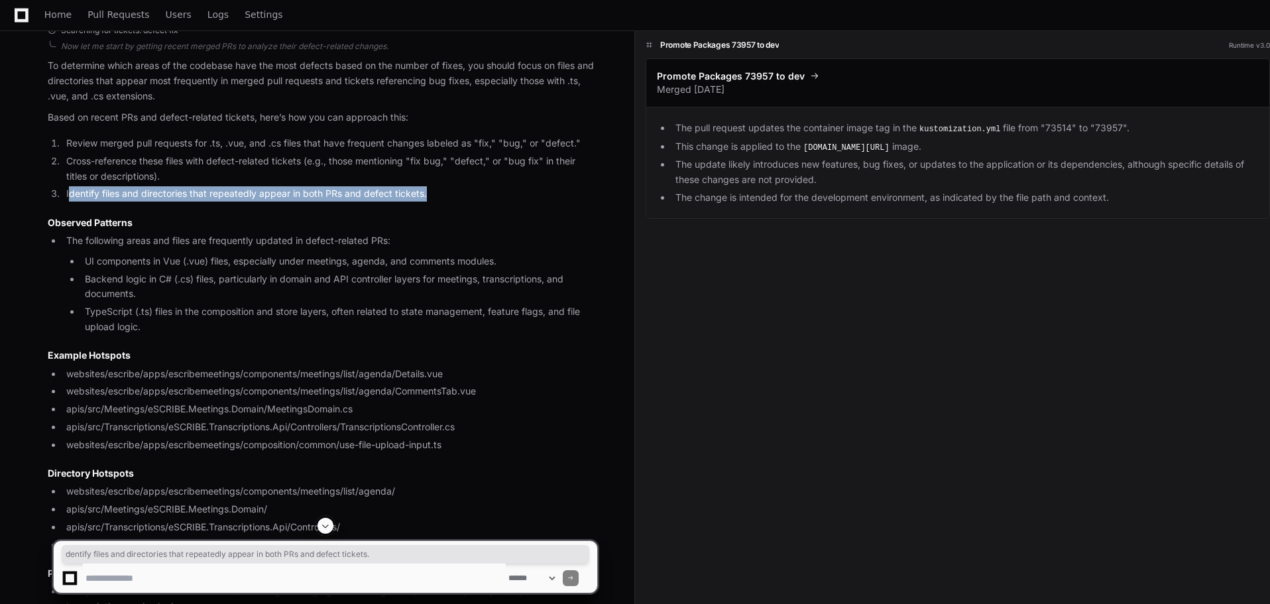
scroll to position [4955, 0]
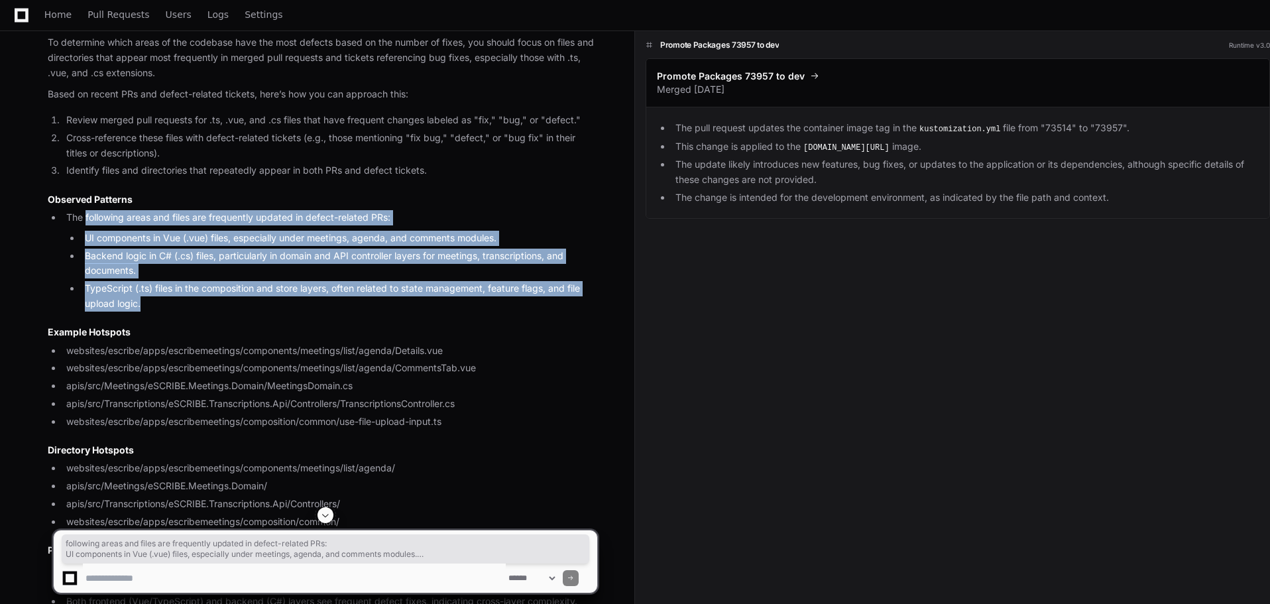
drag, startPoint x: 86, startPoint y: 206, endPoint x: 324, endPoint y: 287, distance: 251.6
click at [324, 287] on li "The following areas and files are frequently updated in defect-related PRs: UI …" at bounding box center [329, 260] width 535 height 101
click at [324, 287] on li "TypeScript (.ts) files in the composition and store layers, often related to st…" at bounding box center [339, 296] width 516 height 30
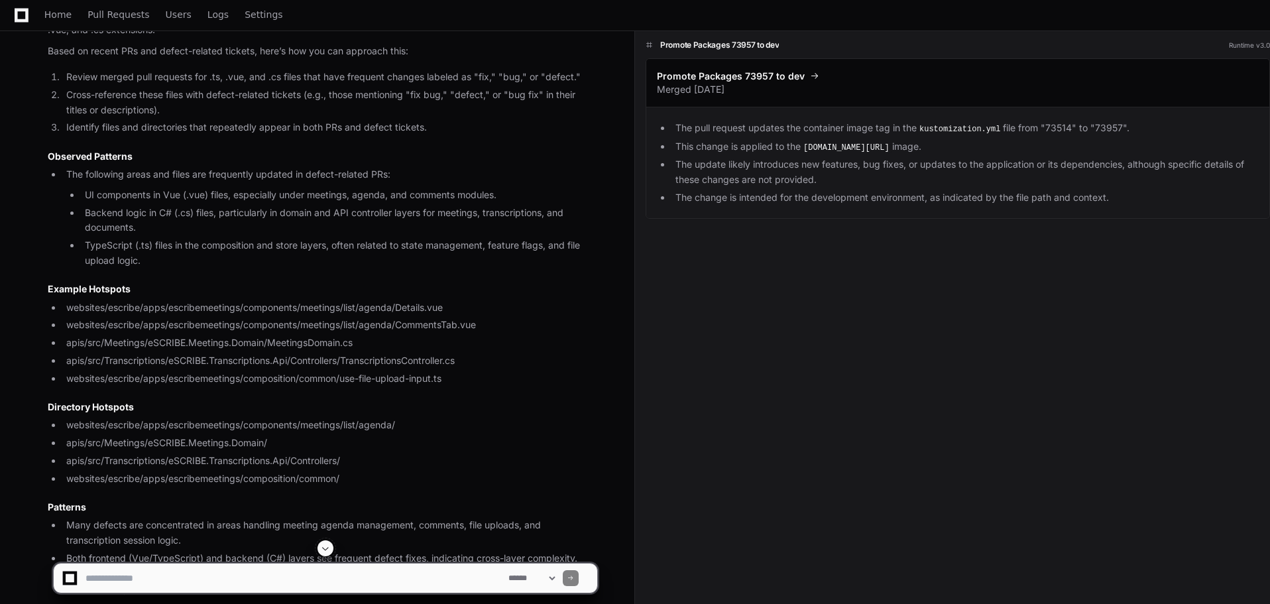
scroll to position [5021, 0]
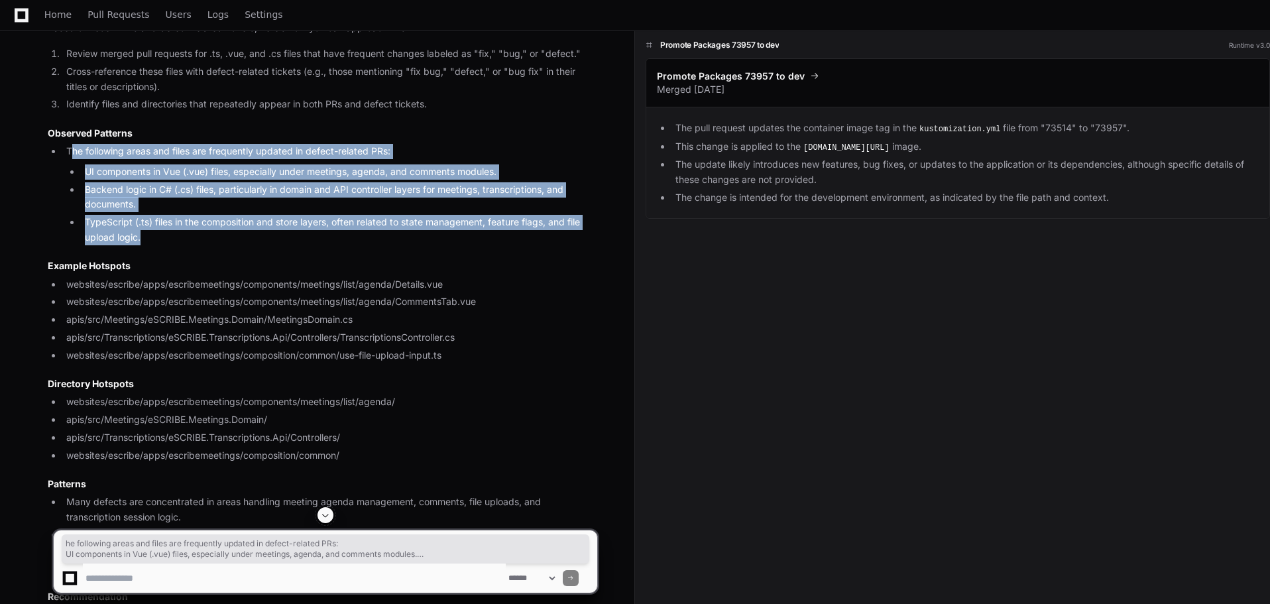
drag, startPoint x: 70, startPoint y: 138, endPoint x: 290, endPoint y: 224, distance: 236.4
click at [290, 224] on li "The following areas and files are frequently updated in defect-related PRs: UI …" at bounding box center [329, 194] width 535 height 101
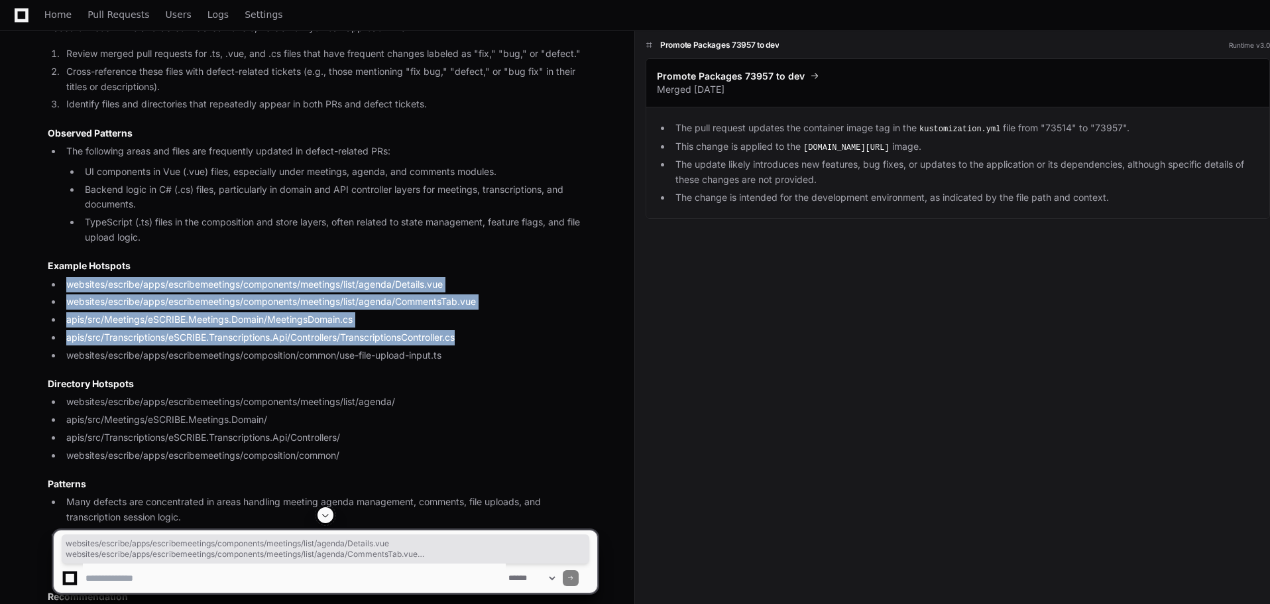
drag, startPoint x: 74, startPoint y: 273, endPoint x: 524, endPoint y: 328, distance: 453.5
click at [524, 328] on ul "websites/escribe/apps/escribemeetings/components/meetings/list/agenda/Details.v…" at bounding box center [323, 320] width 550 height 86
click at [399, 330] on li "apis/src/Transcriptions/eSCRIBE.Transcriptions.Api/Controllers/TranscriptionsCo…" at bounding box center [329, 337] width 535 height 15
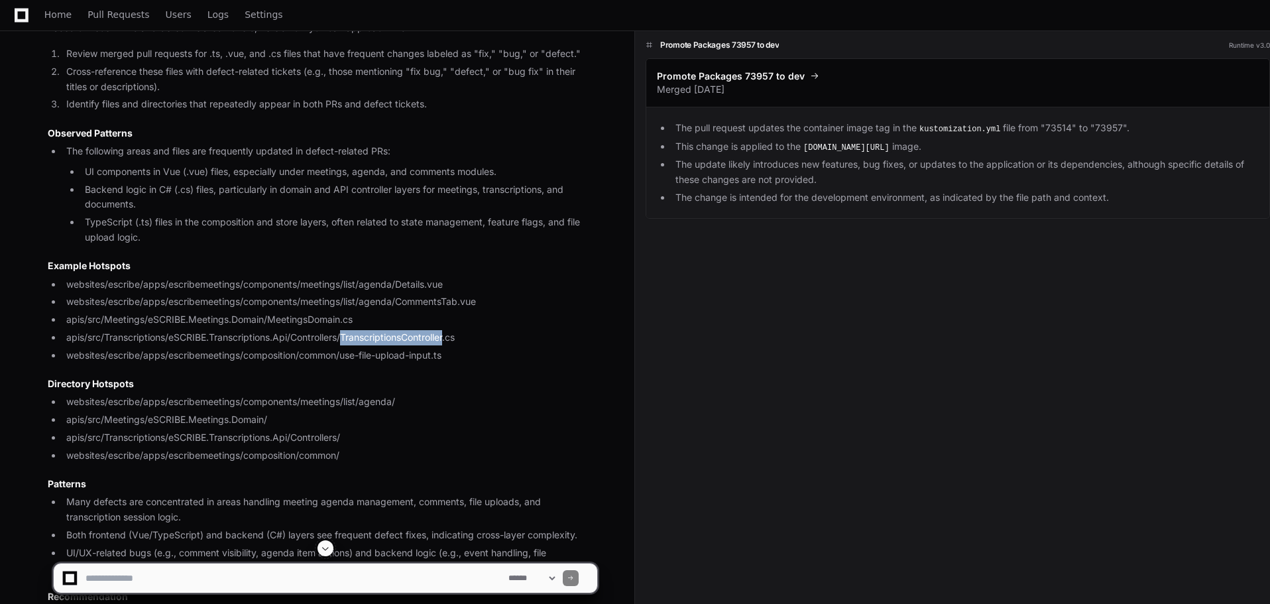
click at [399, 330] on li "apis/src/Transcriptions/eSCRIBE.Transcriptions.Api/Controllers/TranscriptionsCo…" at bounding box center [329, 337] width 535 height 15
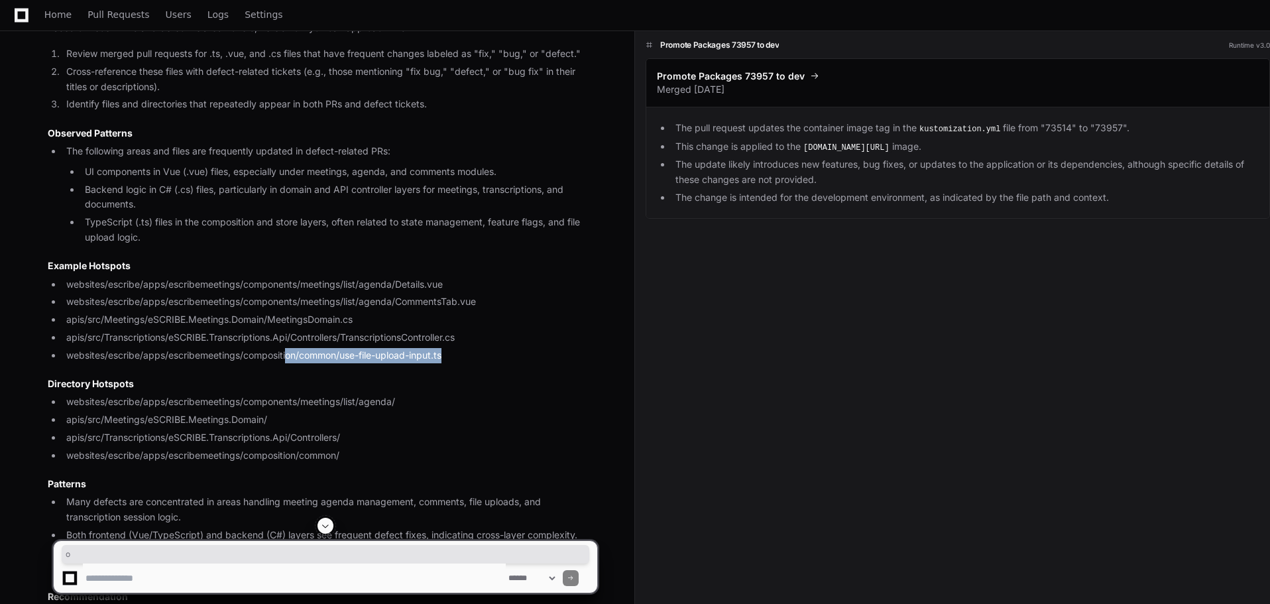
drag, startPoint x: 291, startPoint y: 347, endPoint x: 545, endPoint y: 347, distance: 253.9
click at [545, 348] on li "websites/escribe/apps/escribemeetings/composition/common/use-file-upload-input.…" at bounding box center [329, 355] width 535 height 15
click at [536, 348] on li "websites/escribe/apps/escribemeetings/composition/common/use-file-upload-input.…" at bounding box center [329, 355] width 535 height 15
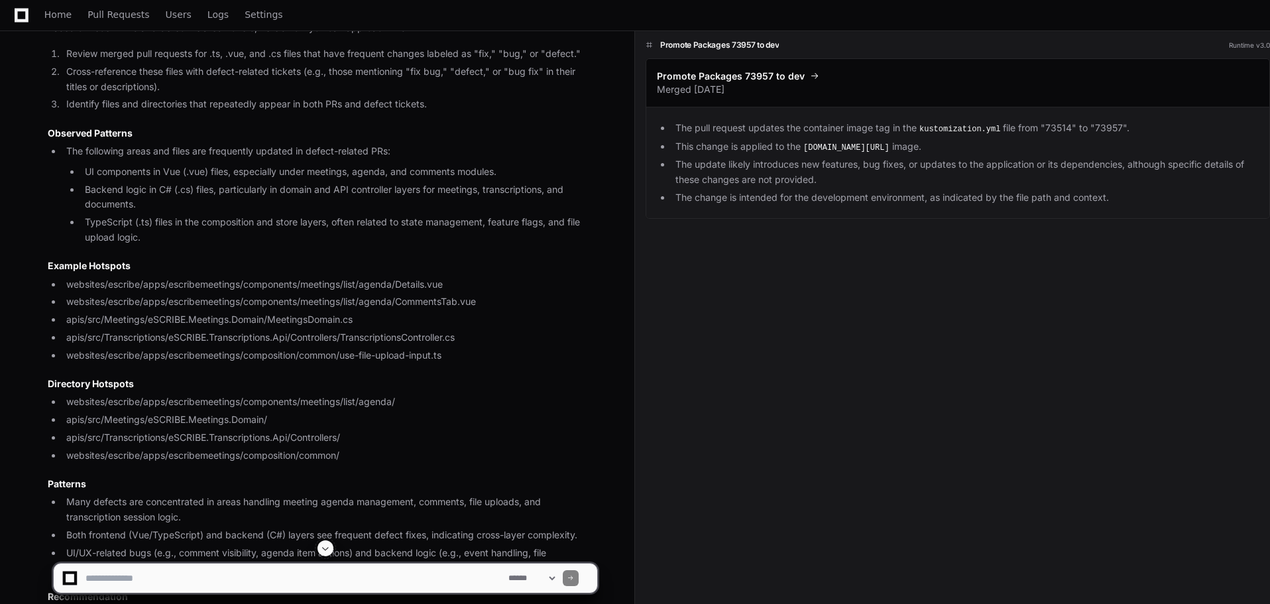
scroll to position [5154, 0]
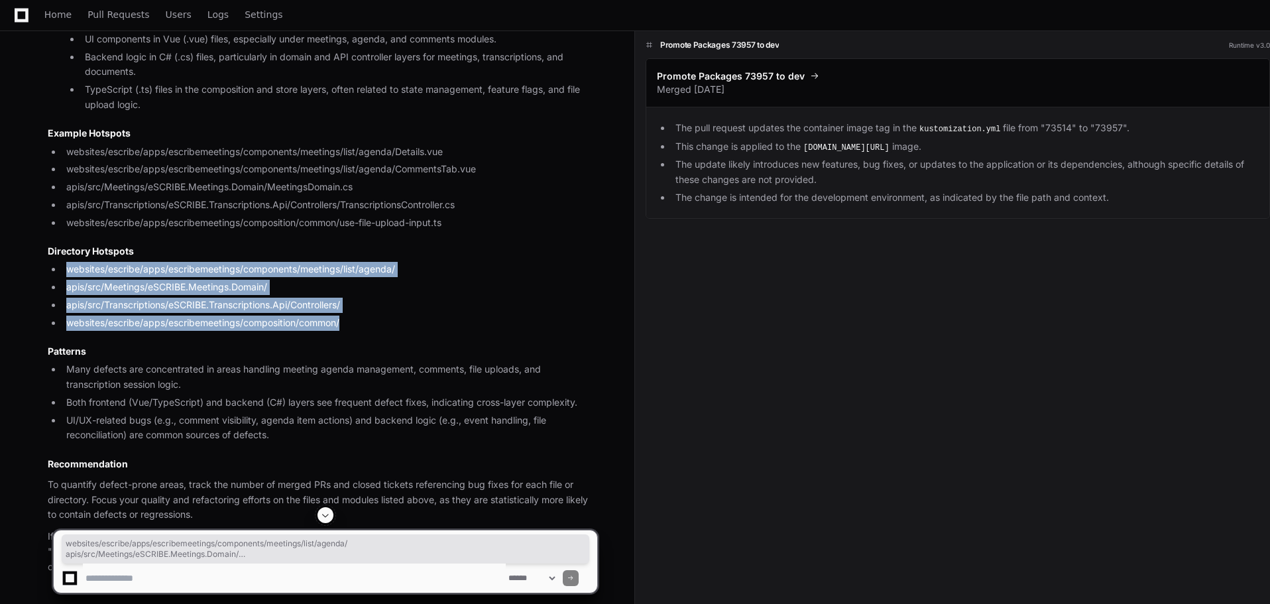
drag, startPoint x: 67, startPoint y: 261, endPoint x: 426, endPoint y: 304, distance: 361.8
click at [426, 304] on ul "websites/escribe/apps/escribemeetings/components/meetings/list/agenda/ apis/src…" at bounding box center [323, 296] width 550 height 68
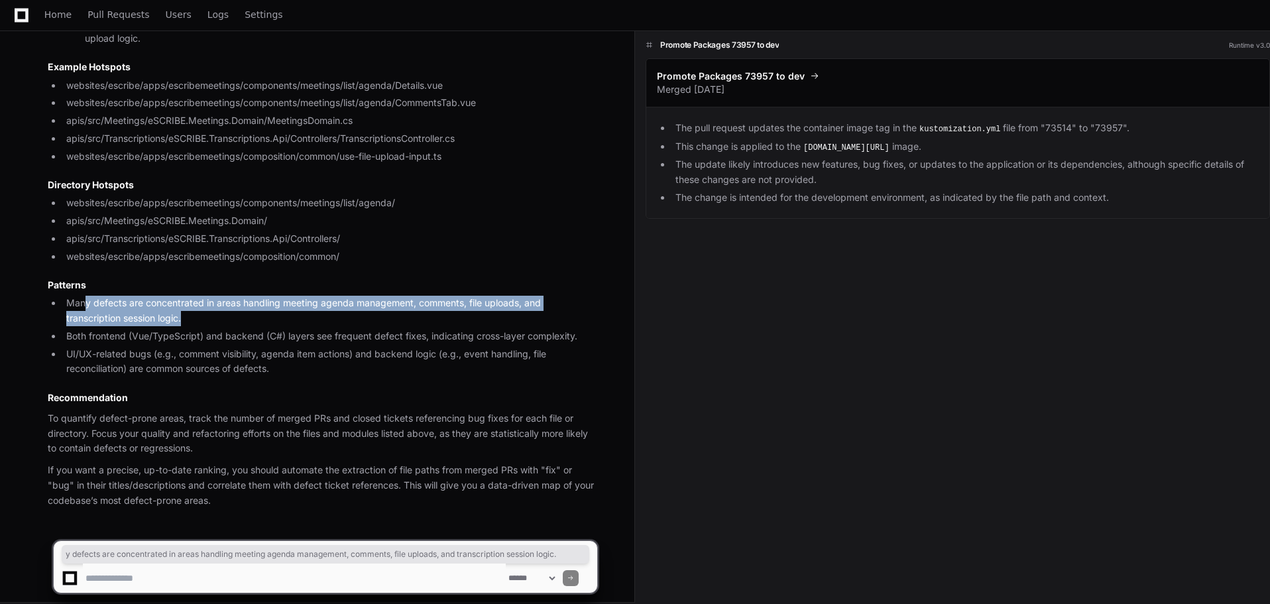
drag, startPoint x: 88, startPoint y: 294, endPoint x: 287, endPoint y: 308, distance: 200.0
click at [287, 308] on li "Many defects are concentrated in areas handling meeting agenda management, comm…" at bounding box center [329, 311] width 535 height 30
click at [324, 304] on li "Many defects are concentrated in areas handling meeting agenda management, comm…" at bounding box center [329, 311] width 535 height 30
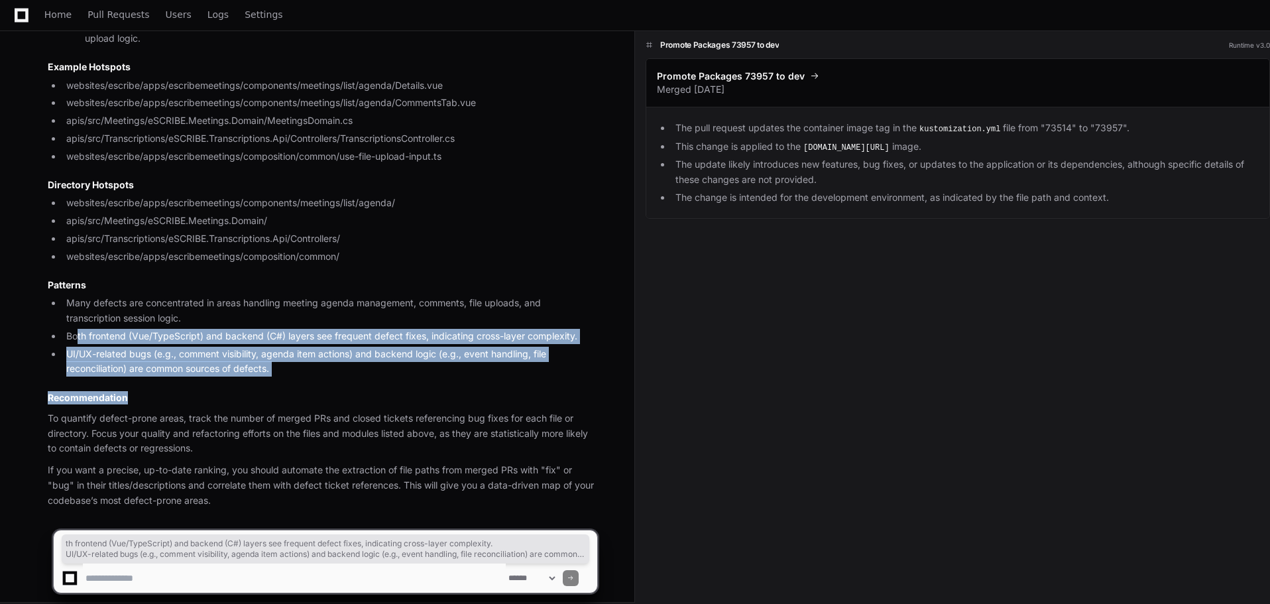
drag, startPoint x: 184, startPoint y: 345, endPoint x: 333, endPoint y: 380, distance: 153.2
click at [333, 380] on article "To determine which areas of the codebase have the most defects based on the num…" at bounding box center [323, 139] width 550 height 738
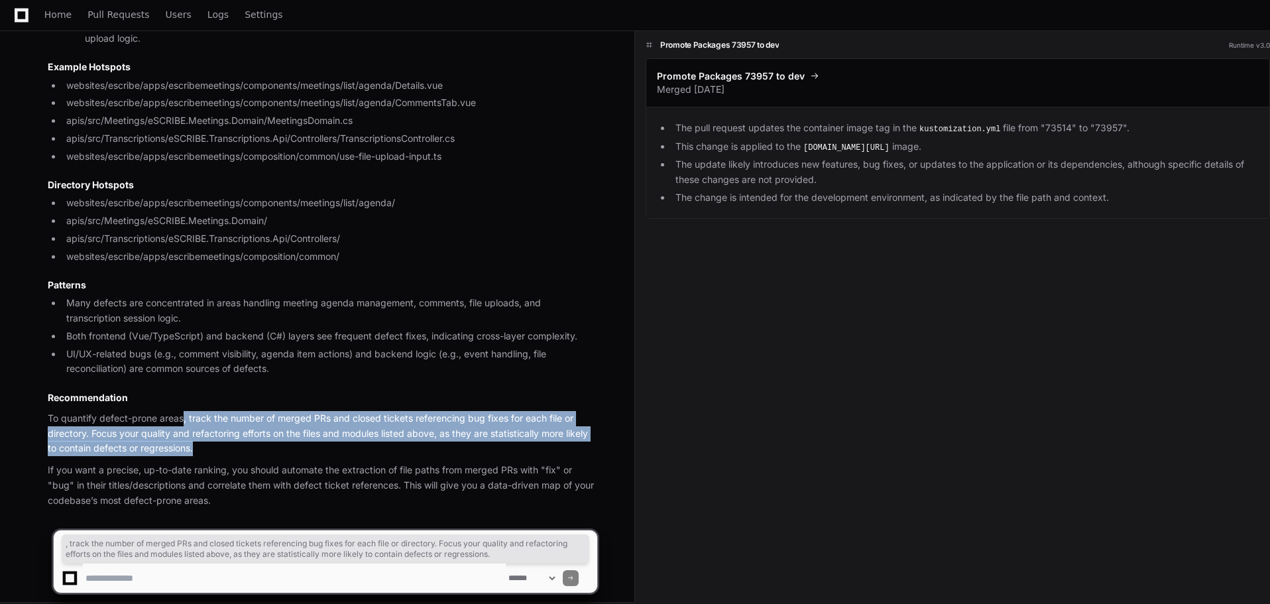
drag, startPoint x: 184, startPoint y: 412, endPoint x: 422, endPoint y: 434, distance: 239.0
click at [422, 434] on p "To quantify defect-prone areas, track the number of merged PRs and closed ticke…" at bounding box center [323, 433] width 550 height 45
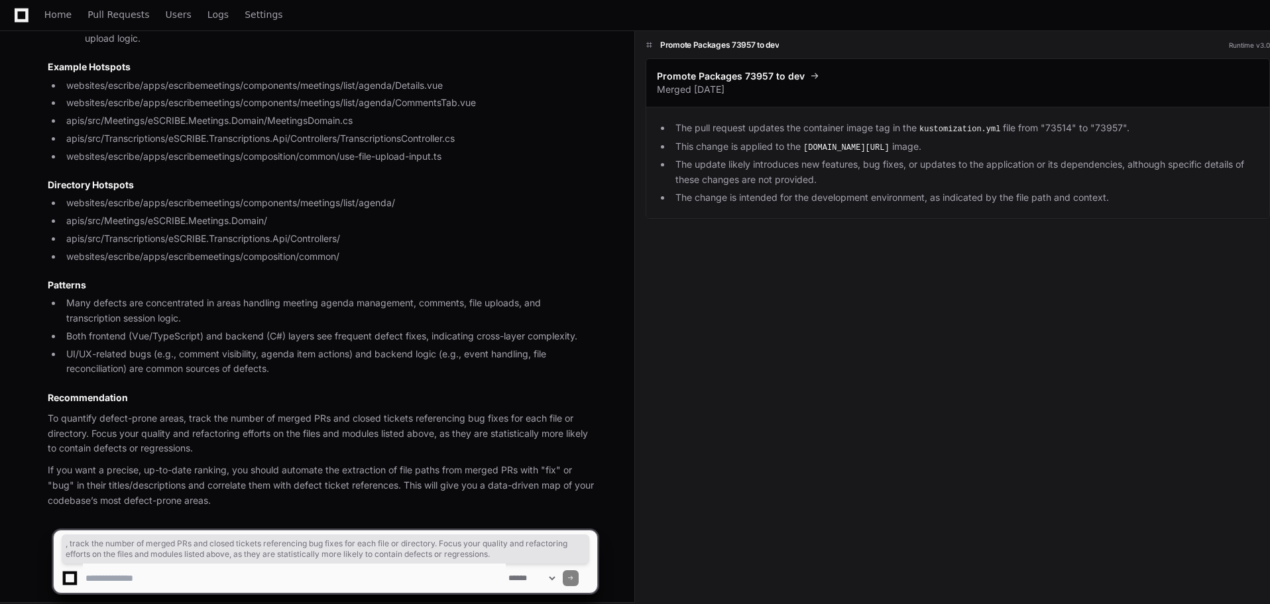
click at [71, 465] on p "If you want a precise, up-to-date ranking, you should automate the extraction o…" at bounding box center [323, 485] width 550 height 45
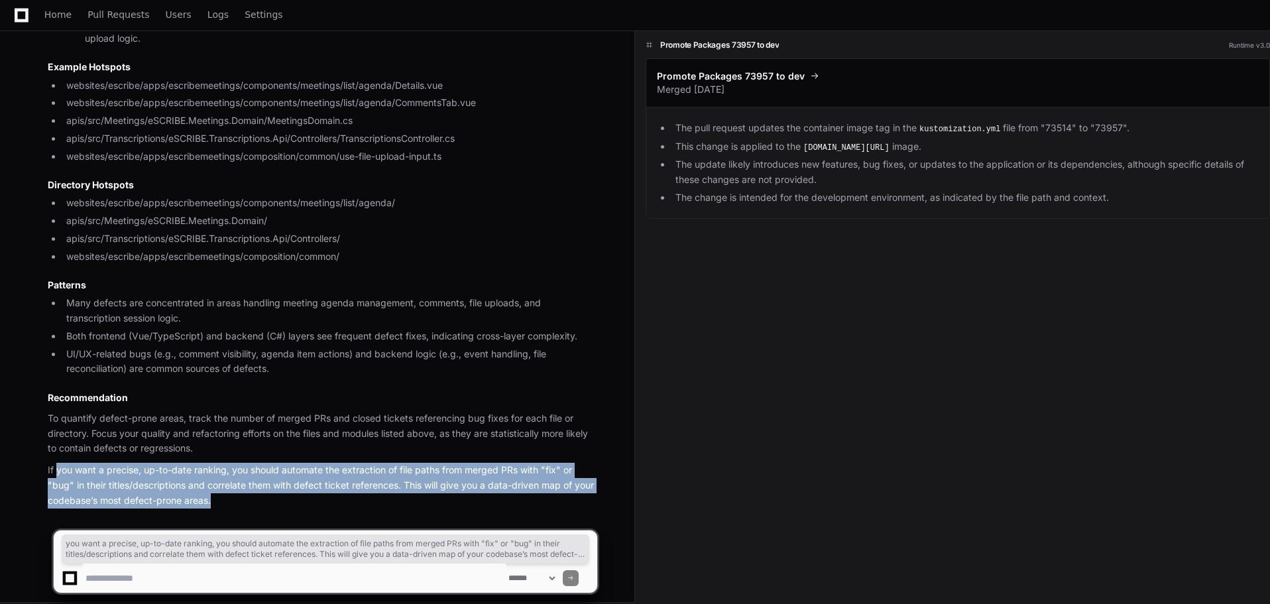
drag, startPoint x: 57, startPoint y: 459, endPoint x: 352, endPoint y: 489, distance: 296.5
click at [352, 489] on p "If you want a precise, up-to-date ranking, you should automate the extraction o…" at bounding box center [323, 485] width 550 height 45
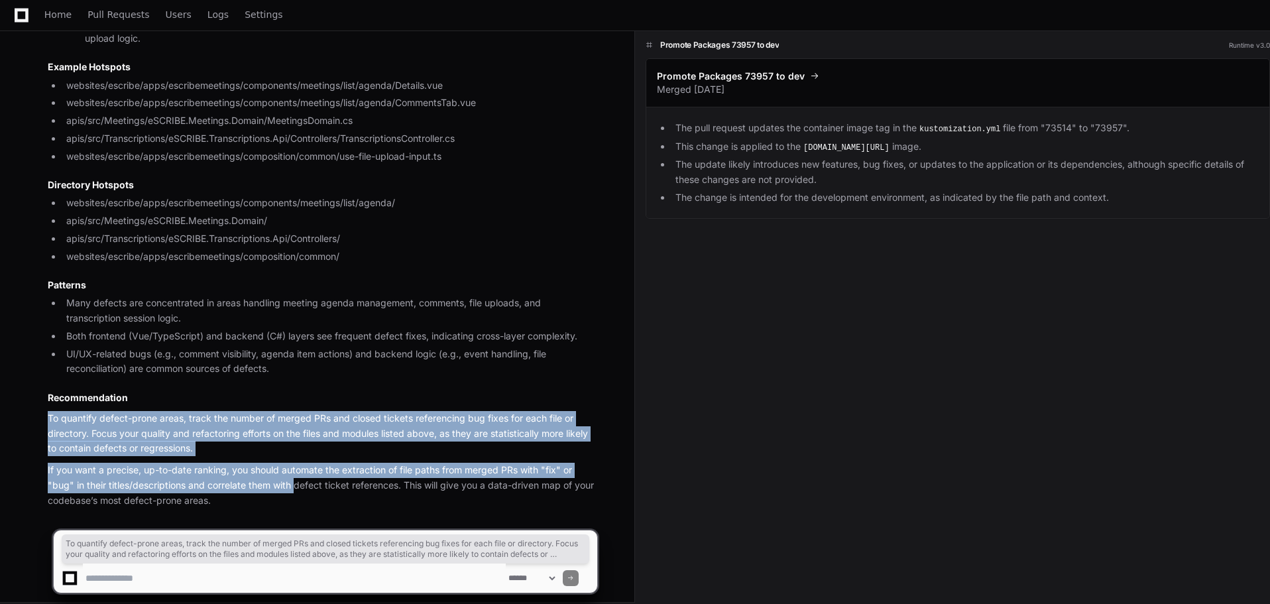
drag, startPoint x: 28, startPoint y: 412, endPoint x: 297, endPoint y: 477, distance: 277.0
click at [297, 477] on div "To determine which areas of the codebase have the most defects based on the num…" at bounding box center [309, 139] width 576 height 738
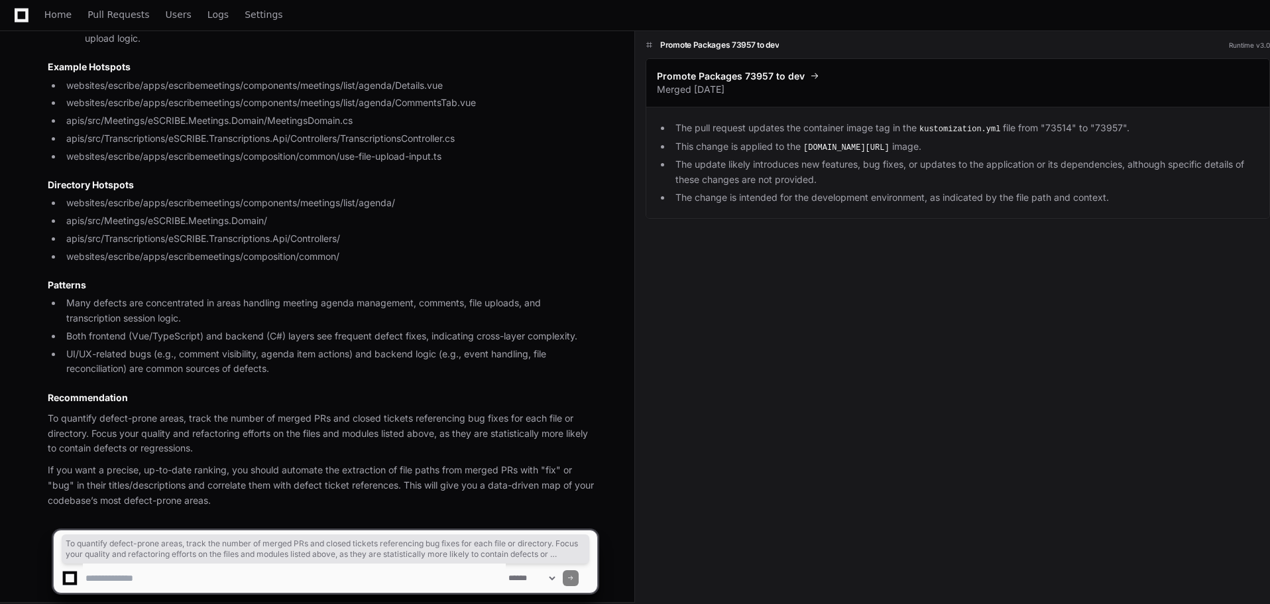
click at [296, 491] on p "If you want a precise, up-to-date ranking, you should automate the extraction o…" at bounding box center [323, 485] width 550 height 45
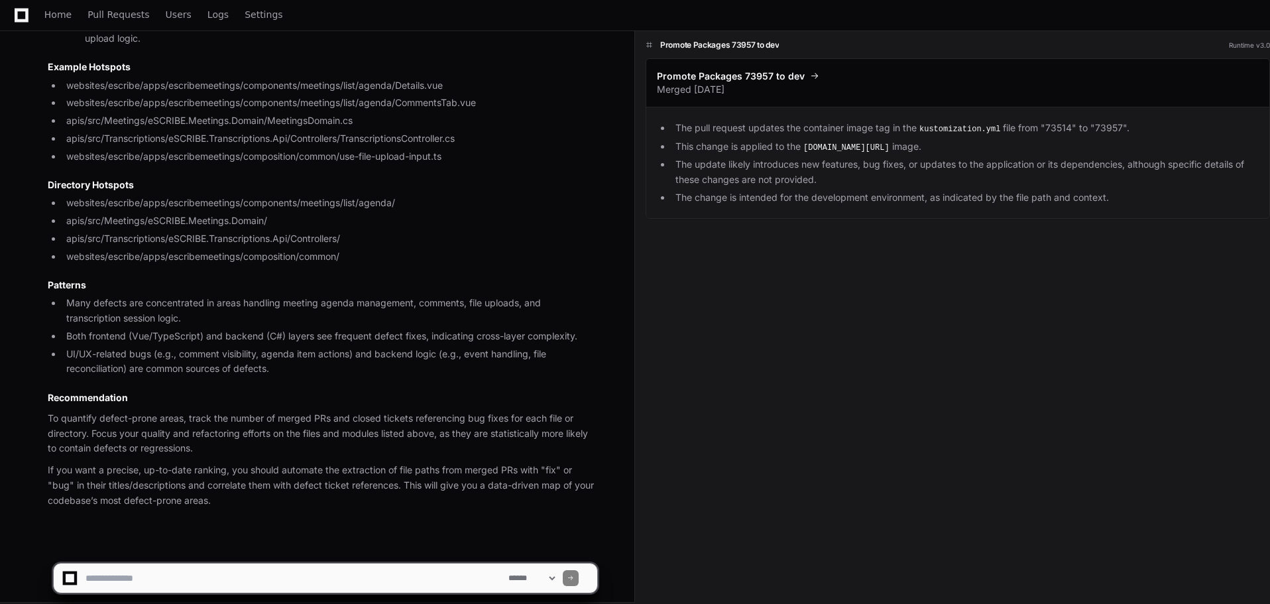
click at [700, 428] on div "Promote Packages 73957 to dev Runtime v3.0 Promote Packages 73957 to dev Merged…" at bounding box center [952, 318] width 635 height 573
